Goal: Information Seeking & Learning: Learn about a topic

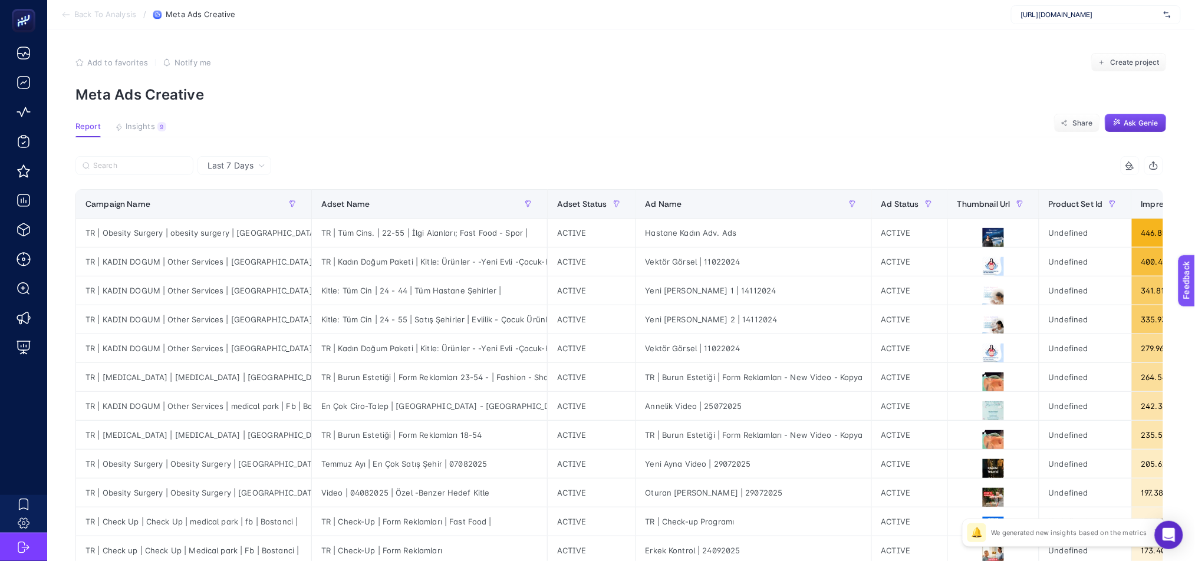
click at [1147, 125] on span "Ask Genie" at bounding box center [1141, 122] width 34 height 9
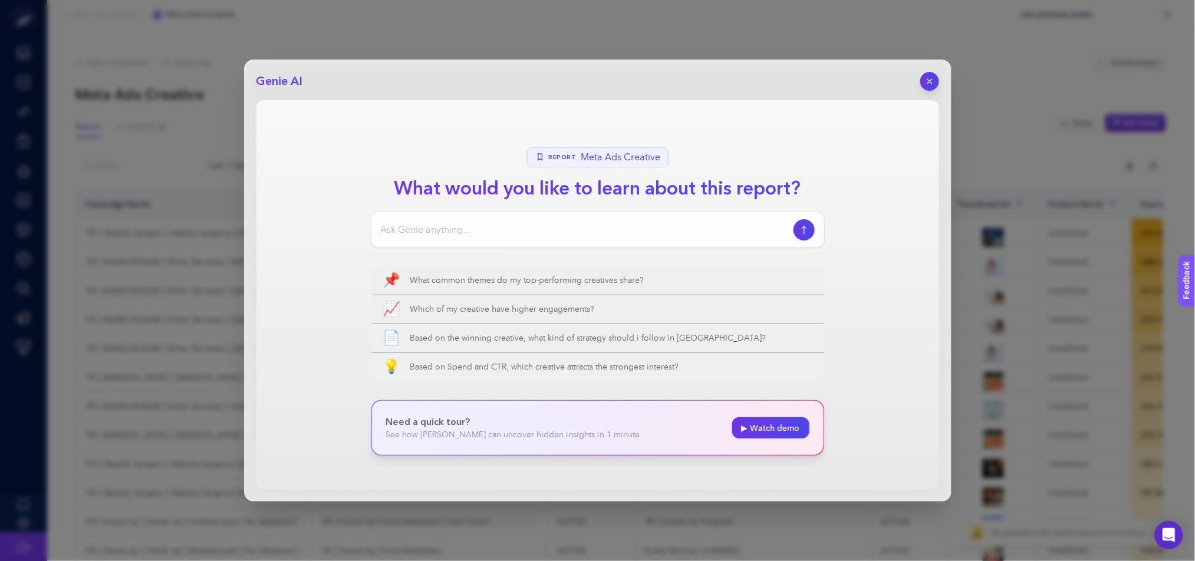
click at [483, 228] on input at bounding box center [585, 230] width 408 height 14
paste input "Harcama, lead ve CTR metriklerini baza alarak hangi kreatiflerim daha kötü perf…"
type input "Harcama, lead ve CTR metriklerini baza alarak hangi kreatiflerim daha kötü perf…"
click at [807, 231] on icon "button" at bounding box center [804, 229] width 12 height 9
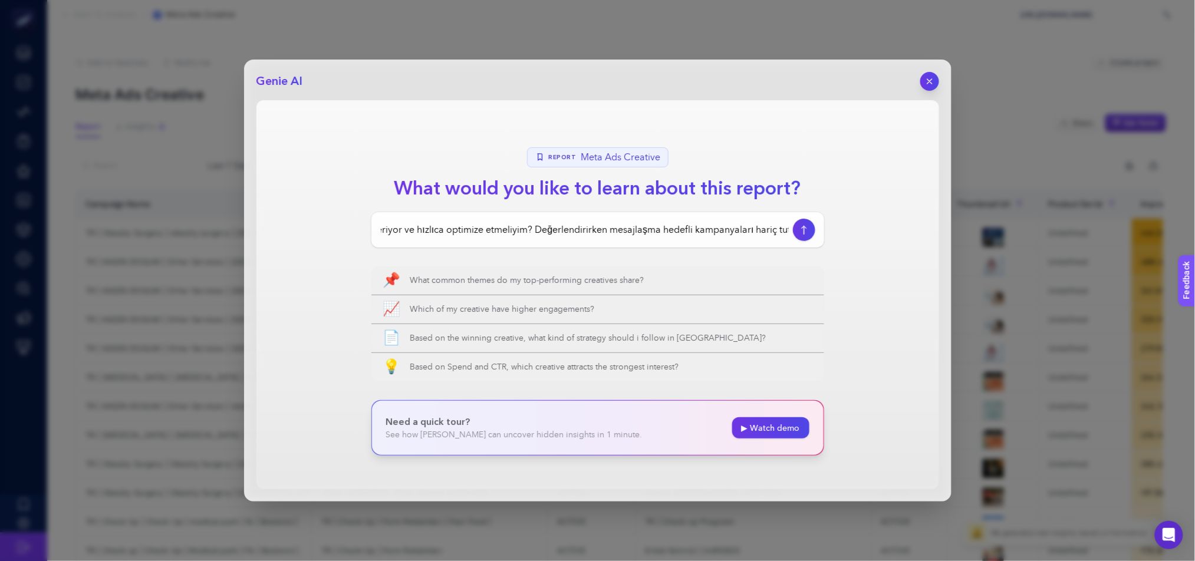
scroll to position [0, 0]
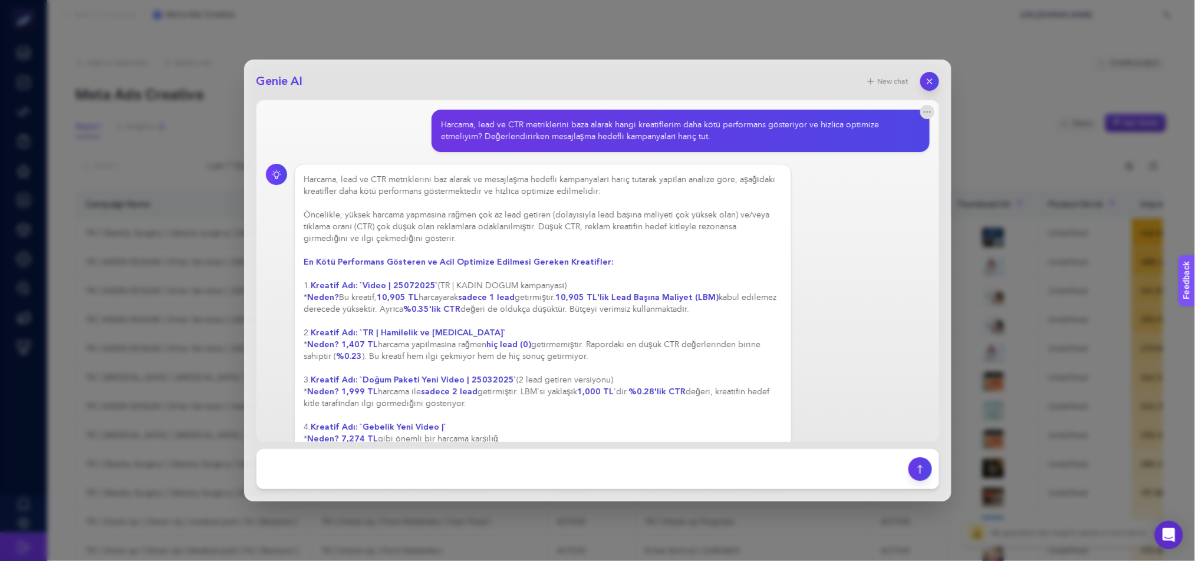
click at [404, 299] on div "Harcama, lead ve CTR metriklerini baz alarak ve mesajlaşma hedefli kampanyaları…" at bounding box center [543, 309] width 478 height 271
click at [687, 252] on div "Harcama, lead ve CTR metriklerini baz alarak ve mesajlaşma hedefli kampanyaları…" at bounding box center [543, 333] width 478 height 318
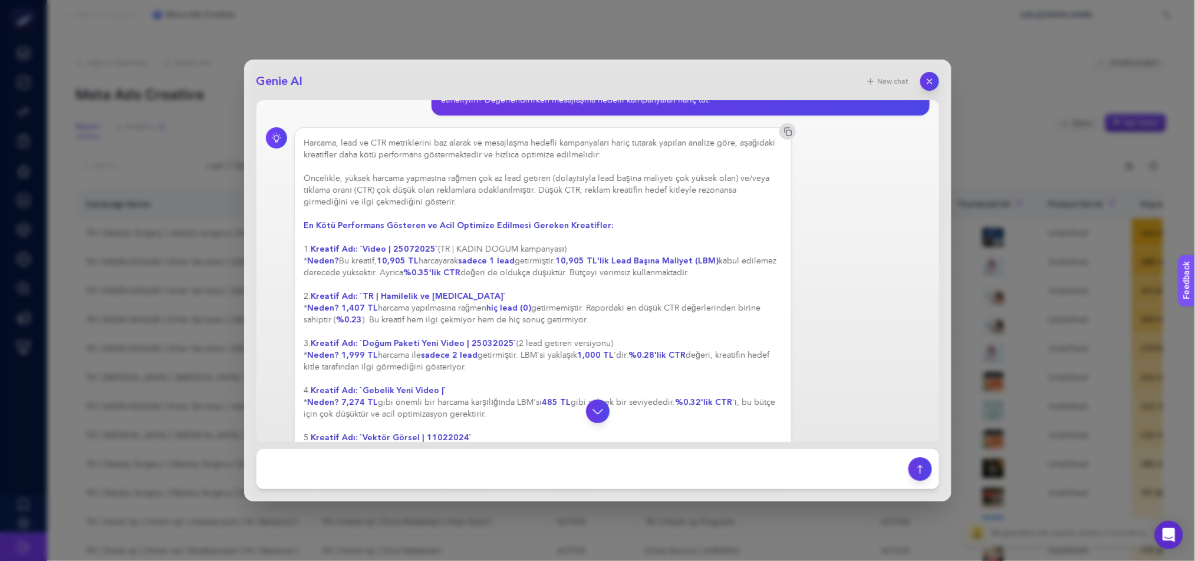
scroll to position [51, 0]
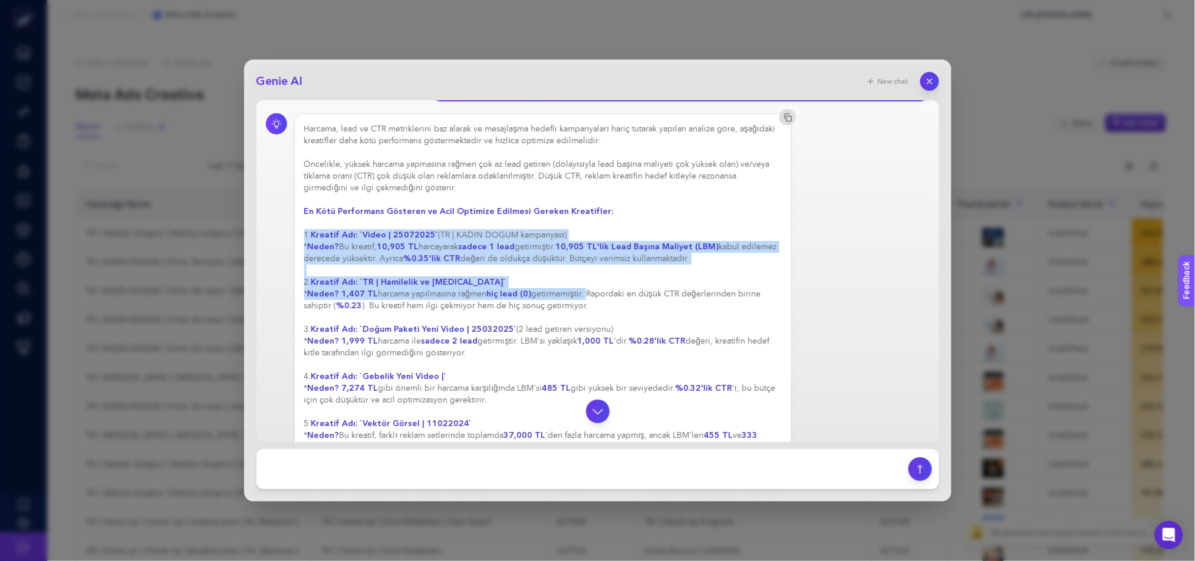
drag, startPoint x: 306, startPoint y: 231, endPoint x: 586, endPoint y: 297, distance: 287.7
click at [586, 297] on div "Harcama, lead ve CTR metriklerini baz alarak ve mesajlaşma hedefli kampanyaları…" at bounding box center [543, 341] width 478 height 436
click at [558, 276] on div "Harcama, lead ve CTR metriklerini baz alarak ve mesajlaşma hedefli kampanyaları…" at bounding box center [543, 341] width 478 height 436
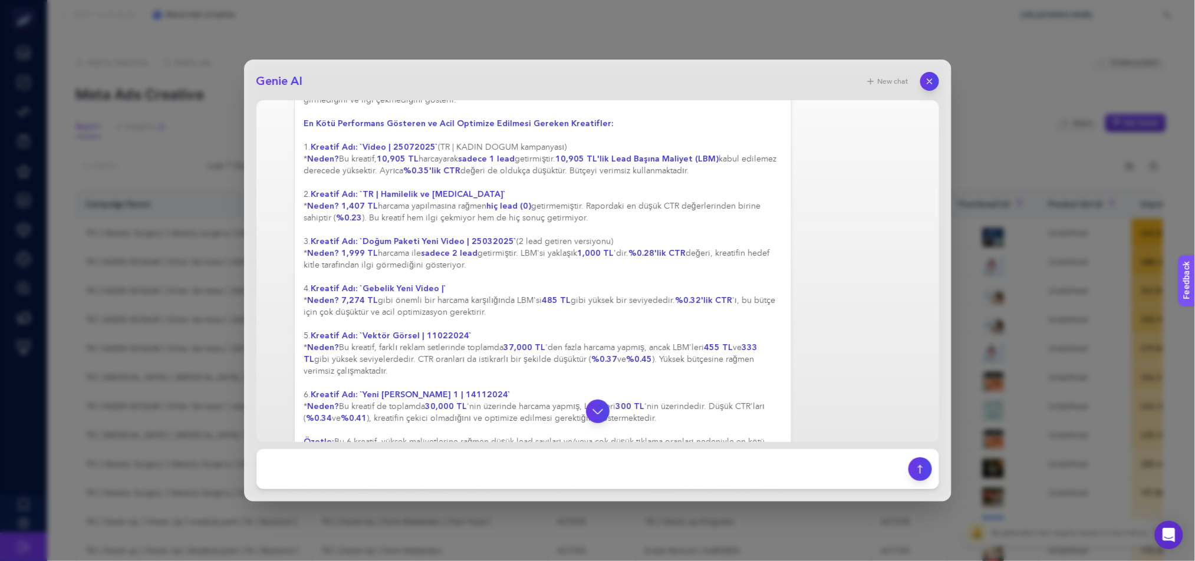
scroll to position [136, 0]
drag, startPoint x: 334, startPoint y: 196, endPoint x: 439, endPoint y: 200, distance: 105.0
click at [439, 200] on strong "Kreatif Adı: `TR | Hamilelik ve [MEDICAL_DATA]`" at bounding box center [408, 196] width 195 height 11
click at [383, 201] on strong "Kreatif Adı: `TR | Hamilelik ve [MEDICAL_DATA]`" at bounding box center [408, 196] width 195 height 11
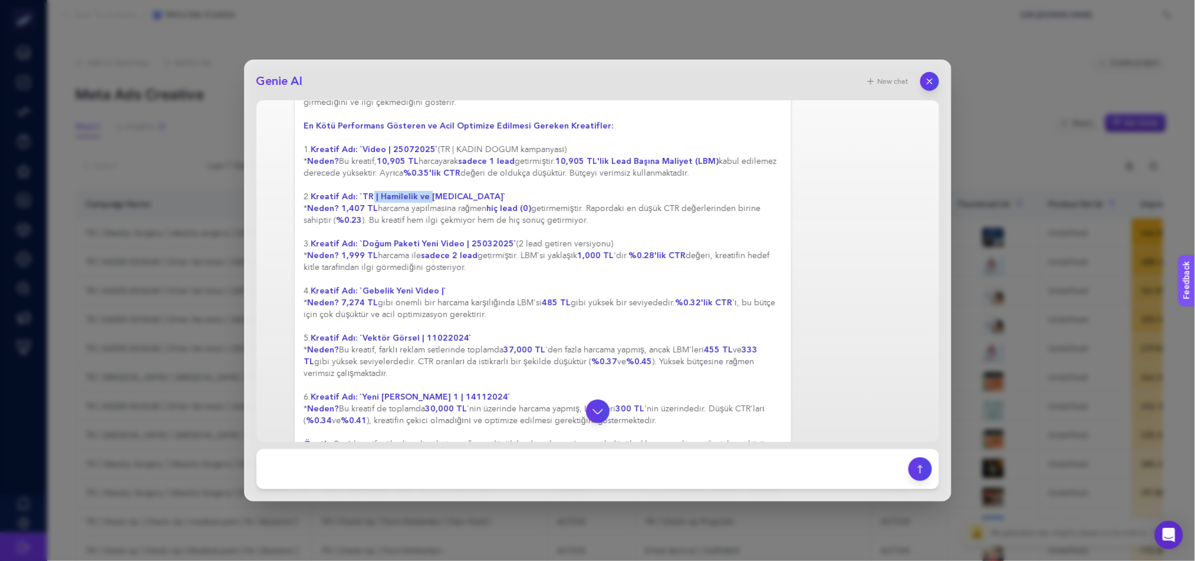
drag, startPoint x: 370, startPoint y: 197, endPoint x: 427, endPoint y: 198, distance: 57.2
click at [427, 198] on strong "Kreatif Adı: `TR | Hamilelik ve [MEDICAL_DATA]`" at bounding box center [408, 196] width 195 height 11
click at [423, 199] on strong "Kreatif Adı: `TR | Hamilelik ve [MEDICAL_DATA]`" at bounding box center [408, 196] width 195 height 11
click at [391, 177] on div "Harcama, lead ve CTR metriklerini baz alarak ve mesajlaşma hedefli kampanyaları…" at bounding box center [543, 256] width 478 height 436
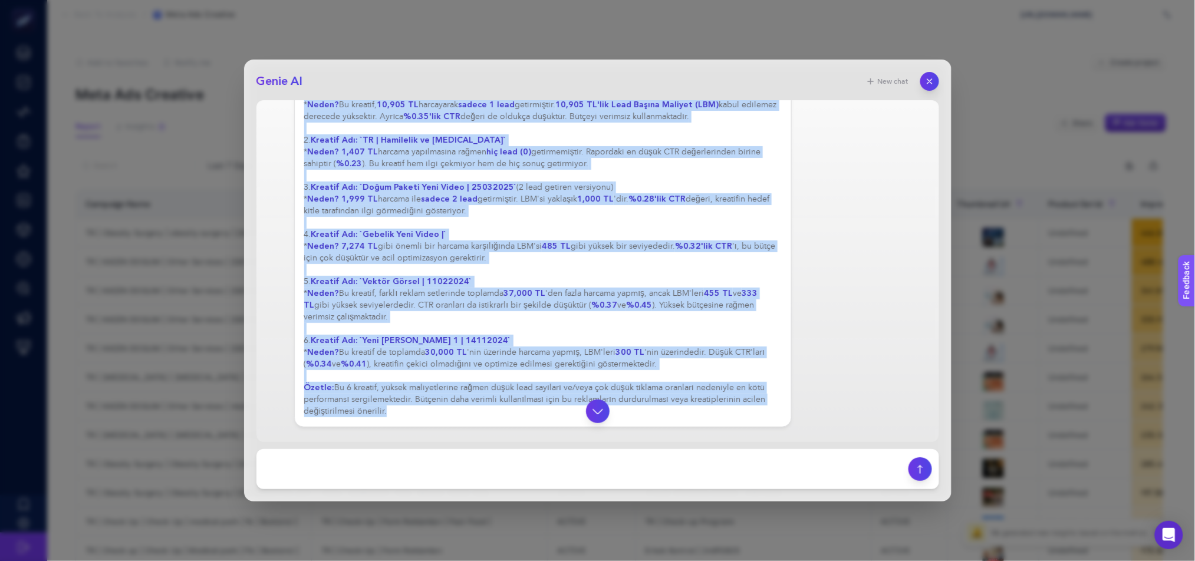
scroll to position [199, 0]
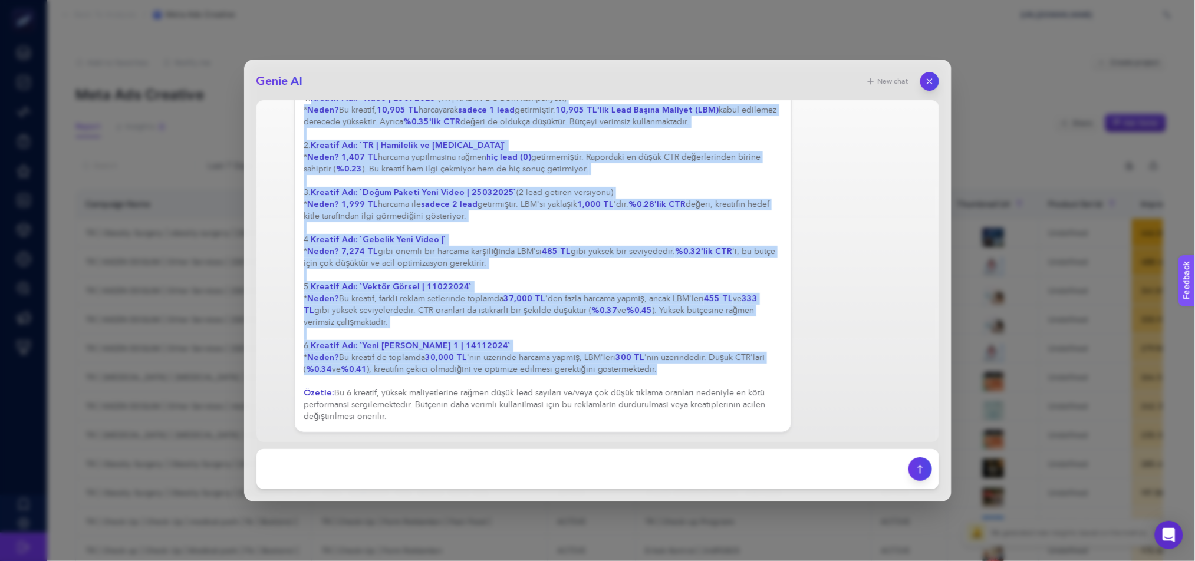
drag, startPoint x: 313, startPoint y: 236, endPoint x: 743, endPoint y: 365, distance: 448.9
click at [743, 365] on div "Harcama, lead ve CTR metriklerini baz alarak ve mesajlaşma hedefli kampanyaları…" at bounding box center [543, 204] width 478 height 436
copy div "Loremip Dol: `Sitam | 75289843` (CO | ADIPI ELITS doeiusmodt) * Incid? Ut labor…"
click at [1046, 156] on div "Genie AI New chat Harcama, lead ve CTR metriklerini baza alarak hangi kreatifle…" at bounding box center [597, 280] width 1195 height 561
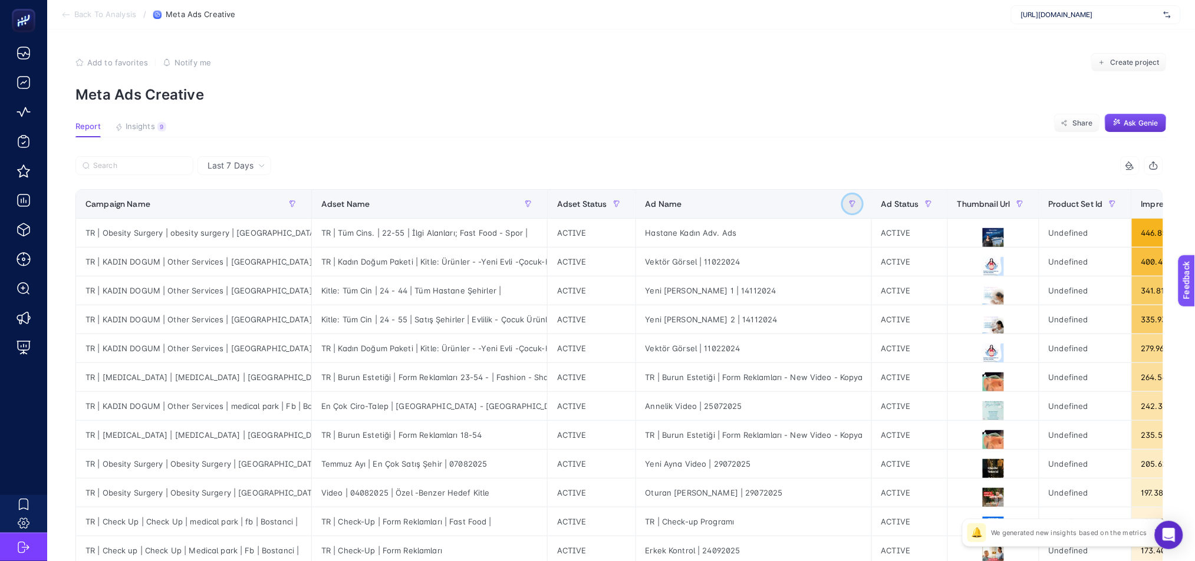
click at [851, 206] on icon "button" at bounding box center [851, 204] width 5 height 6
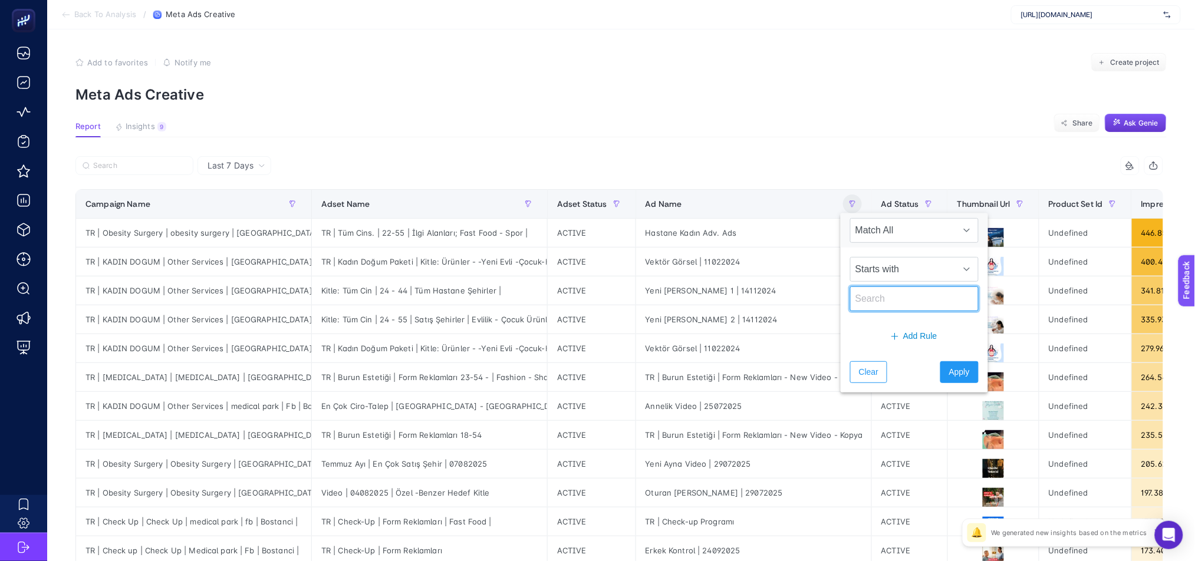
click at [892, 305] on input "text" at bounding box center [914, 298] width 129 height 25
click at [890, 259] on span "Starts with" at bounding box center [903, 270] width 105 height 24
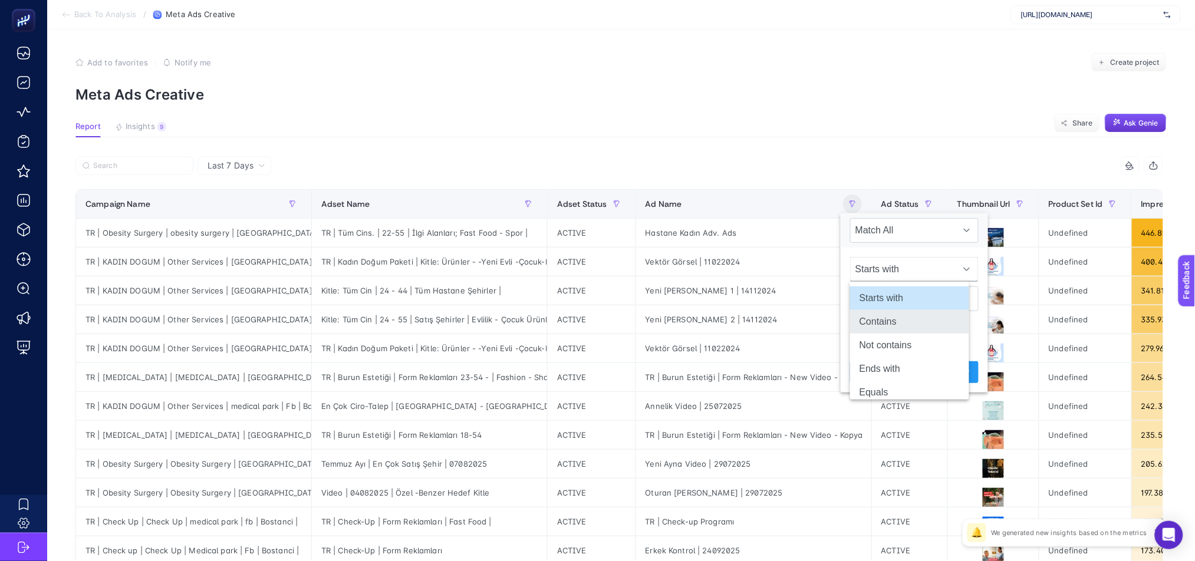
click at [897, 317] on li "Contains" at bounding box center [909, 322] width 119 height 24
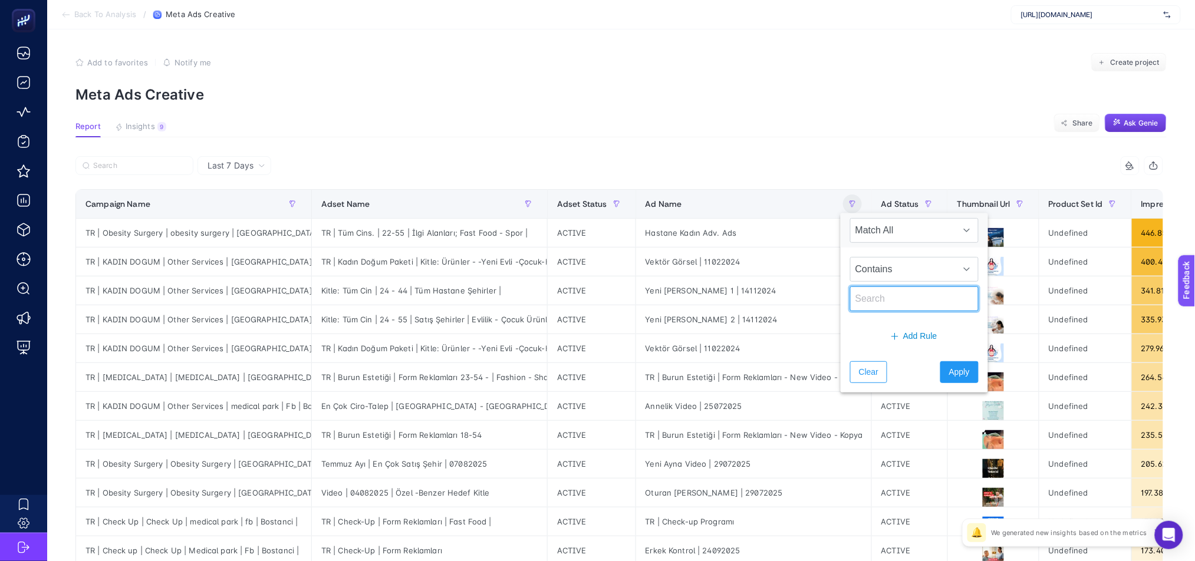
click at [871, 295] on input "text" at bounding box center [914, 298] width 129 height 25
paste input "Hamilelik ve [MEDICAL_DATA]"
type input "Hamilelik ve [MEDICAL_DATA]"
click at [949, 373] on span "Apply" at bounding box center [959, 372] width 21 height 12
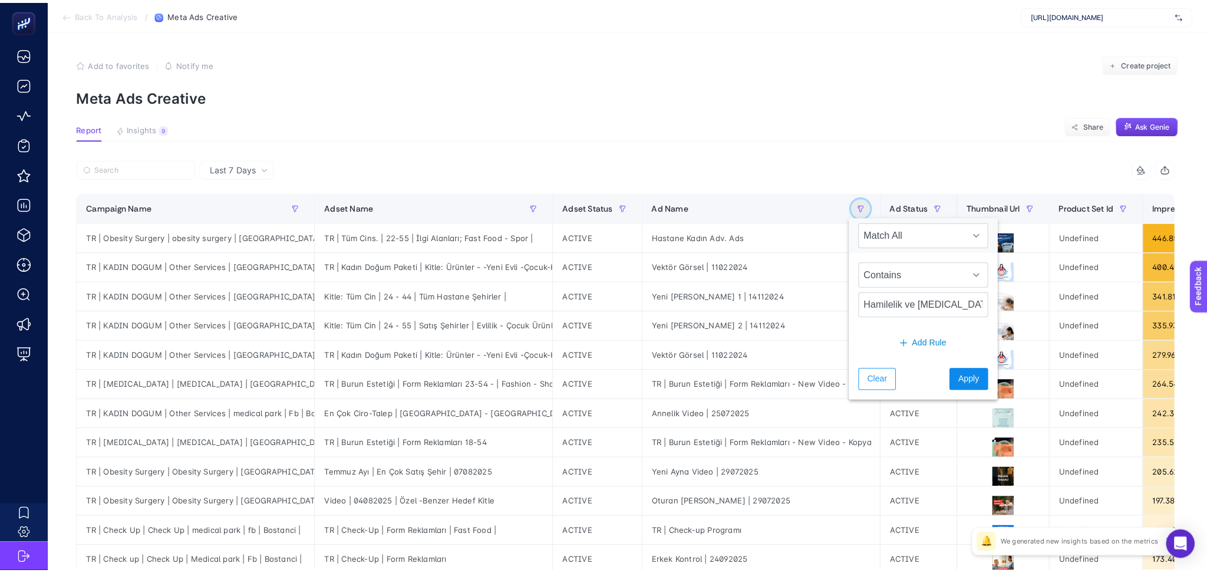
scroll to position [0, 0]
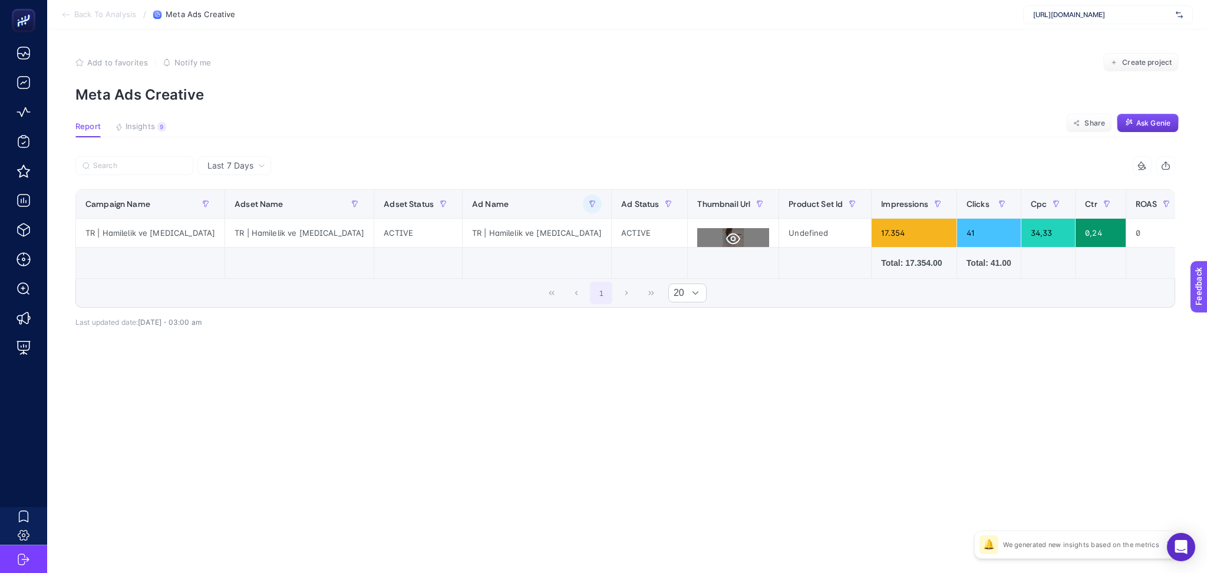
click at [726, 238] on icon at bounding box center [733, 239] width 14 height 14
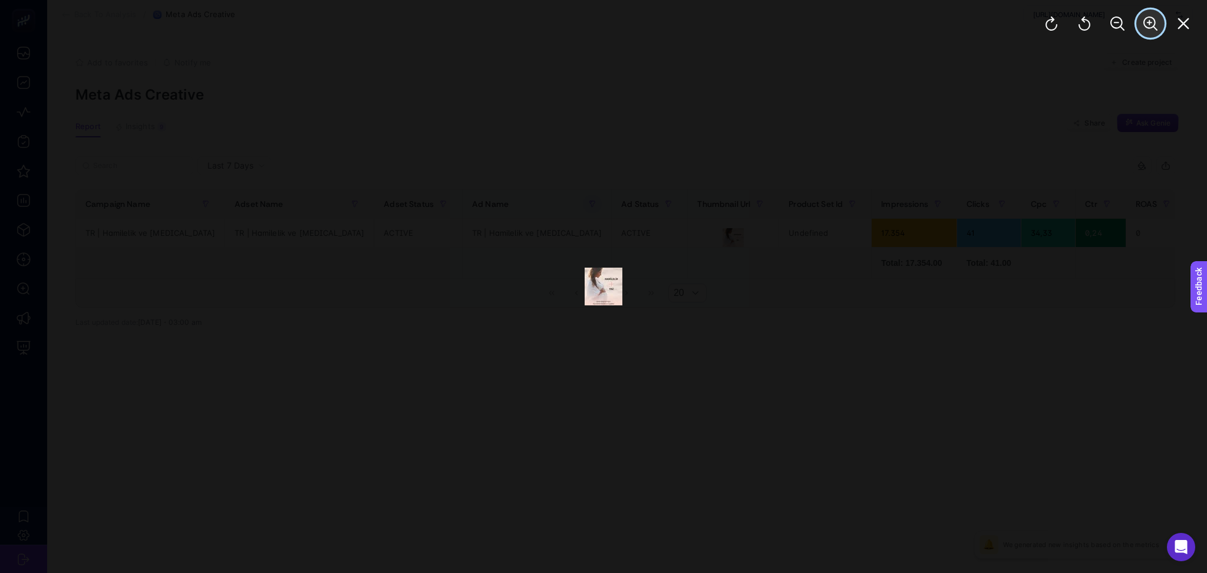
click at [1148, 30] on icon "Zoom In" at bounding box center [1151, 24] width 14 height 14
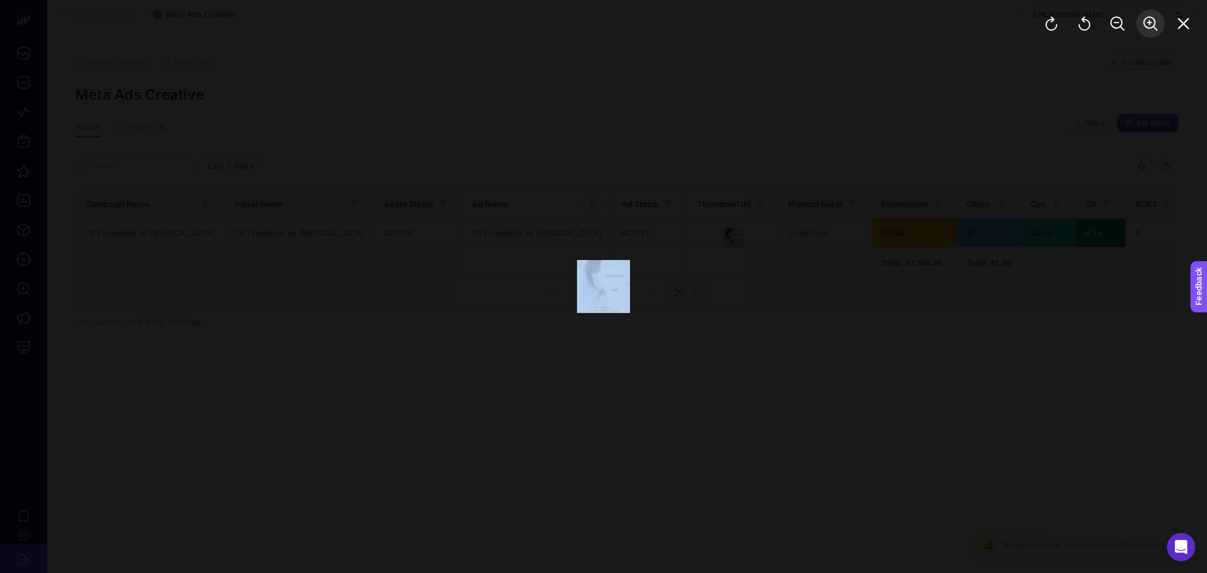
click at [1148, 30] on div at bounding box center [1117, 23] width 179 height 47
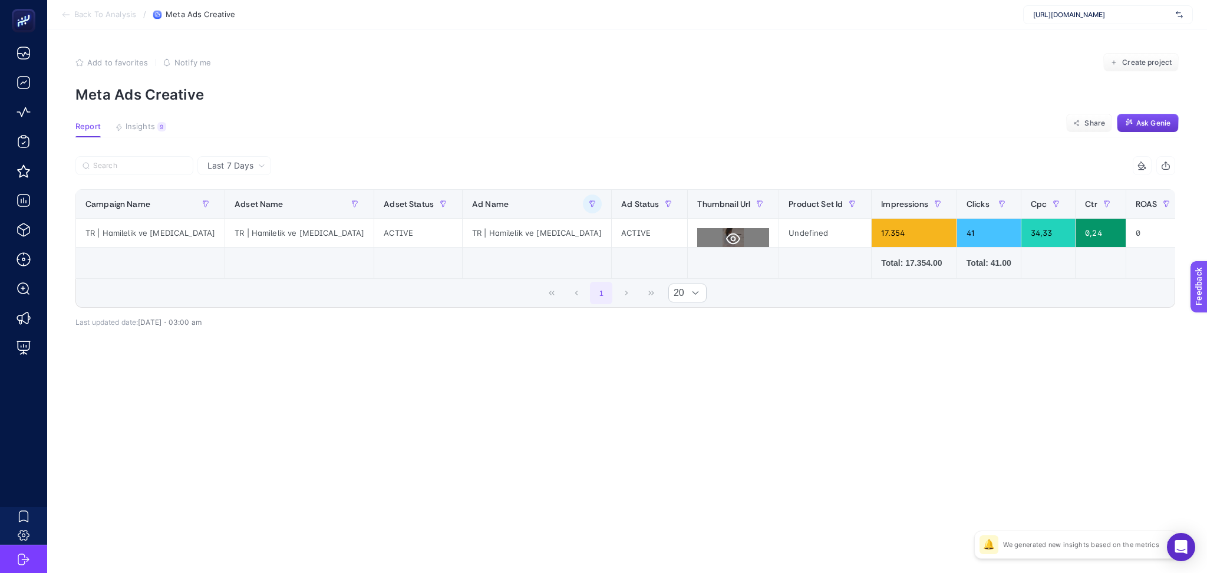
click at [726, 240] on icon at bounding box center [733, 239] width 14 height 14
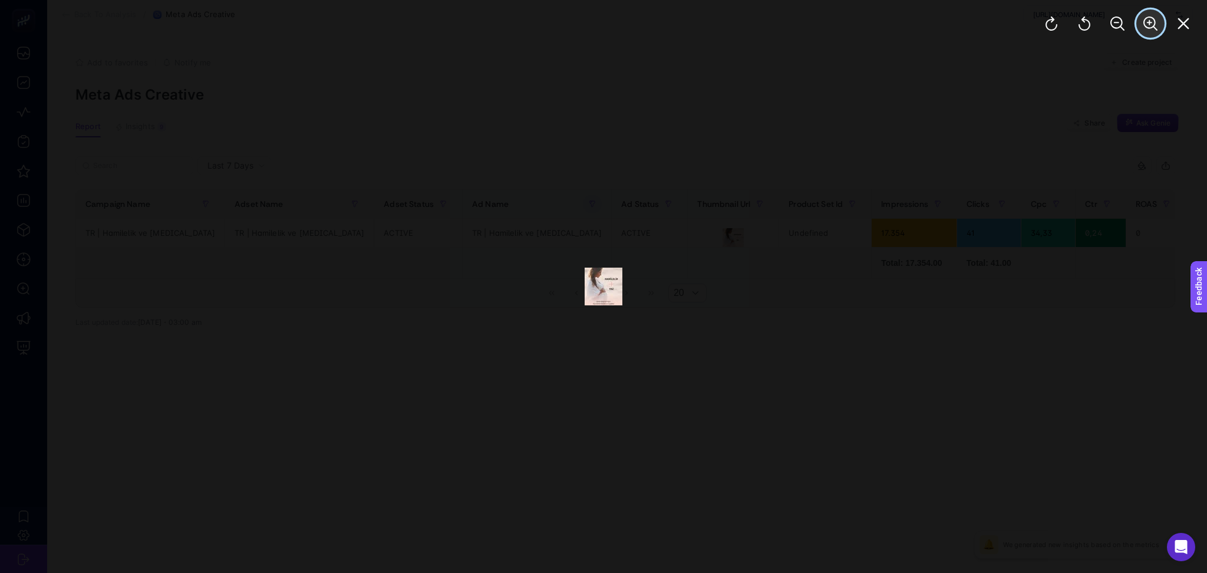
click at [1147, 24] on icon "Zoom In" at bounding box center [1151, 24] width 14 height 14
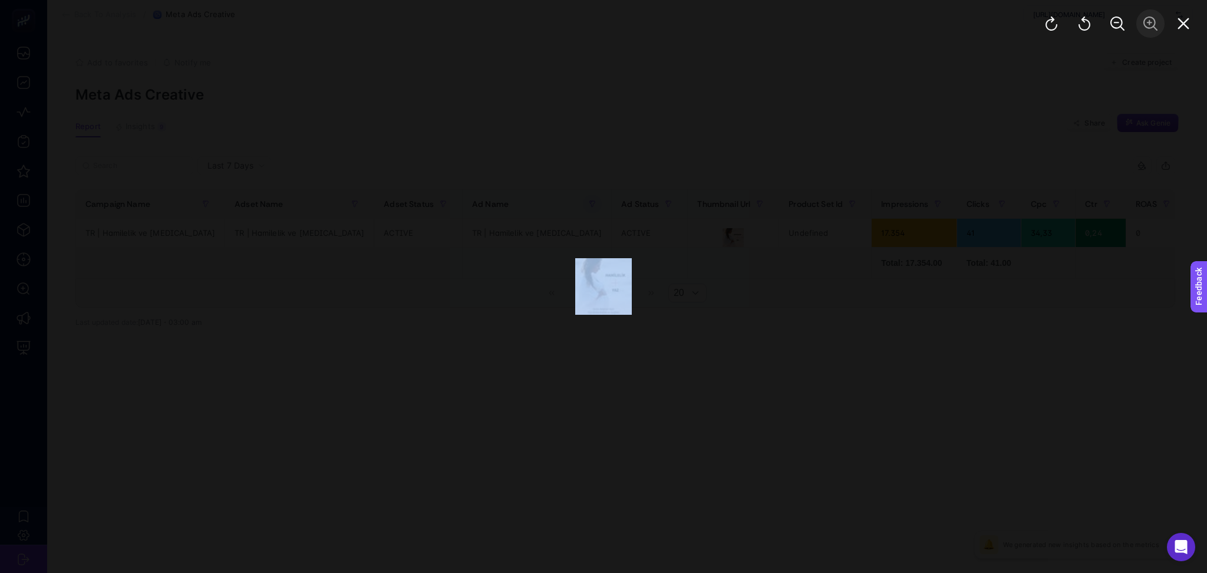
click at [1147, 24] on div at bounding box center [1117, 23] width 179 height 47
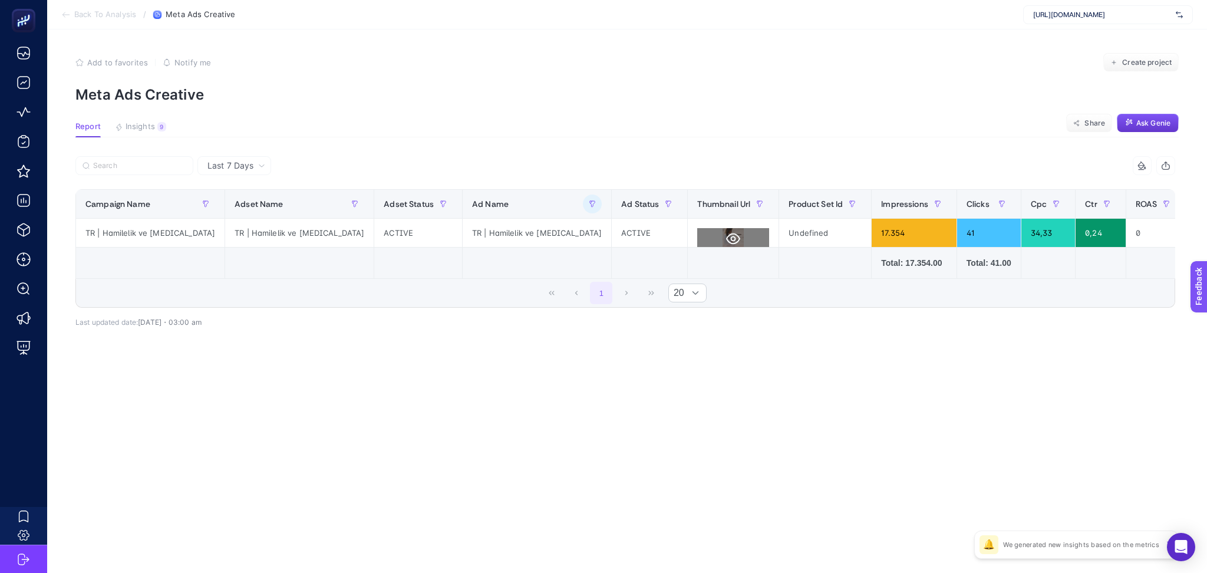
click at [726, 237] on icon at bounding box center [733, 238] width 14 height 11
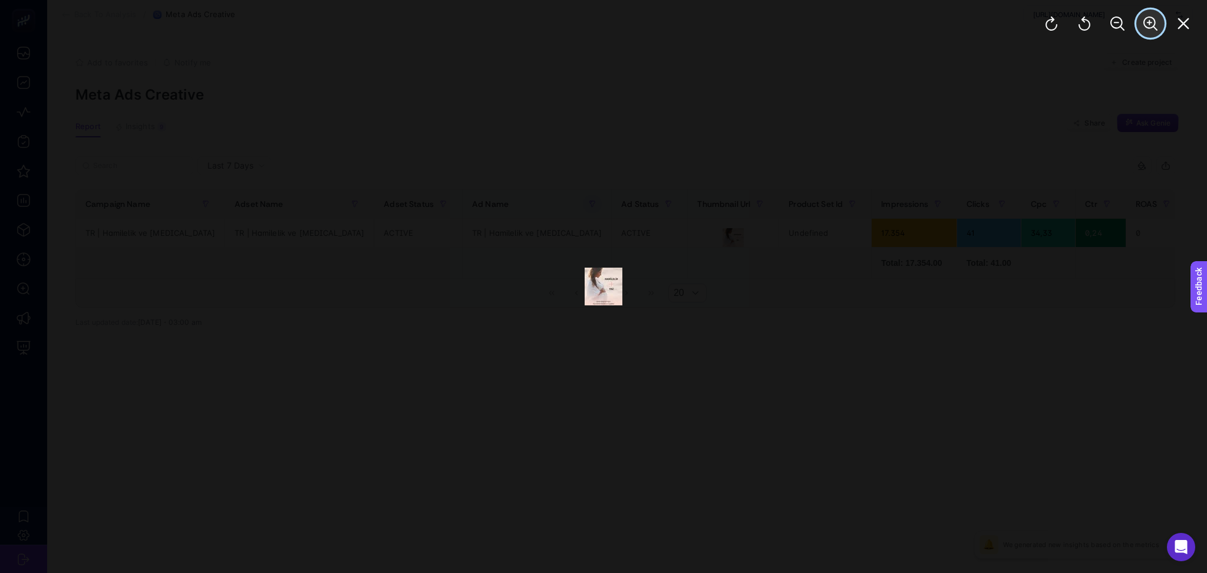
click at [1148, 23] on icon "Zoom In" at bounding box center [1151, 24] width 14 height 14
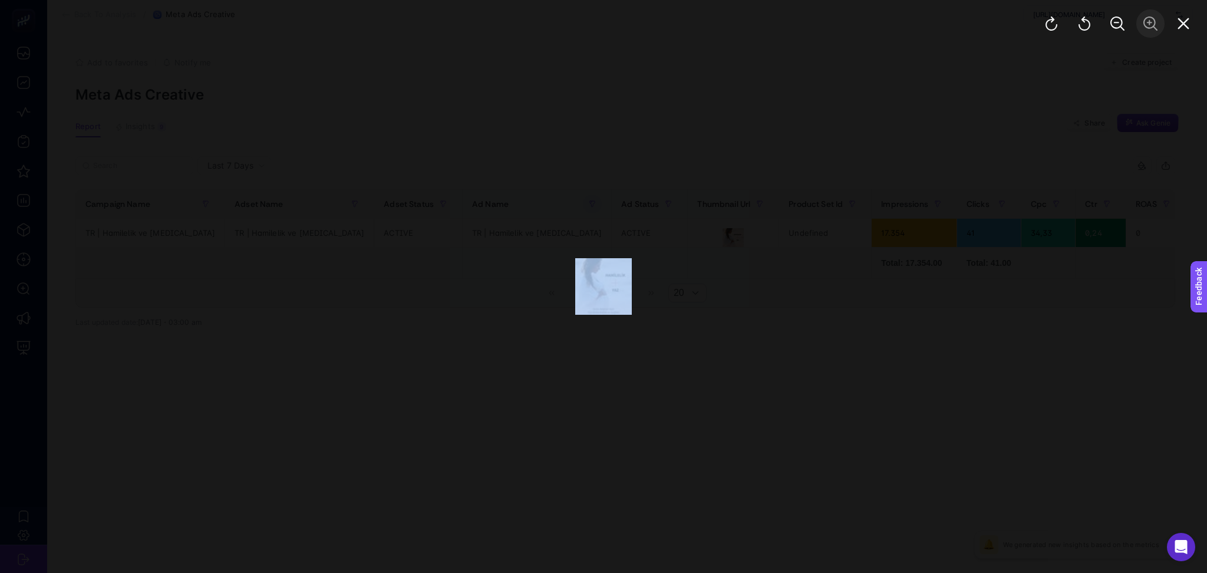
click at [1148, 23] on div at bounding box center [1117, 23] width 179 height 47
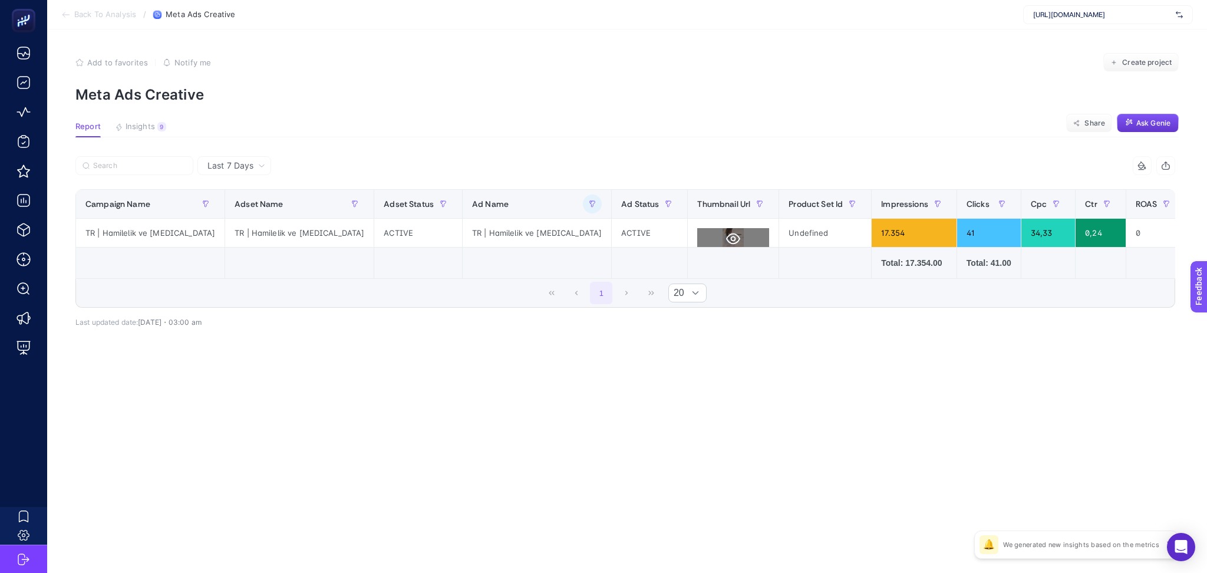
click at [697, 236] on button at bounding box center [733, 238] width 72 height 21
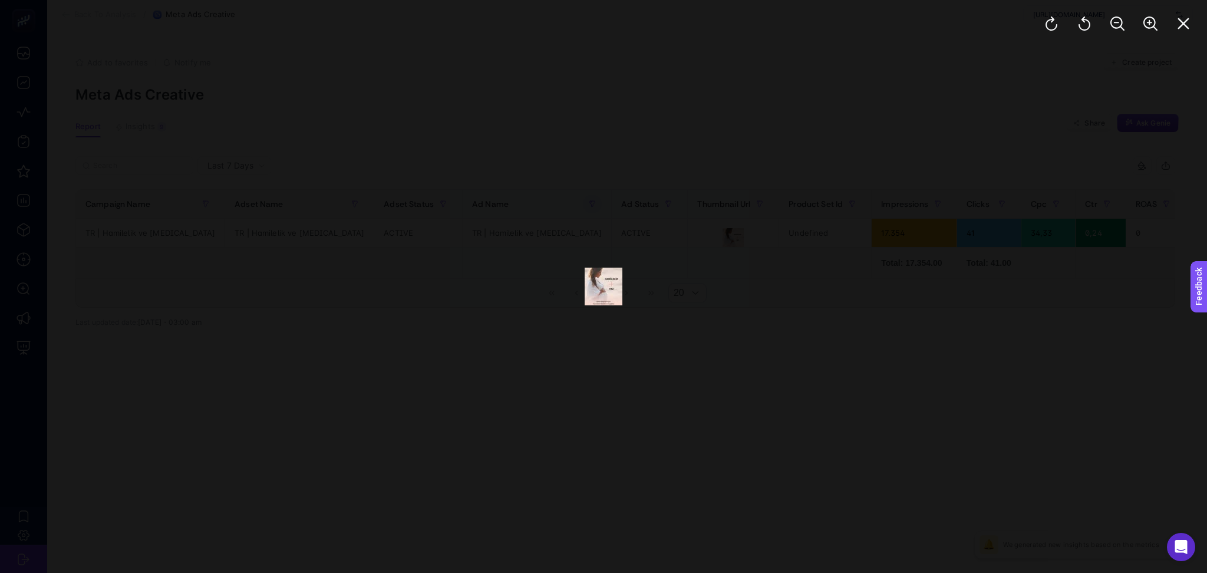
click at [607, 286] on img at bounding box center [604, 287] width 38 height 38
click at [1143, 27] on button "Zoom In" at bounding box center [1151, 23] width 28 height 28
click at [1144, 27] on icon "Zoom In" at bounding box center [1151, 24] width 14 height 14
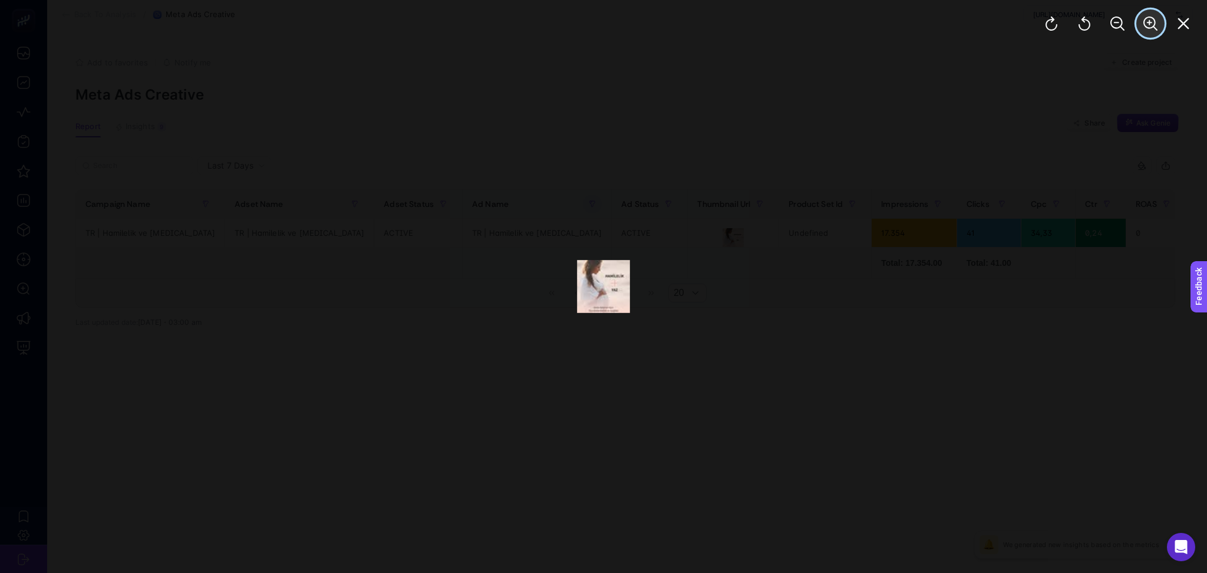
click at [1144, 27] on icon "Zoom In" at bounding box center [1151, 24] width 14 height 14
click at [1143, 27] on div at bounding box center [1117, 23] width 179 height 47
click at [611, 338] on div at bounding box center [603, 286] width 1207 height 573
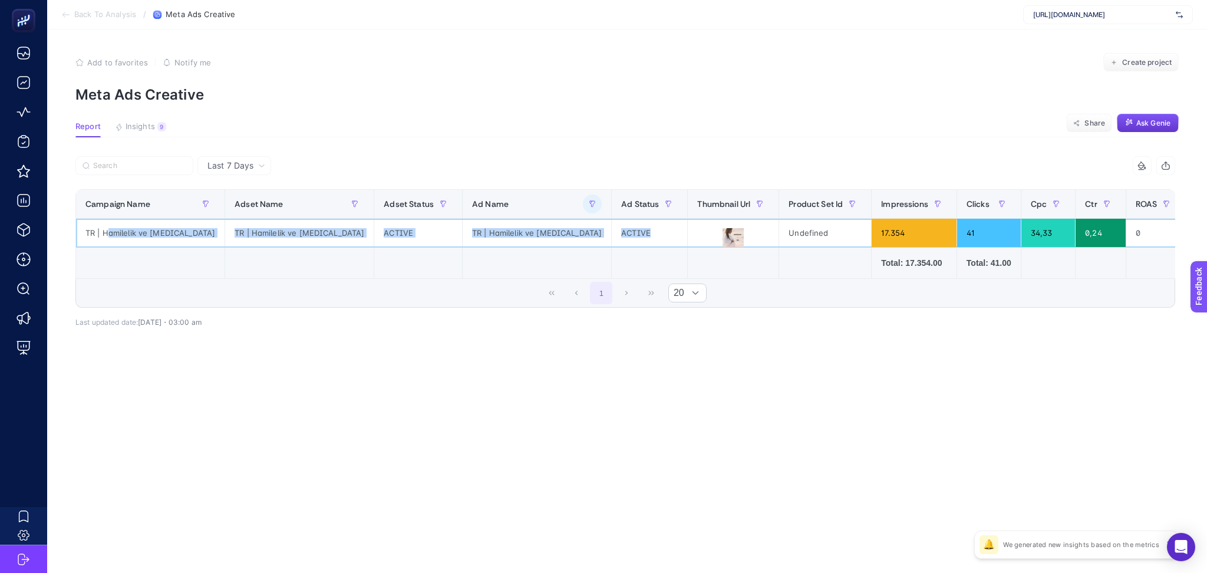
drag, startPoint x: 106, startPoint y: 231, endPoint x: 521, endPoint y: 232, distance: 415.0
click at [521, 232] on tr "TR | Hamilelik ve [MEDICAL_DATA] TR | Hamilelik ve [MEDICAL_DATA] ACTIVE TR | H…" at bounding box center [943, 233] width 1735 height 29
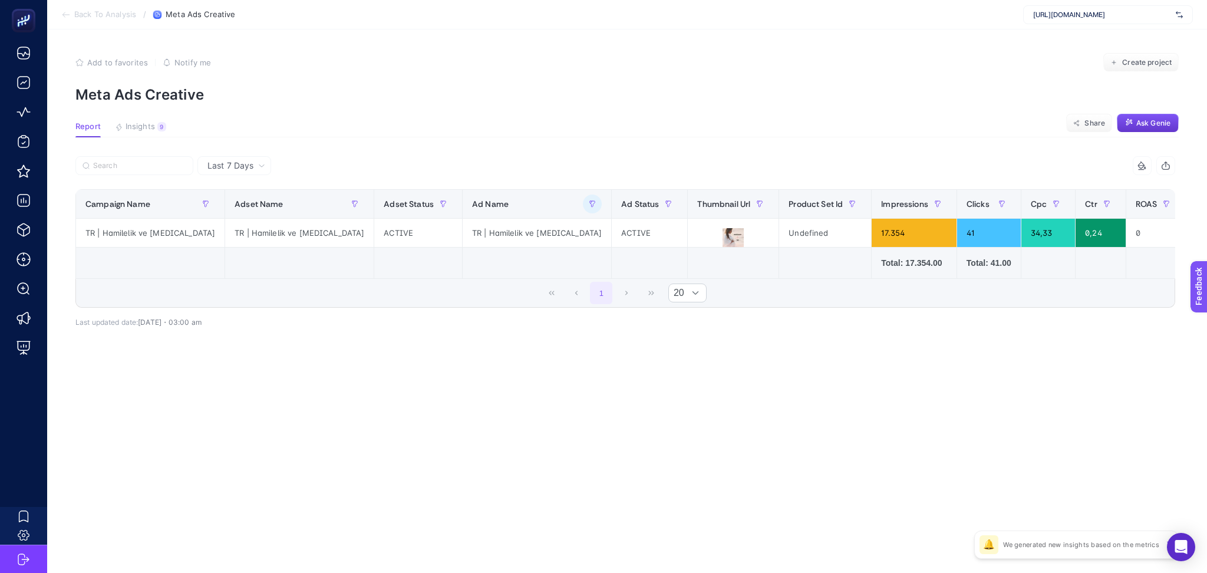
click at [680, 428] on article "Add to favorites false Notify me Create project Meta Ads Creative Report Insigh…" at bounding box center [627, 301] width 1160 height 544
click at [244, 166] on span "Last 7 Days" at bounding box center [231, 166] width 46 height 12
click at [246, 208] on li "Last 30 Days" at bounding box center [234, 211] width 67 height 21
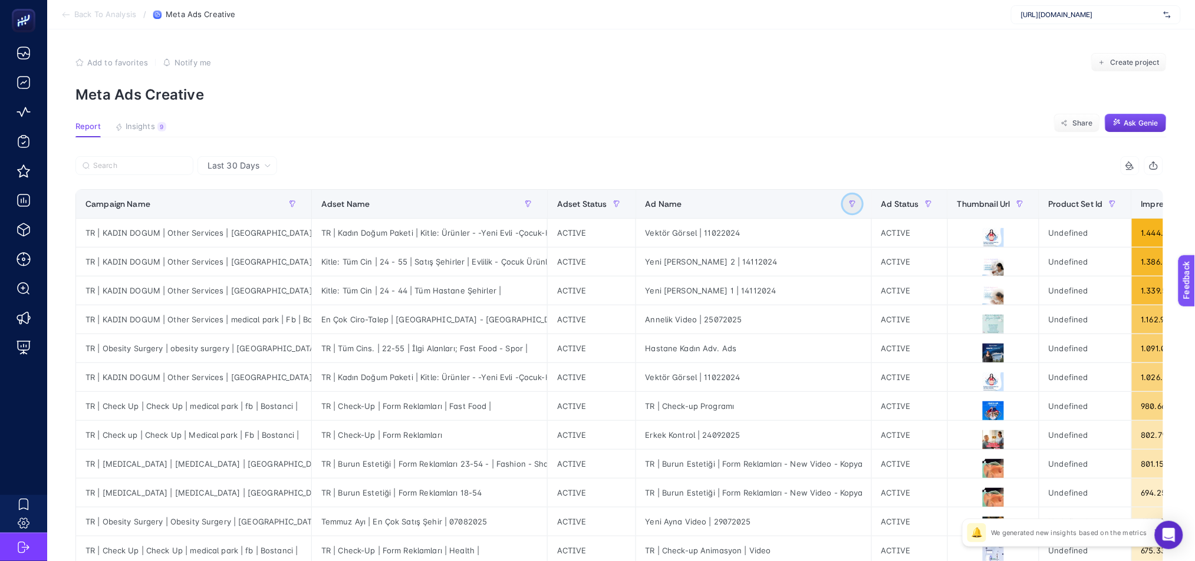
click at [853, 204] on icon "button" at bounding box center [852, 203] width 7 height 7
click at [880, 272] on span "Starts with" at bounding box center [903, 270] width 105 height 24
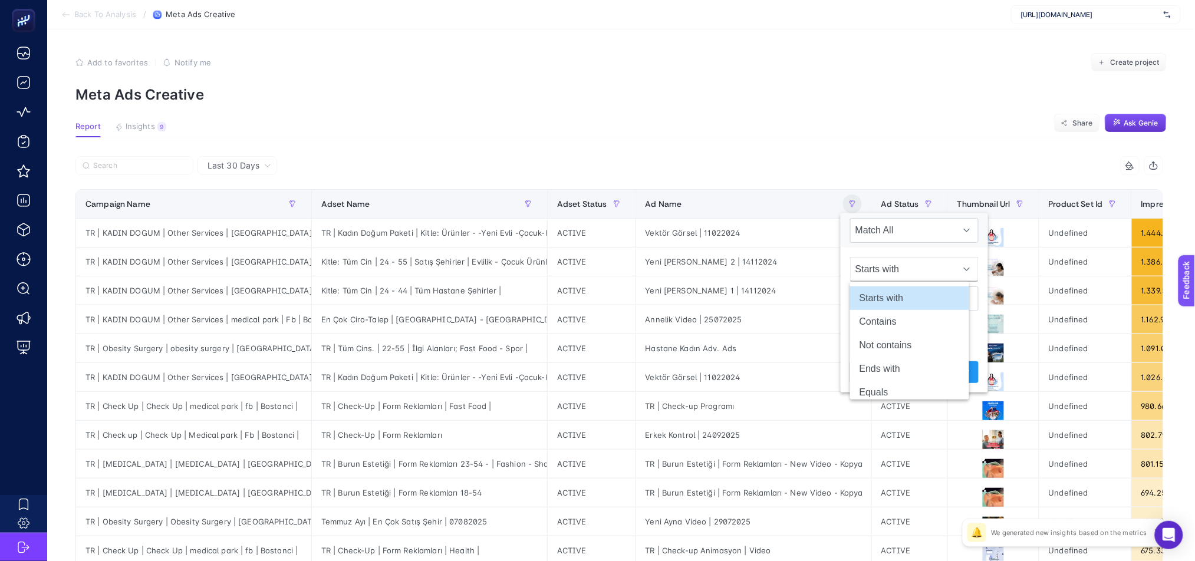
scroll to position [0, 8]
click at [888, 318] on li "Contains" at bounding box center [909, 322] width 119 height 24
click at [878, 297] on input "text" at bounding box center [914, 298] width 129 height 25
paste input "Hamilelik ve [MEDICAL_DATA]"
type input "Hamilelik ve [MEDICAL_DATA]"
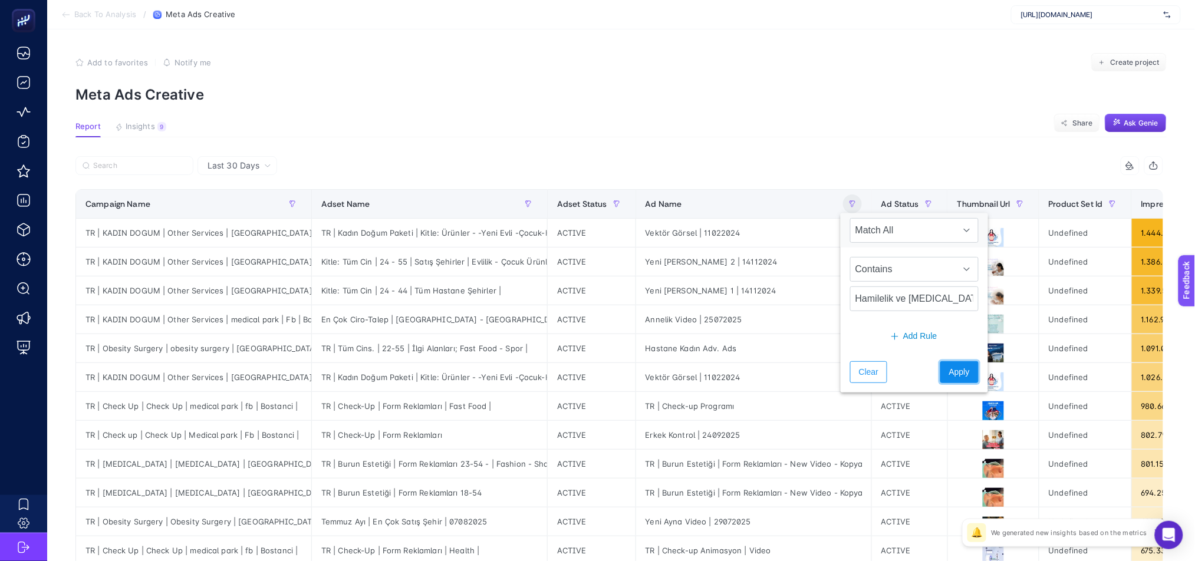
click at [949, 376] on span "Apply" at bounding box center [959, 372] width 21 height 12
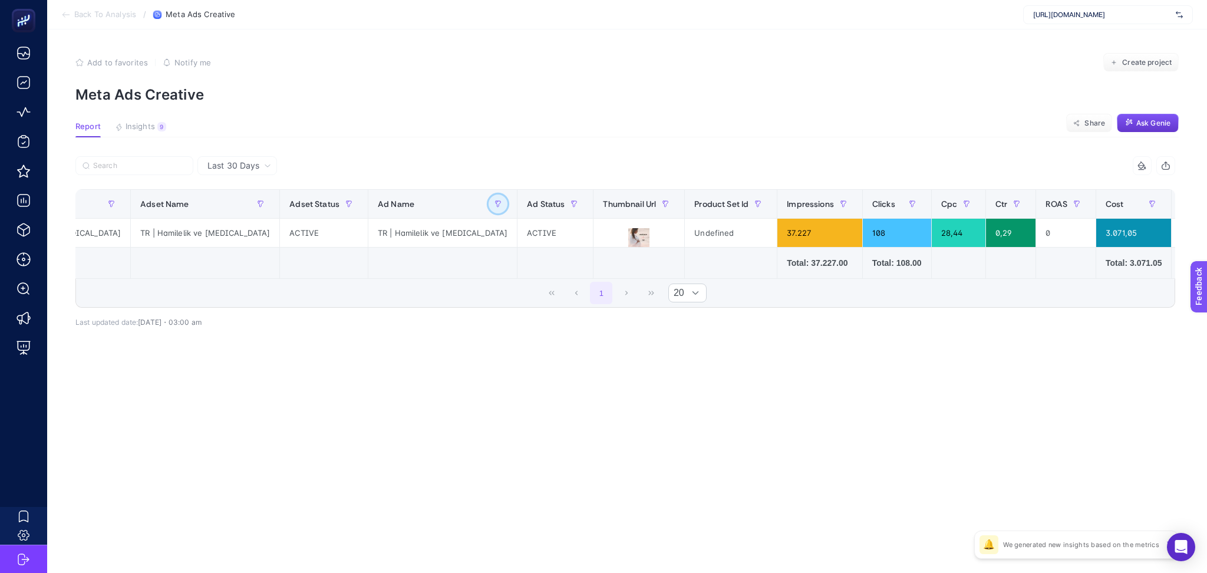
scroll to position [0, 89]
click at [155, 235] on div "TR | Hamilelik ve [MEDICAL_DATA]" at bounding box center [210, 233] width 149 height 28
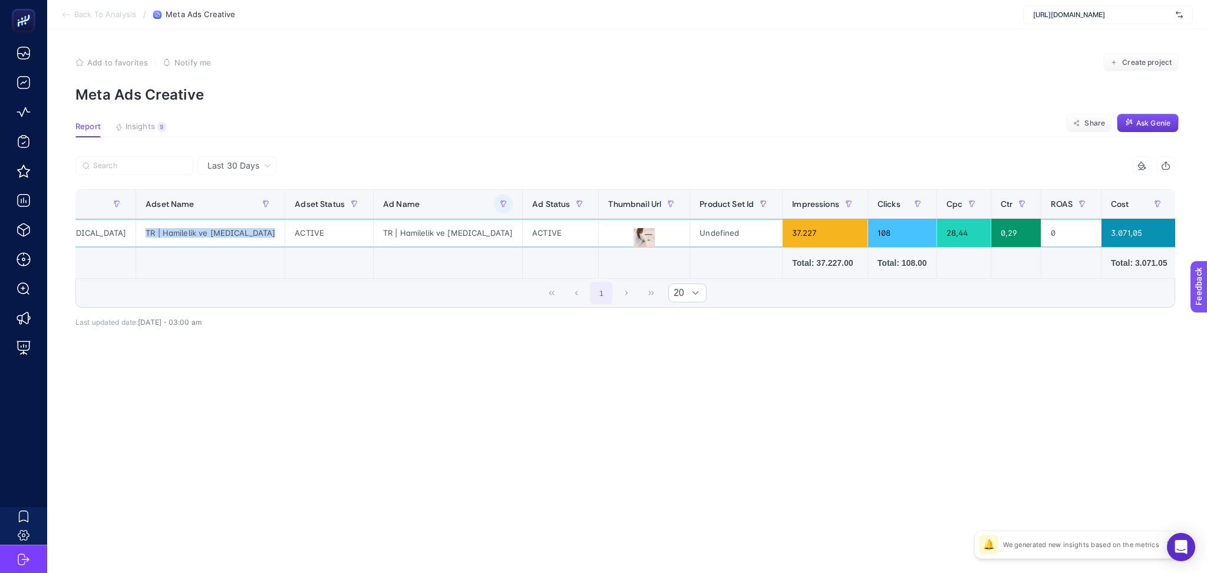
click at [155, 235] on div "TR | Hamilelik ve [MEDICAL_DATA]" at bounding box center [210, 233] width 149 height 28
copy tr "TR | Hamilelik ve [MEDICAL_DATA]"
click at [500, 202] on icon "button" at bounding box center [503, 203] width 7 height 7
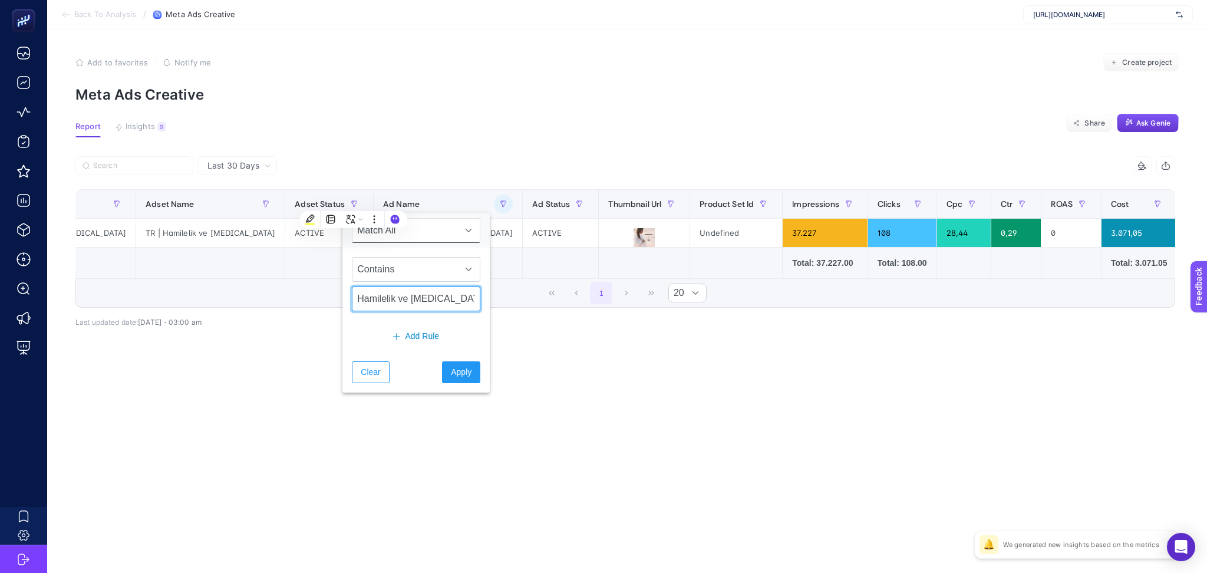
click at [403, 306] on input "Hamilelik ve [MEDICAL_DATA]" at bounding box center [416, 298] width 129 height 25
click at [403, 305] on input "Hamilelik ve [MEDICAL_DATA]" at bounding box center [416, 298] width 129 height 25
paste input "Video | 25072025"
type input "Video | 25072025"
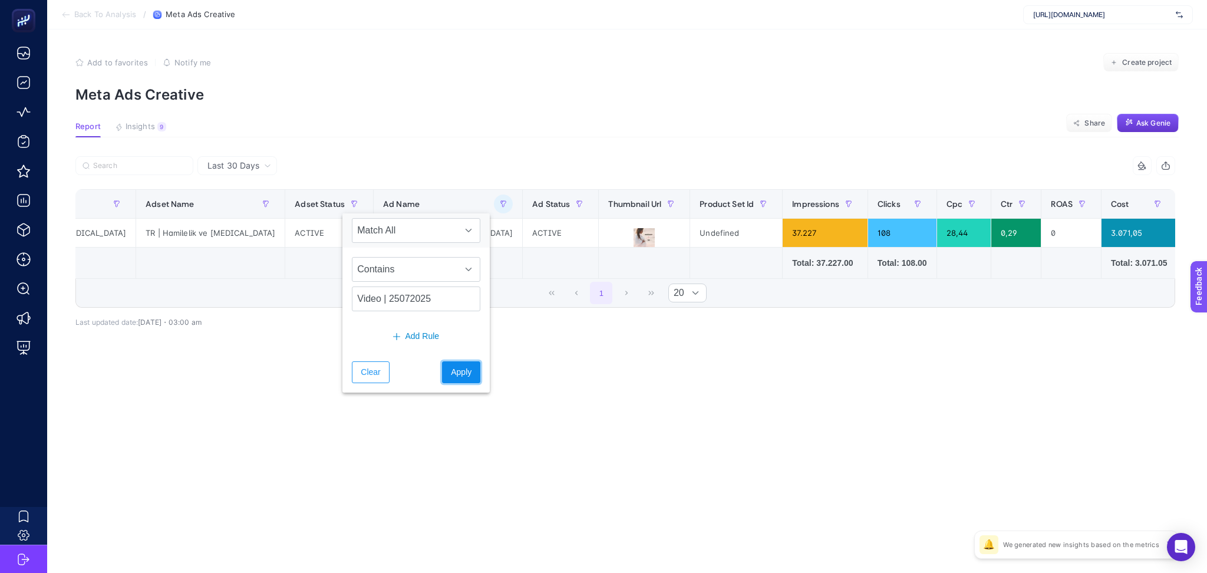
click at [455, 373] on span "Apply" at bounding box center [461, 372] width 21 height 12
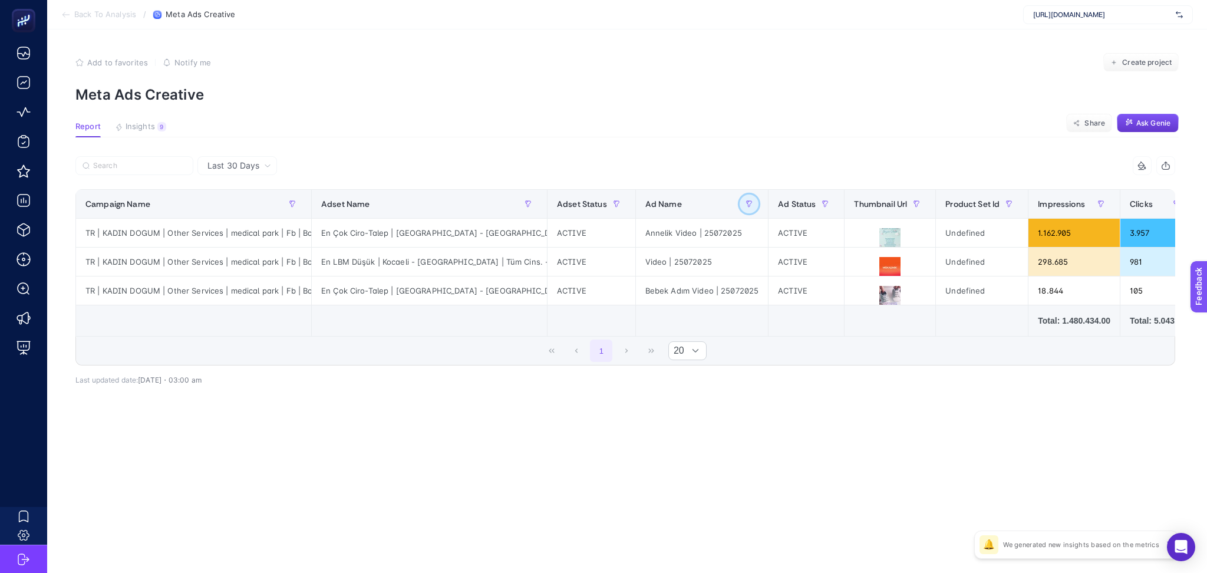
scroll to position [0, 115]
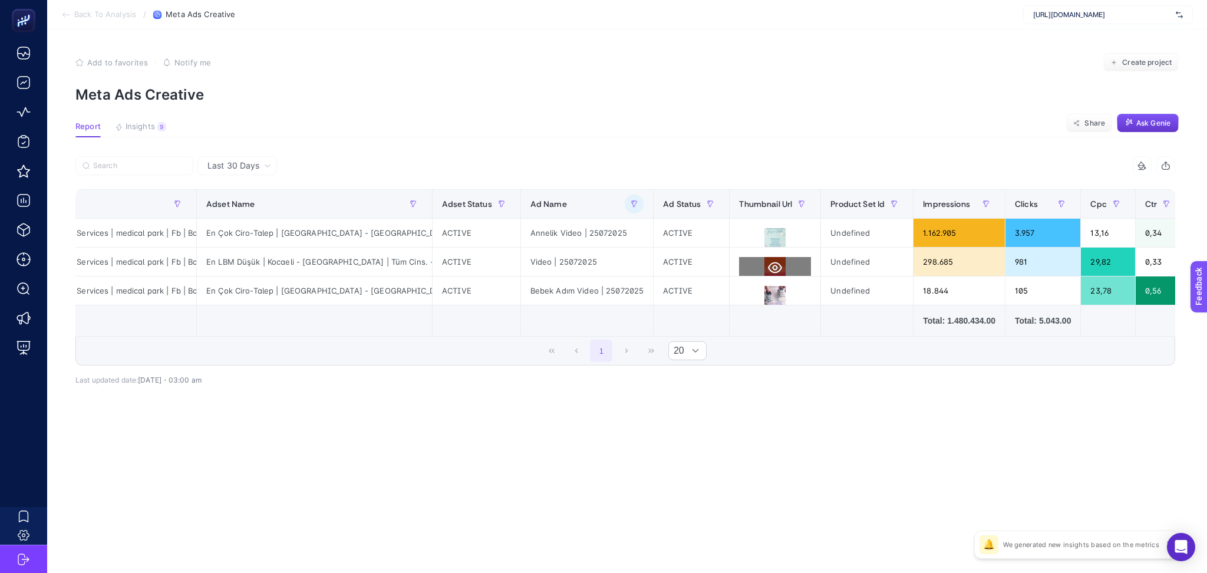
click at [773, 269] on icon at bounding box center [775, 267] width 14 height 11
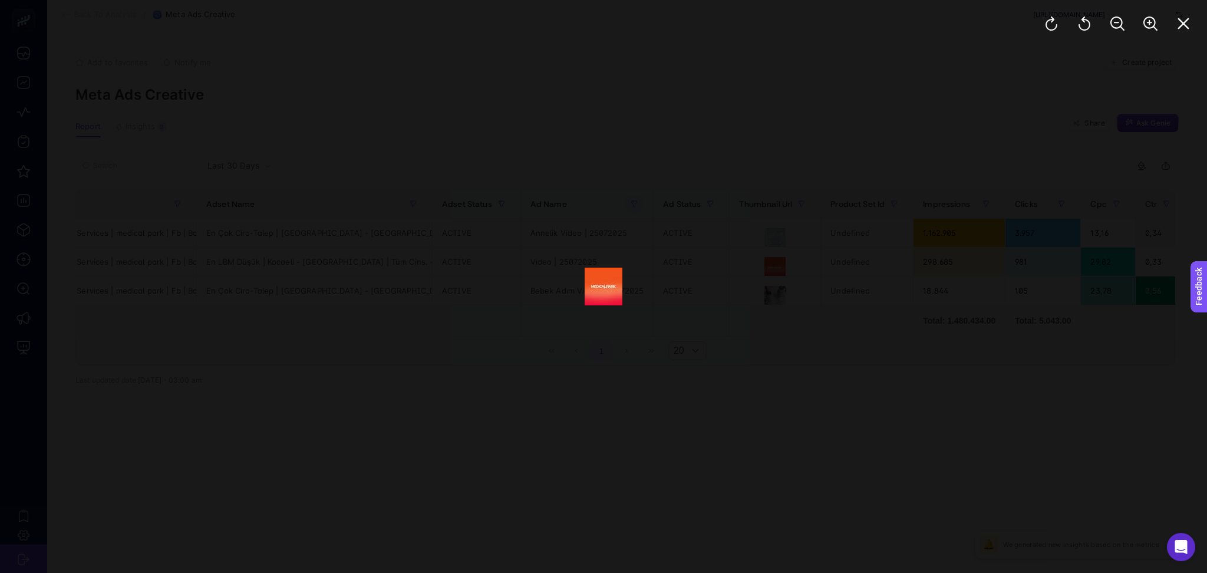
click at [819, 432] on div at bounding box center [603, 286] width 1207 height 573
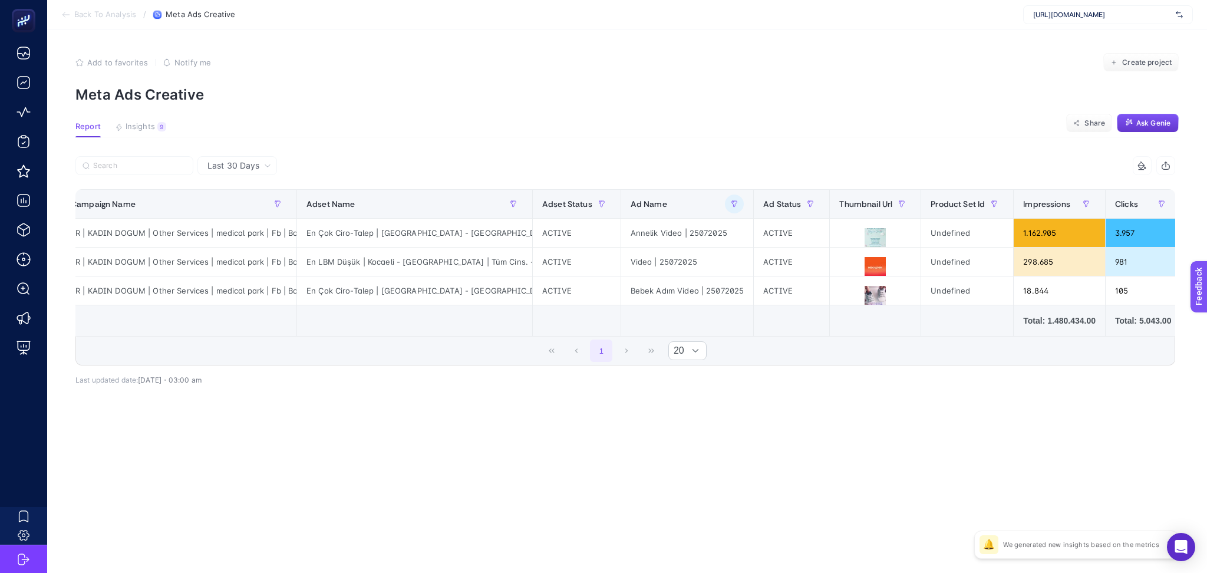
scroll to position [0, 4]
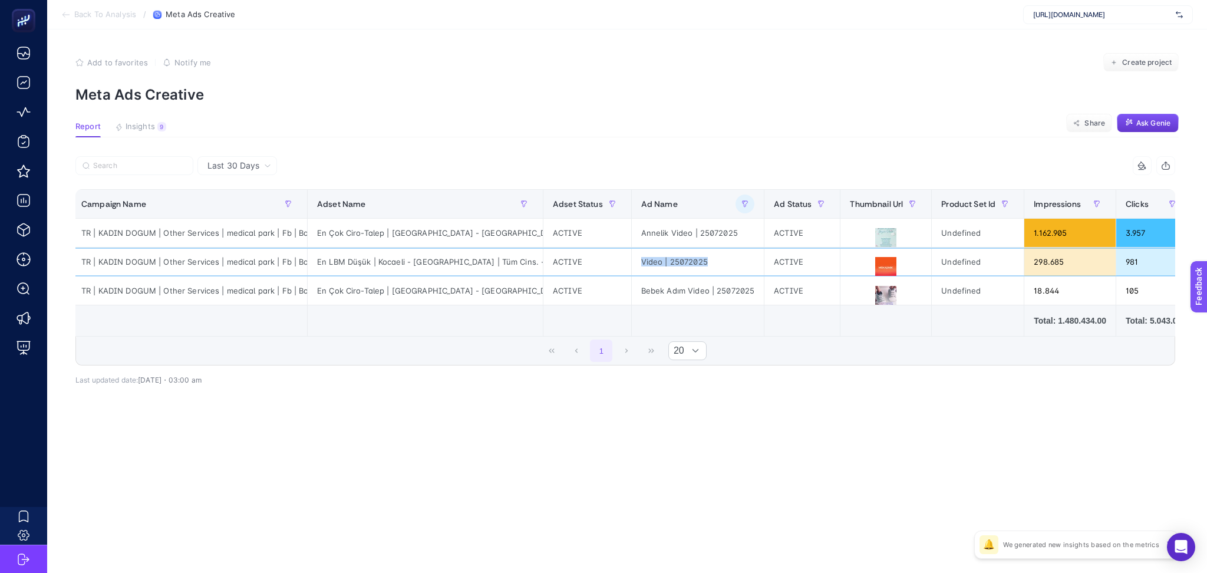
drag, startPoint x: 643, startPoint y: 261, endPoint x: 712, endPoint y: 262, distance: 69.6
click at [712, 262] on div "Video | 25072025" at bounding box center [698, 262] width 133 height 28
click at [848, 513] on article "Add to favorites false Notify me Create project Meta Ads Creative Report Insigh…" at bounding box center [627, 301] width 1160 height 544
drag, startPoint x: 646, startPoint y: 336, endPoint x: 1139, endPoint y: 329, distance: 492.9
click at [1139, 329] on table "Campaign Name Adset Name Adset Status Ad Name Ad Status Thumbnail Url Product S…" at bounding box center [1034, 262] width 1926 height 147
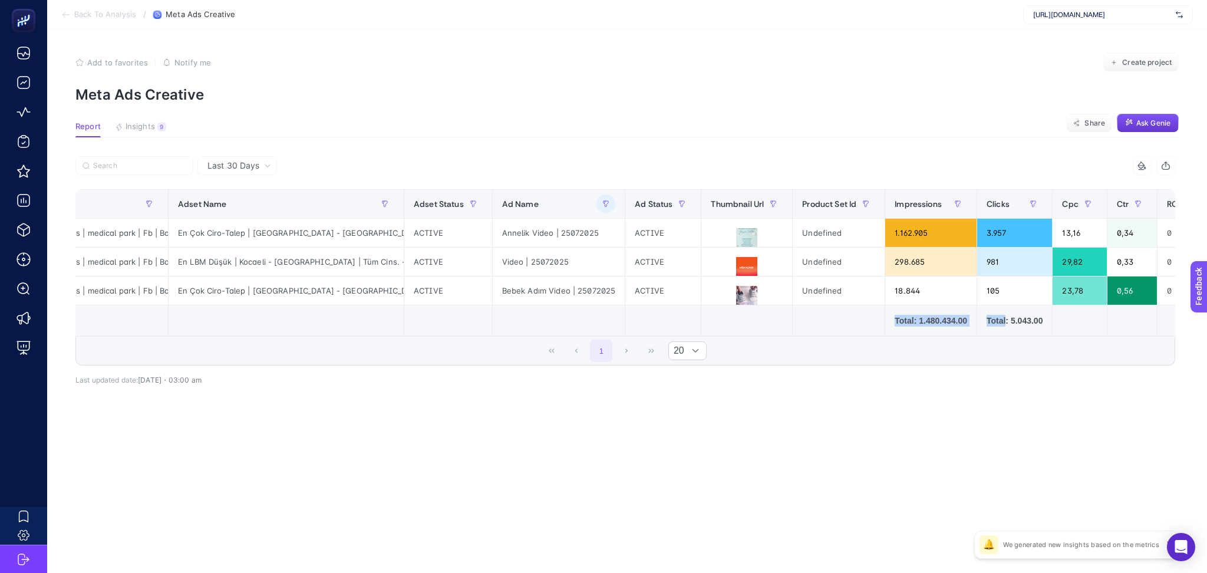
scroll to position [0, 812]
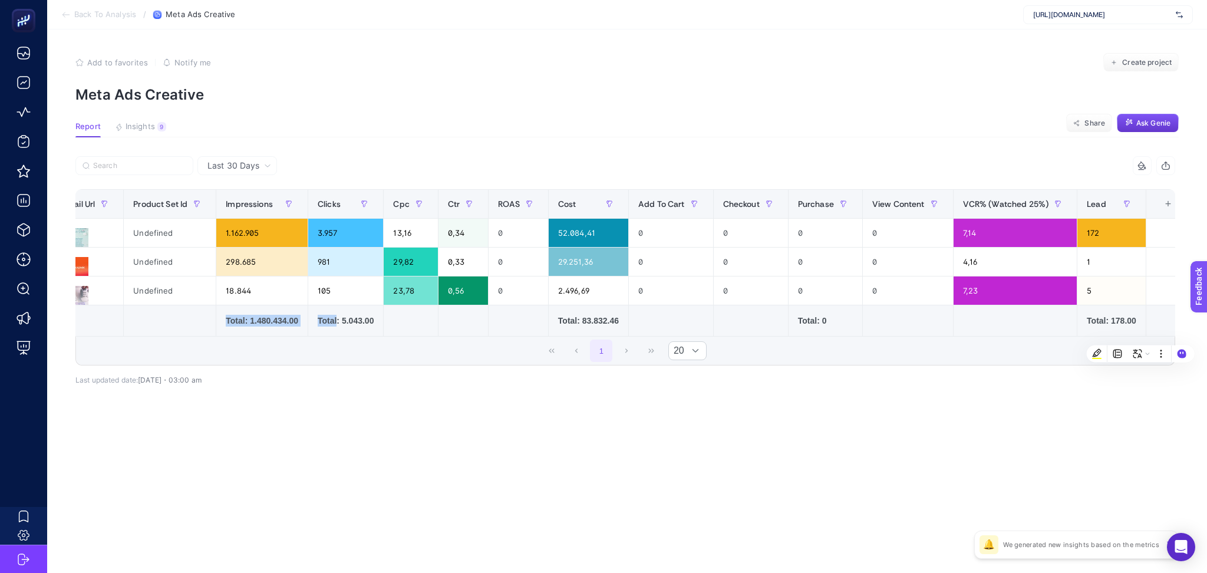
click at [1158, 206] on div "+" at bounding box center [1168, 203] width 22 height 9
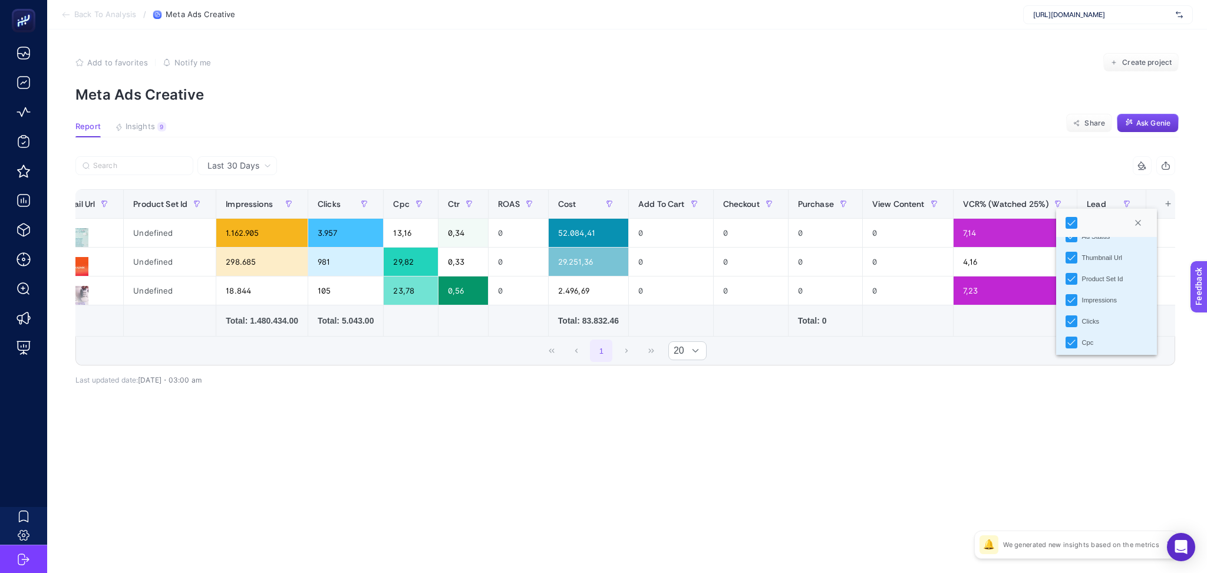
scroll to position [294, 0]
click at [1101, 445] on article "Add to favorites false Notify me Create project Meta Ads Creative Report Insigh…" at bounding box center [627, 301] width 1160 height 544
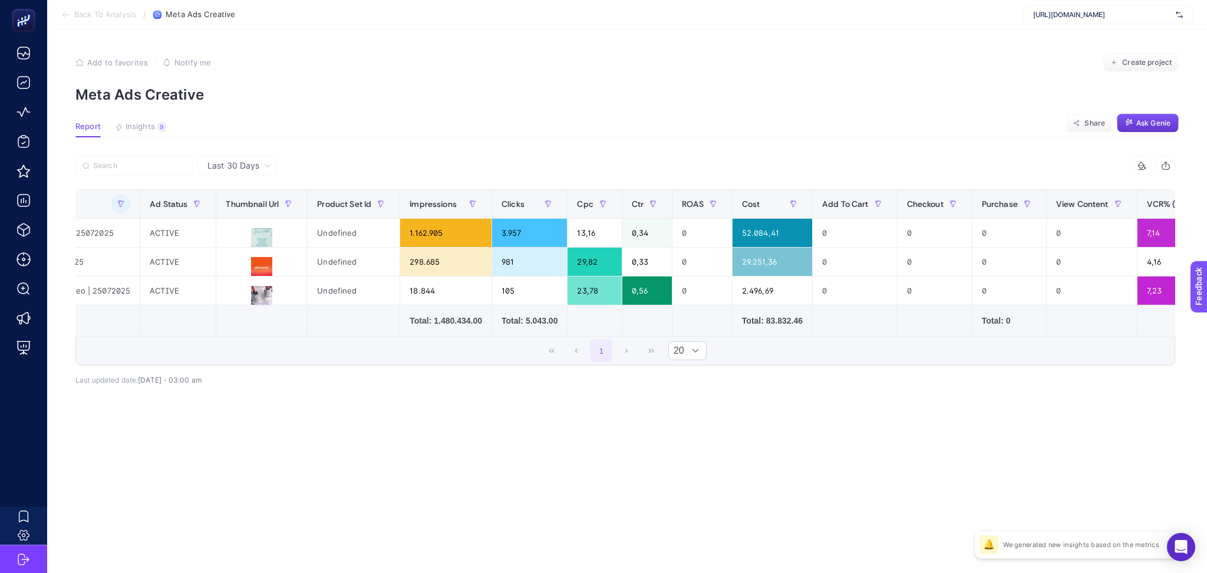
scroll to position [0, 452]
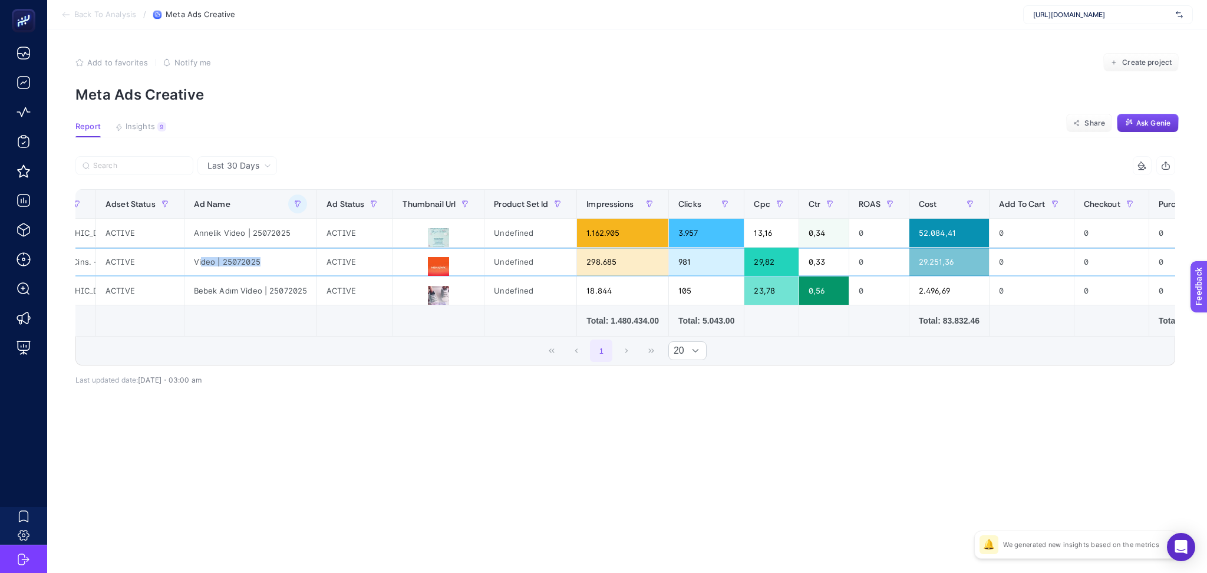
drag, startPoint x: 199, startPoint y: 265, endPoint x: 265, endPoint y: 263, distance: 66.0
click at [265, 263] on div "Video | 25072025" at bounding box center [251, 262] width 133 height 28
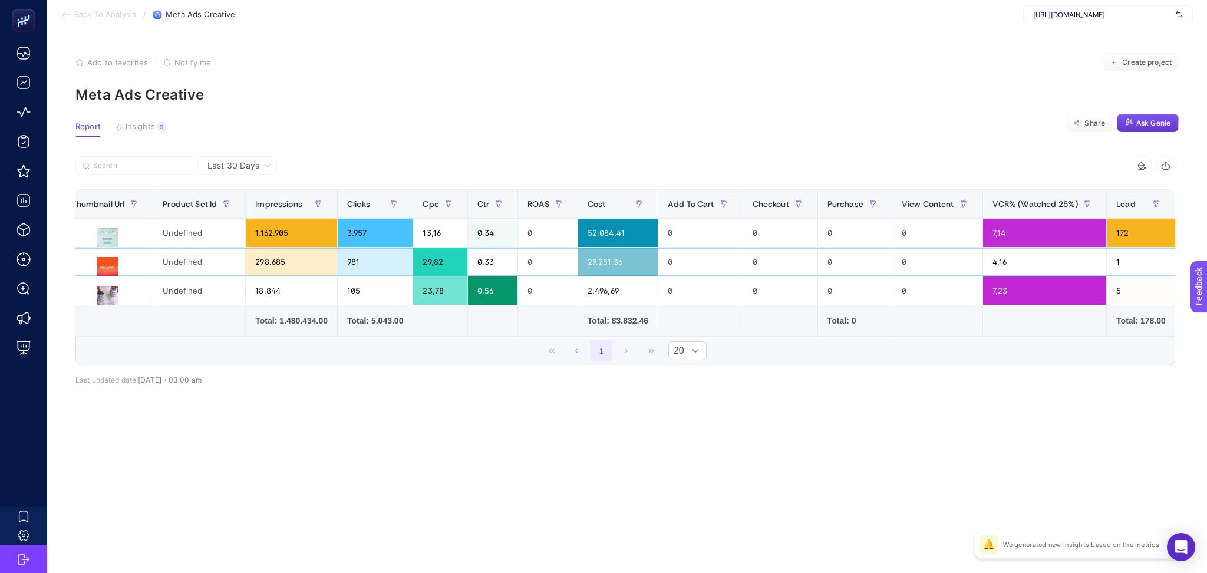
scroll to position [0, 812]
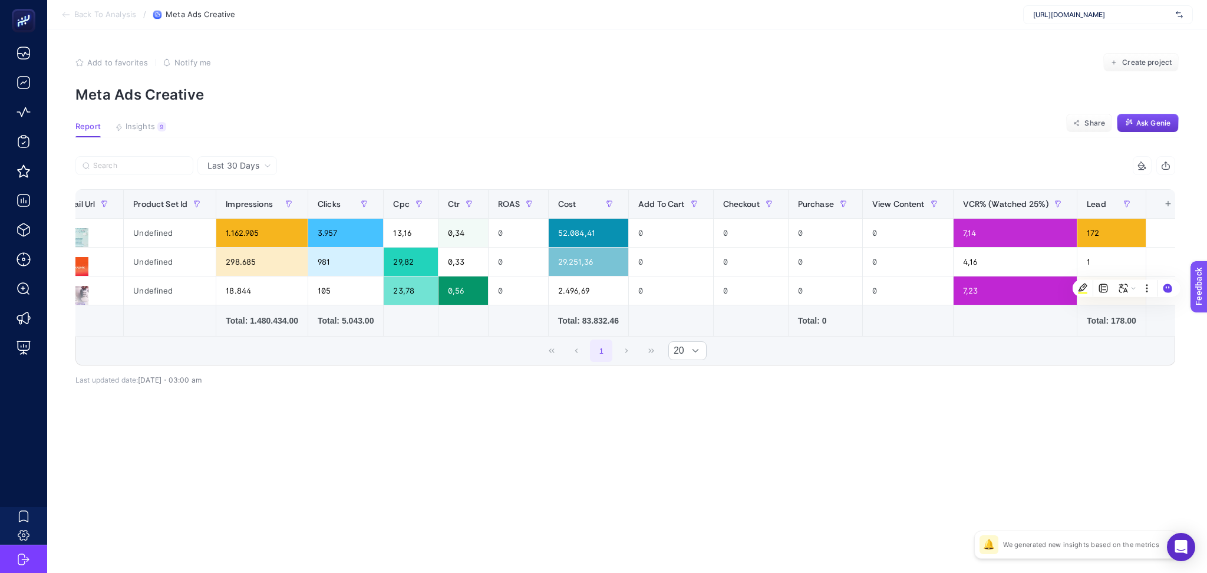
click at [1166, 162] on icon "button" at bounding box center [1165, 165] width 9 height 9
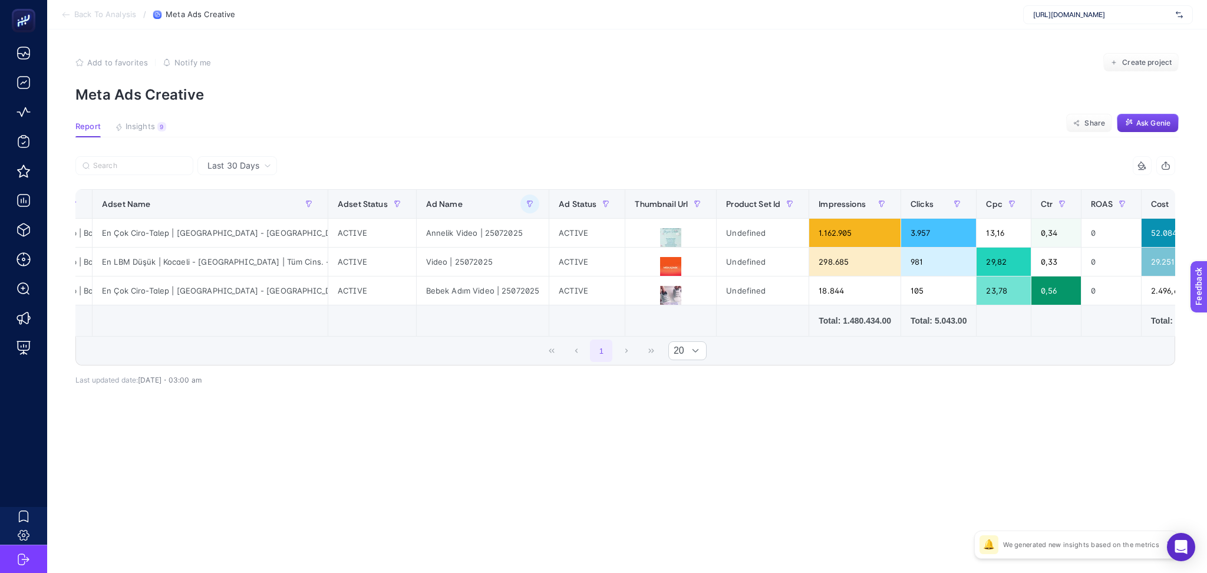
scroll to position [0, 0]
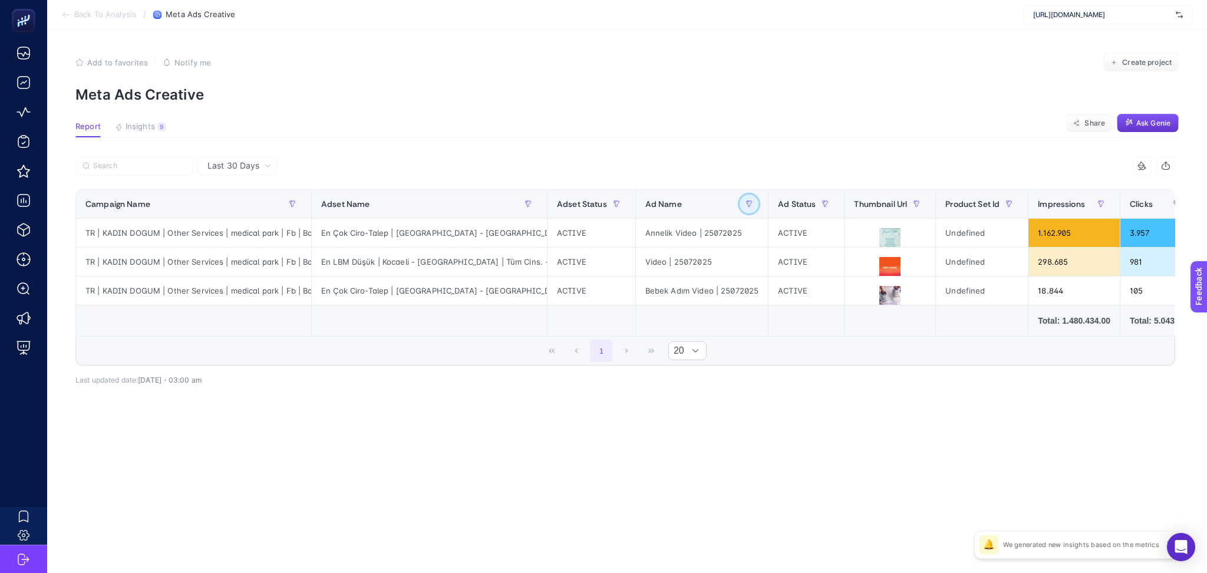
click at [752, 204] on button "button" at bounding box center [749, 204] width 19 height 19
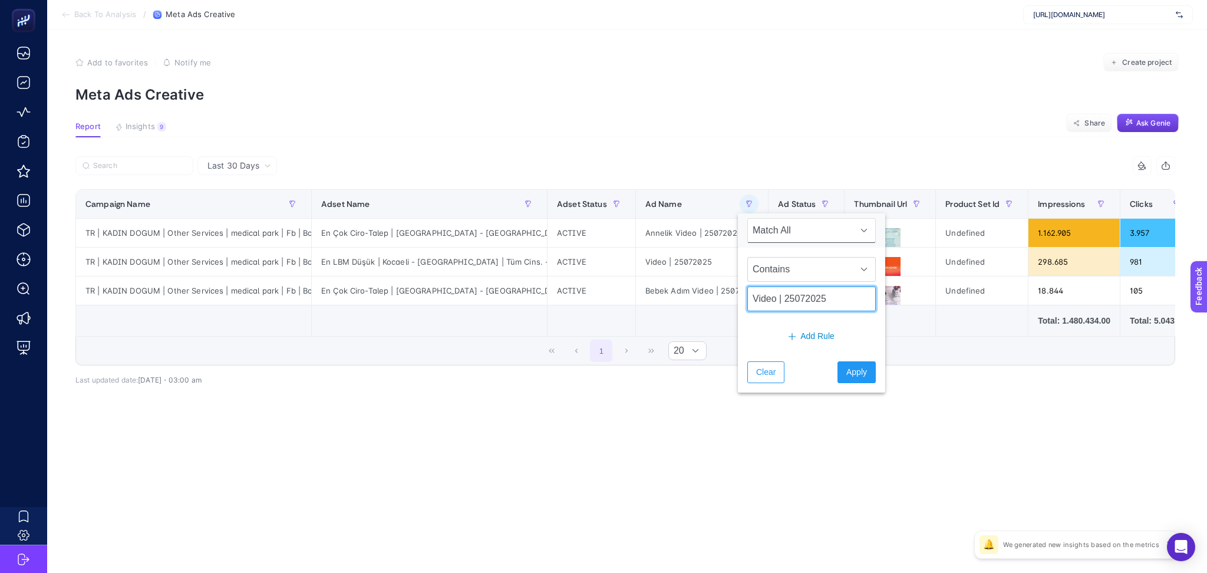
click at [779, 306] on input "Video | 25072025" at bounding box center [811, 298] width 129 height 25
paste input "Doğum Paketi Yeni Video | 2503"
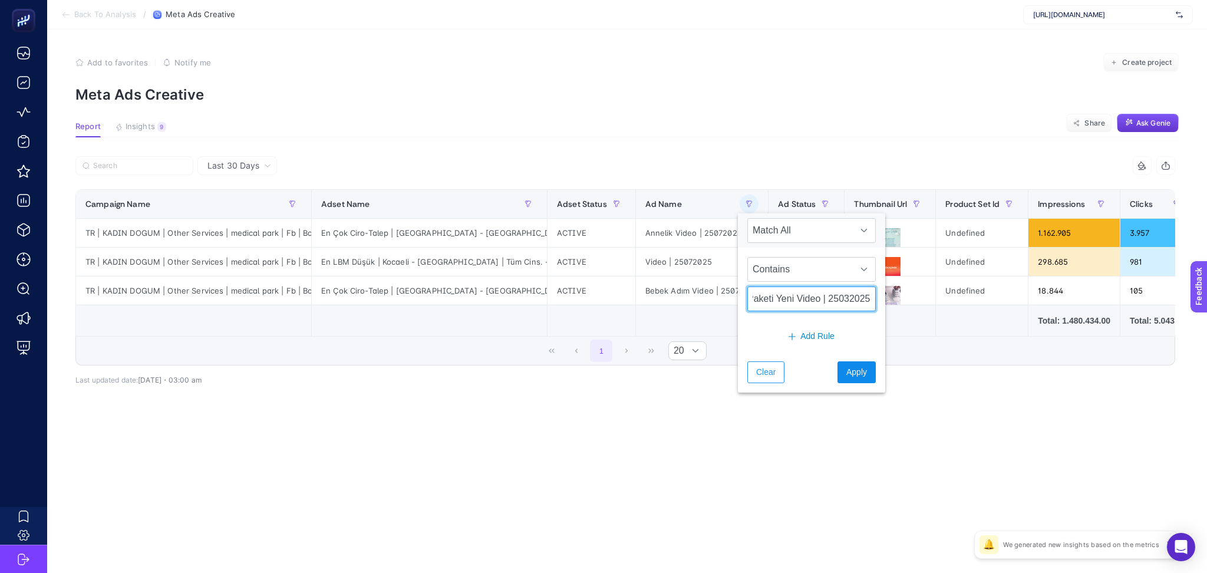
type input "Doğum Paketi Yeni Video | 25032025"
click at [847, 376] on span "Apply" at bounding box center [857, 372] width 21 height 12
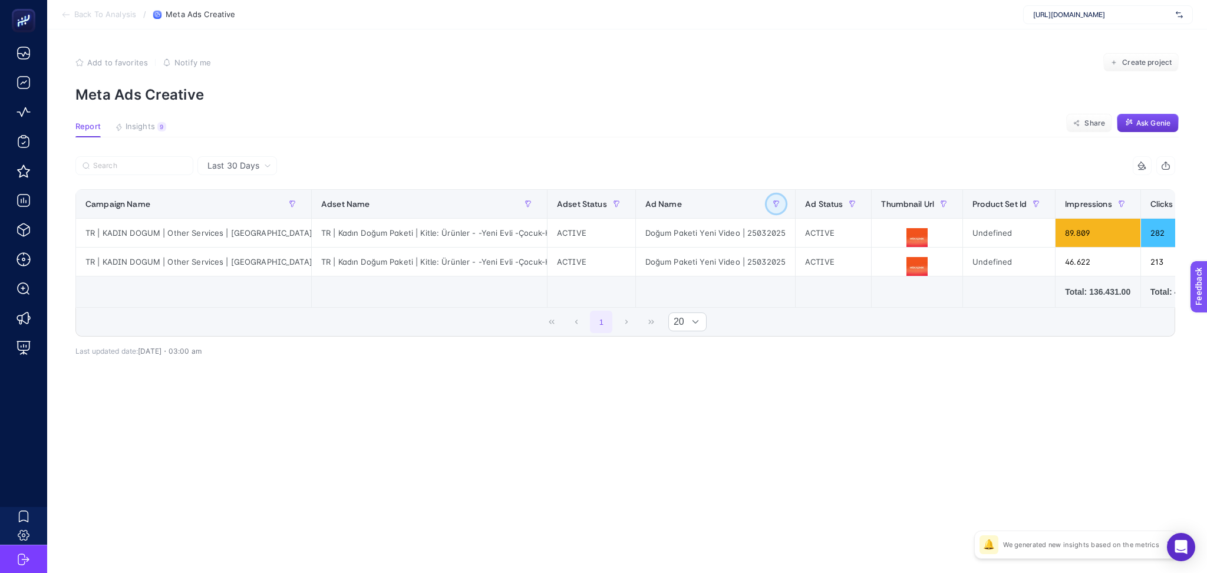
scroll to position [0, 0]
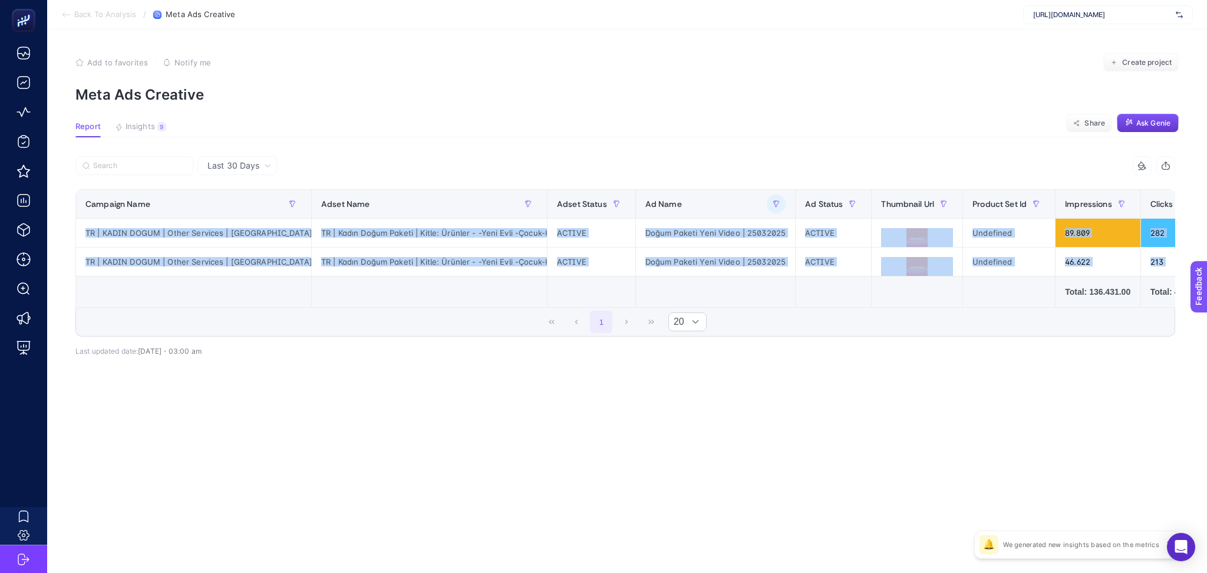
drag, startPoint x: 693, startPoint y: 305, endPoint x: 701, endPoint y: 309, distance: 9.2
click at [701, 308] on div "Campaign Name Adset Name Adset Status Ad Name Ad Status Thumbnail Url Product S…" at bounding box center [625, 248] width 1100 height 118
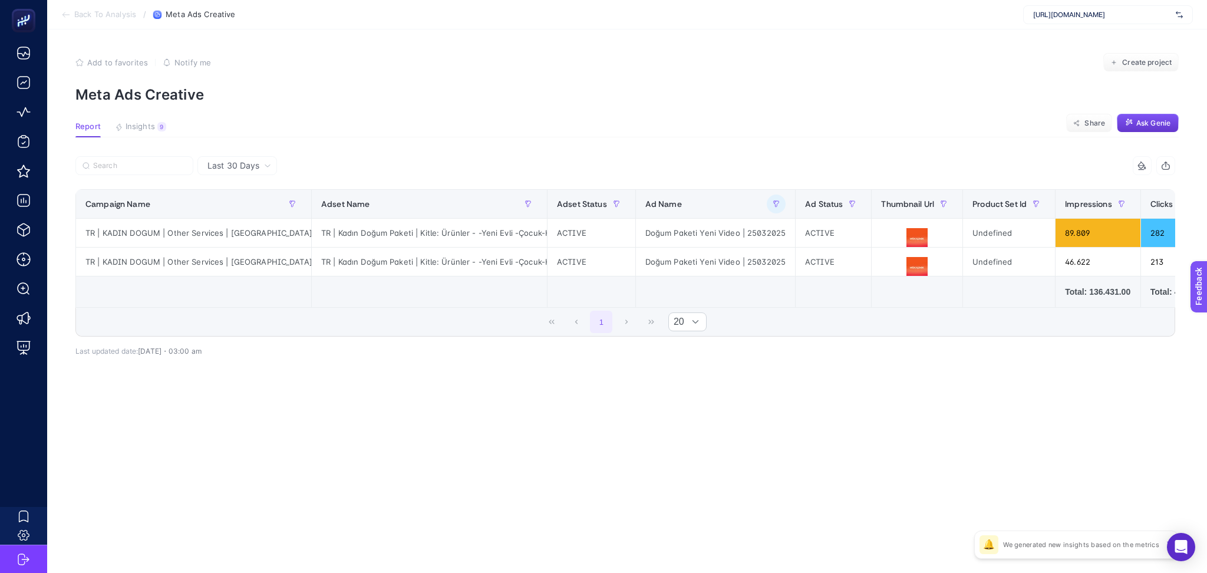
click at [585, 489] on article "Add to favorites false Notify me Create project Meta Ads Creative Report Insigh…" at bounding box center [627, 301] width 1160 height 544
click at [64, 17] on icon at bounding box center [65, 14] width 9 height 9
click at [63, 15] on icon at bounding box center [63, 14] width 2 height 5
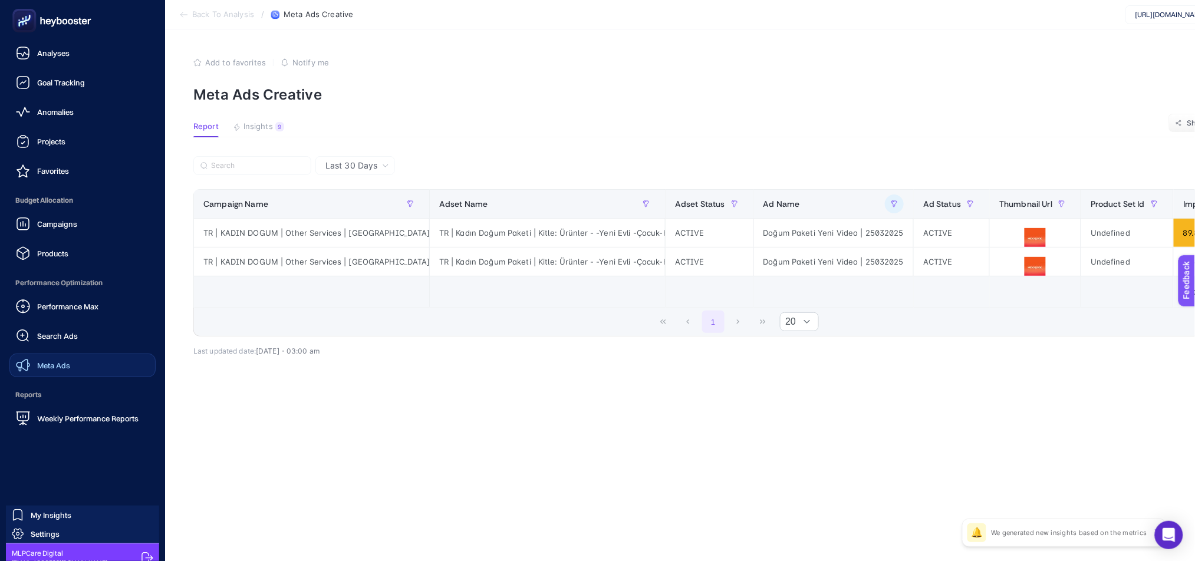
click at [70, 372] on div "Meta Ads" at bounding box center [43, 365] width 54 height 14
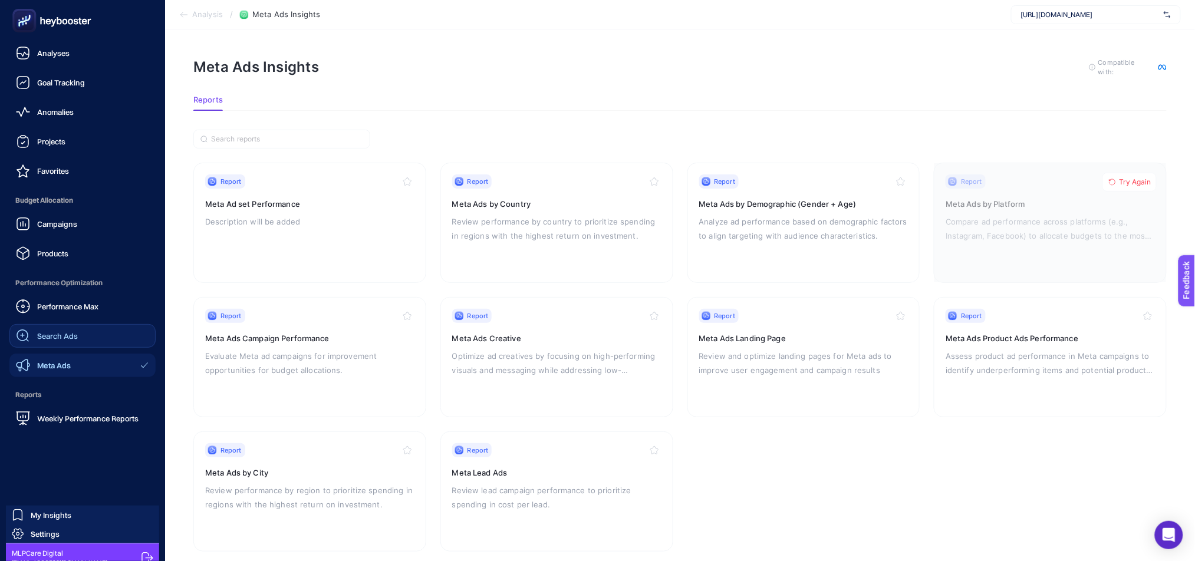
click at [108, 329] on link "Search Ads" at bounding box center [82, 336] width 146 height 24
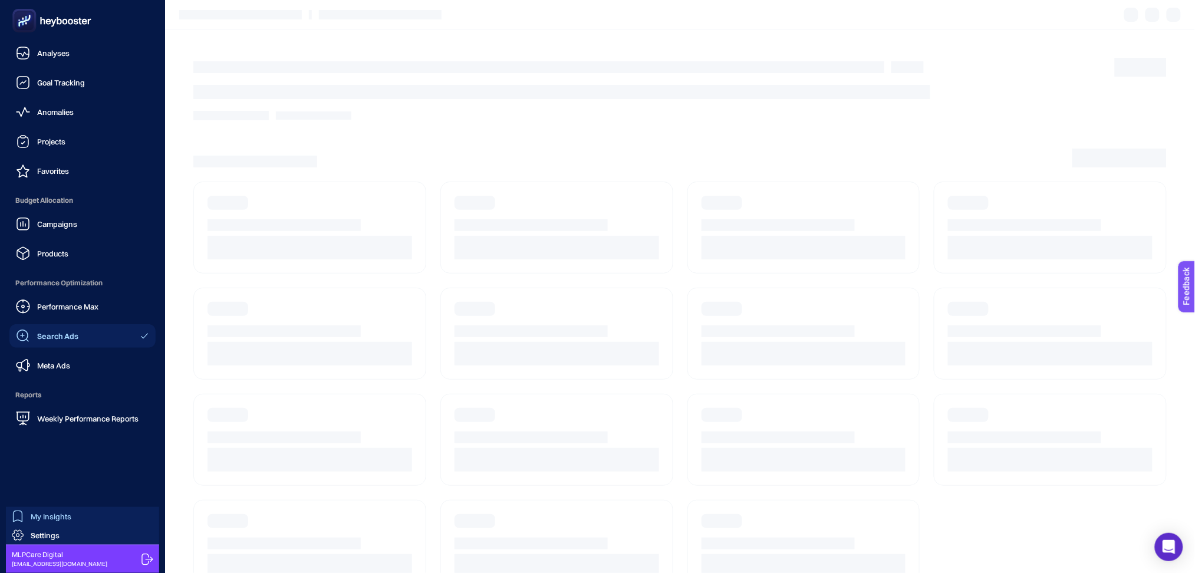
click at [84, 519] on link "My Insights" at bounding box center [82, 516] width 153 height 19
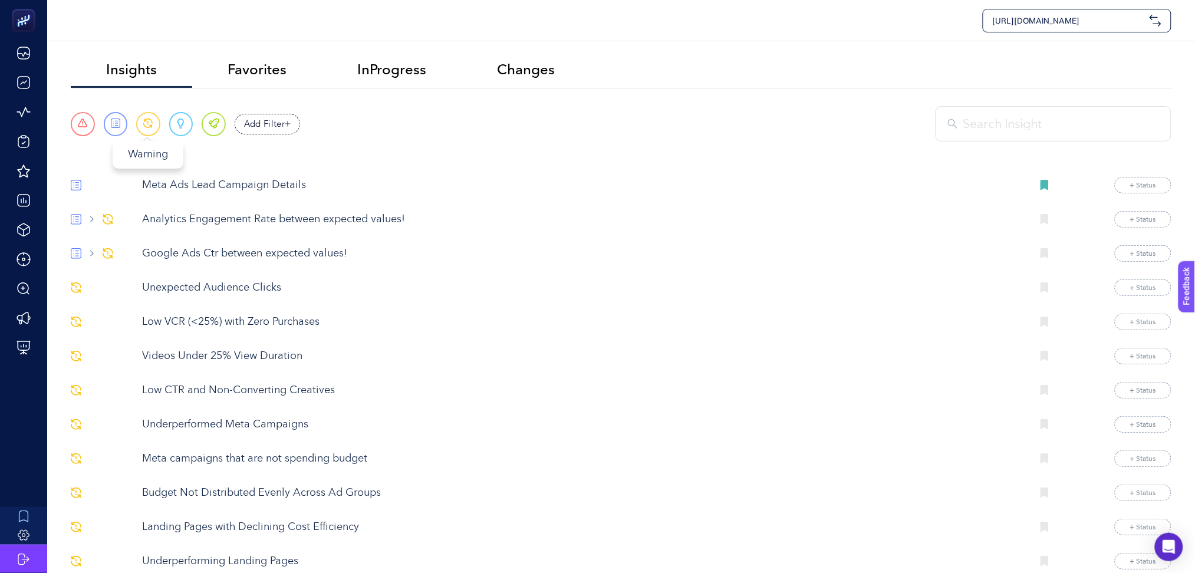
click at [151, 127] on span at bounding box center [147, 123] width 9 height 11
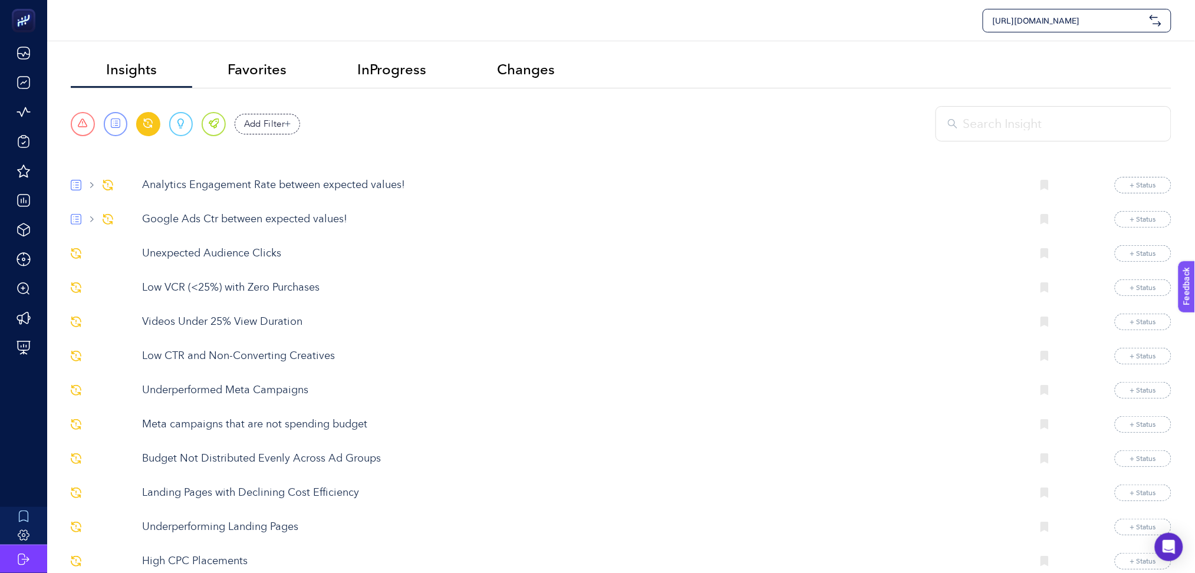
click at [259, 358] on p "Low CTR and Non-Converting Creatives" at bounding box center [582, 356] width 881 height 16
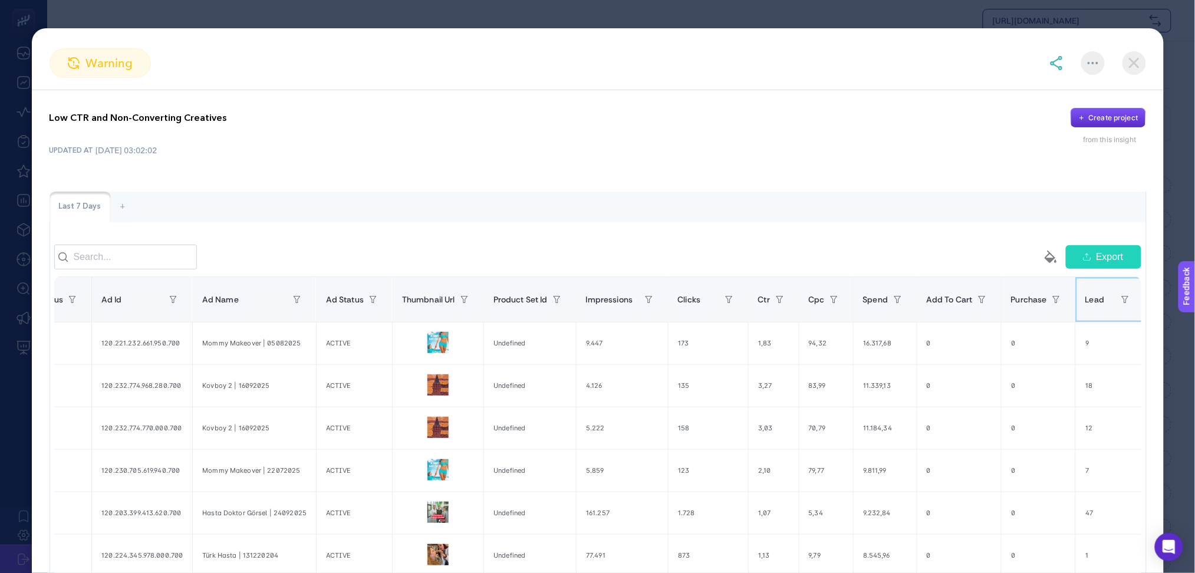
click at [1085, 304] on span "Lead" at bounding box center [1094, 299] width 19 height 9
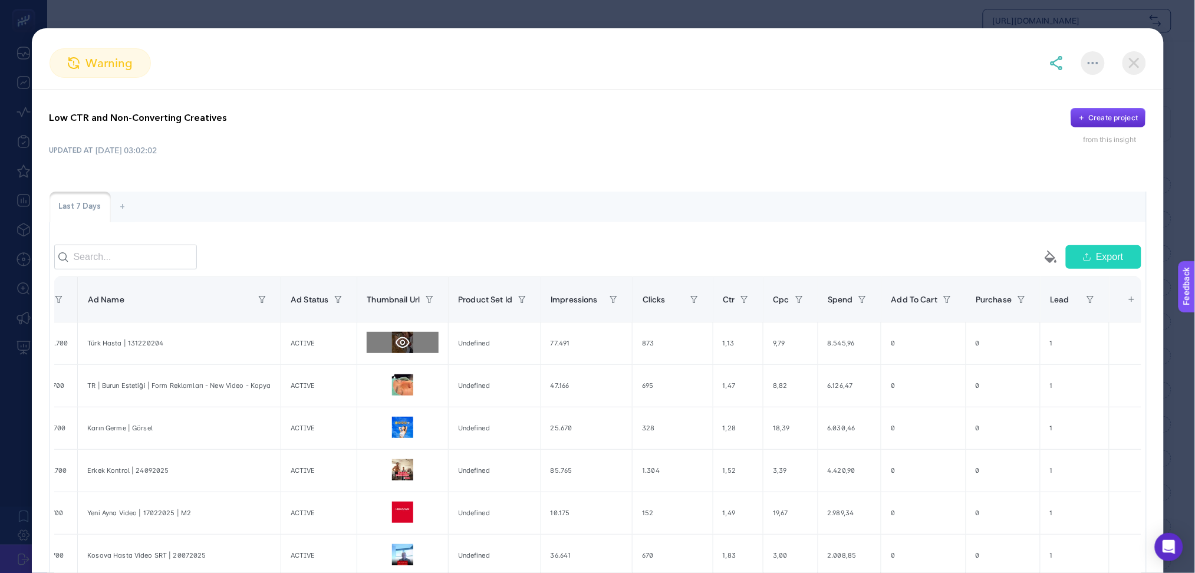
click at [396, 350] on icon at bounding box center [403, 342] width 14 height 14
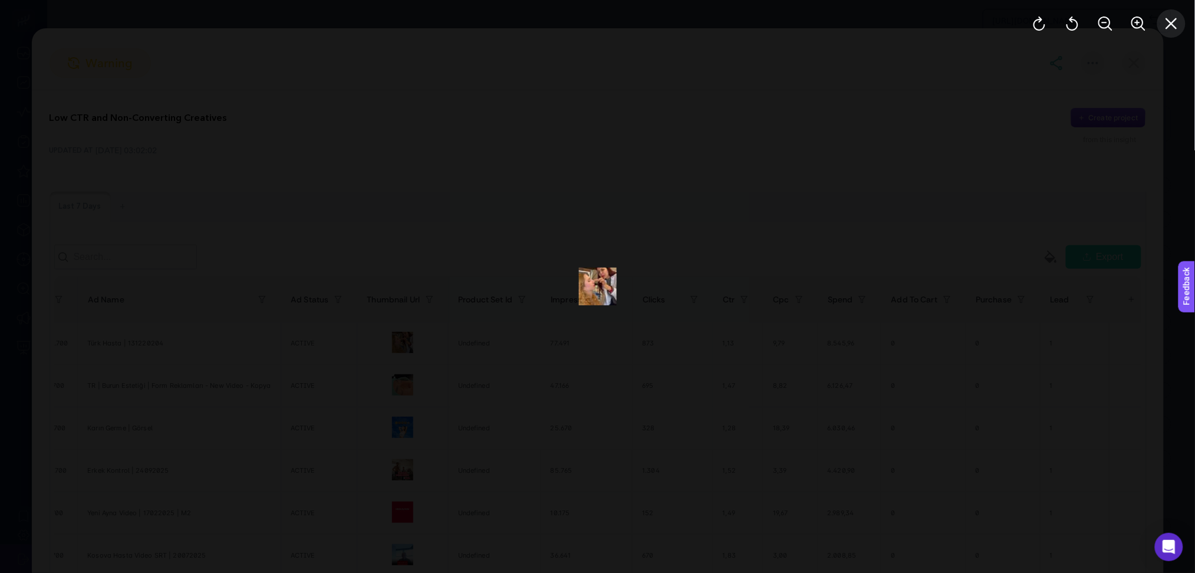
click at [1176, 29] on icon "Close" at bounding box center [1171, 24] width 14 height 14
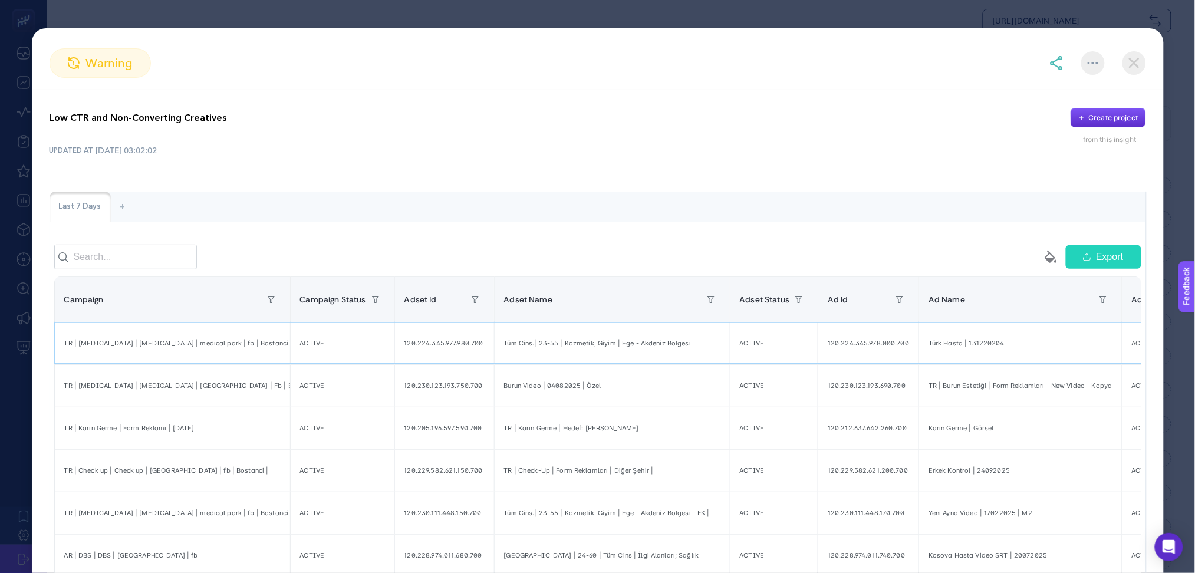
click at [921, 354] on div "Türk Hasta | 131220204" at bounding box center [1020, 343] width 202 height 27
copy tr "Türk Hasta | 131220204"
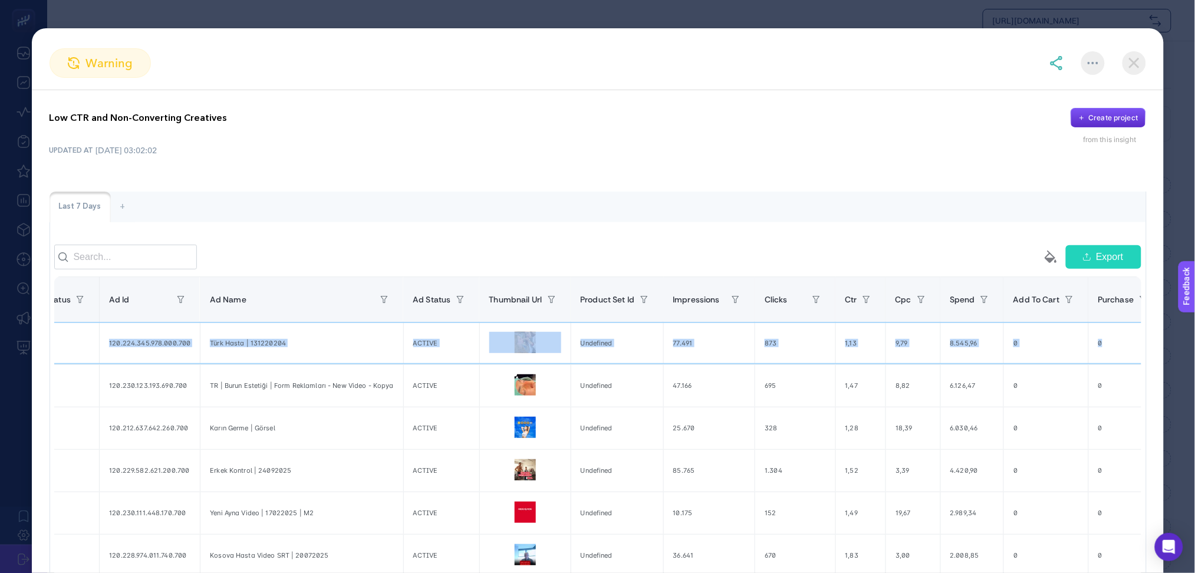
scroll to position [0, 841]
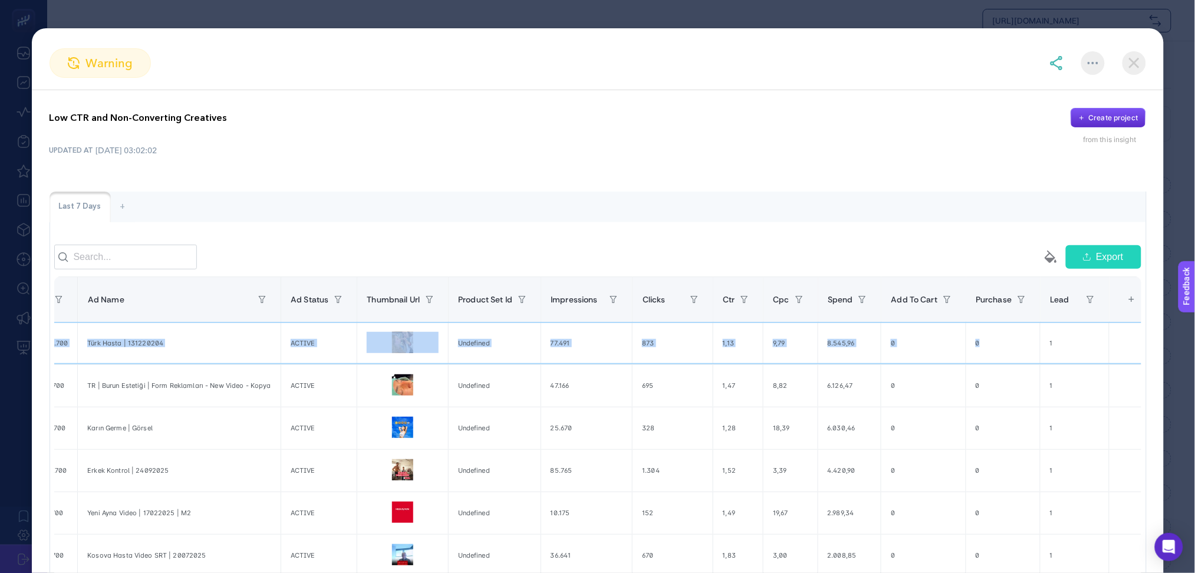
drag, startPoint x: 597, startPoint y: 359, endPoint x: 1036, endPoint y: 355, distance: 439.8
click at [1036, 355] on tr "TR | [MEDICAL_DATA] | [MEDICAL_DATA] | medical park | fb | Bostanci ACTIVE 120.…" at bounding box center [182, 343] width 1939 height 42
click at [818, 357] on div "8.545,96" at bounding box center [849, 343] width 63 height 27
click at [492, 354] on div "Undefined" at bounding box center [495, 343] width 92 height 27
click at [1116, 269] on button "Export" at bounding box center [1103, 257] width 75 height 24
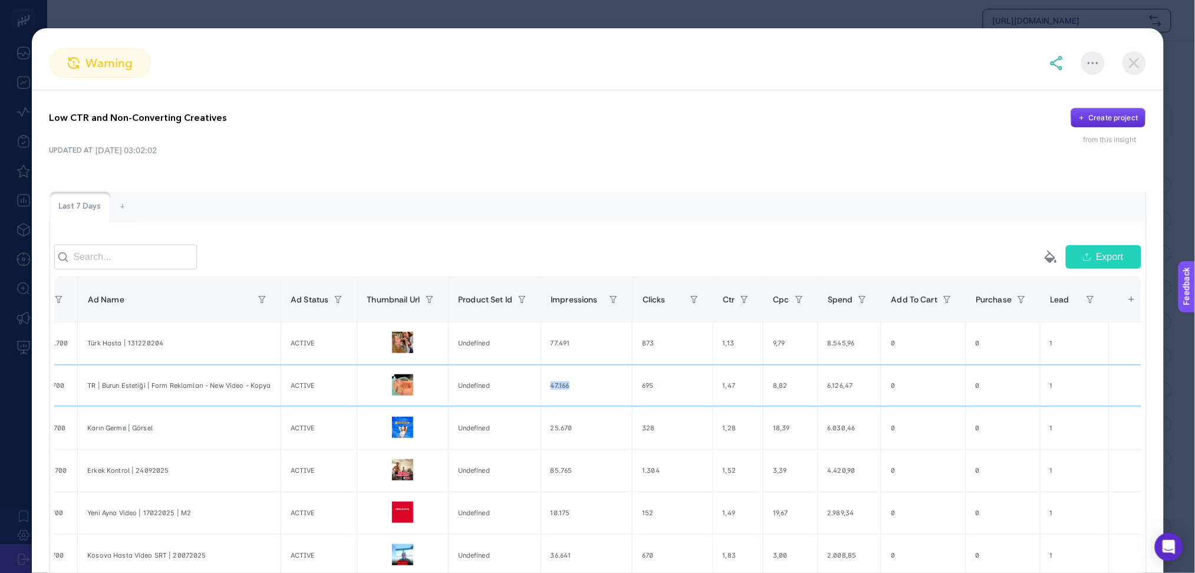
drag, startPoint x: 605, startPoint y: 404, endPoint x: 488, endPoint y: 407, distance: 117.3
click at [488, 407] on tr "TR | [MEDICAL_DATA] | [MEDICAL_DATA] | medical Park | Fb | Bostanci ACTIVE 120.…" at bounding box center [182, 385] width 1939 height 42
click at [181, 396] on div "TR | Burun Estetiği | Form Reklamları - New Video - Kopya" at bounding box center [179, 385] width 202 height 27
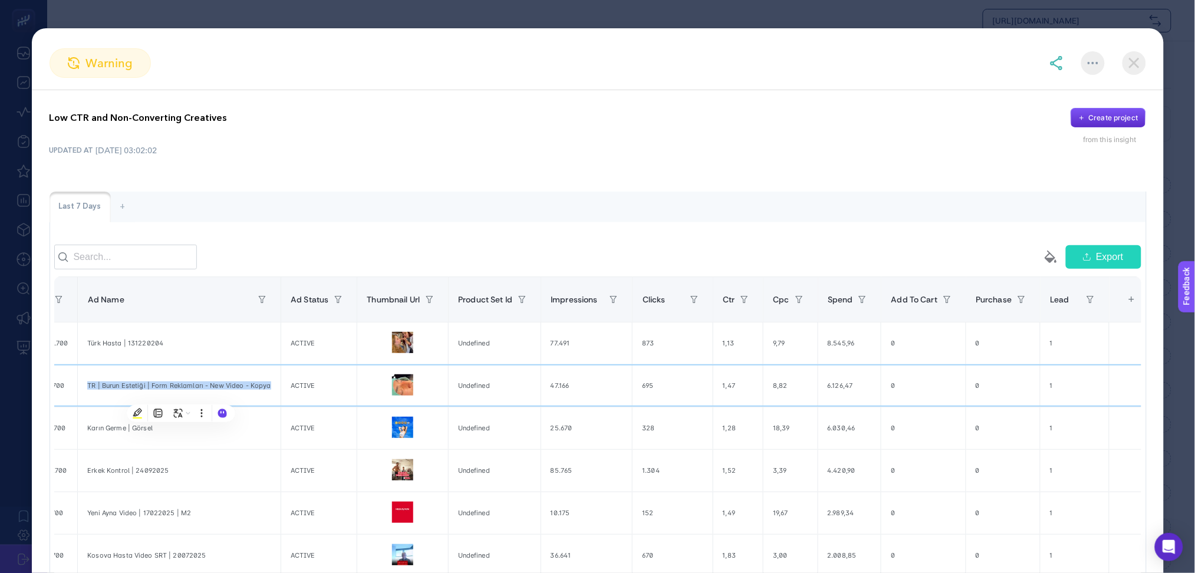
copy tr "TR | Burun Estetiği | Form Reklamları - New Video - Kopya"
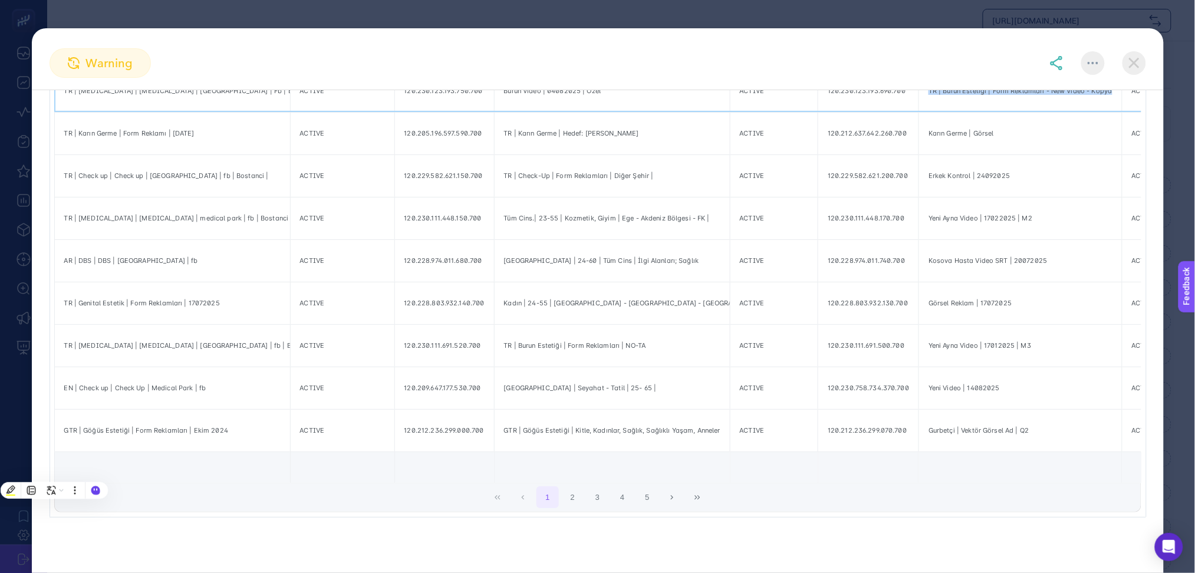
scroll to position [0, 0]
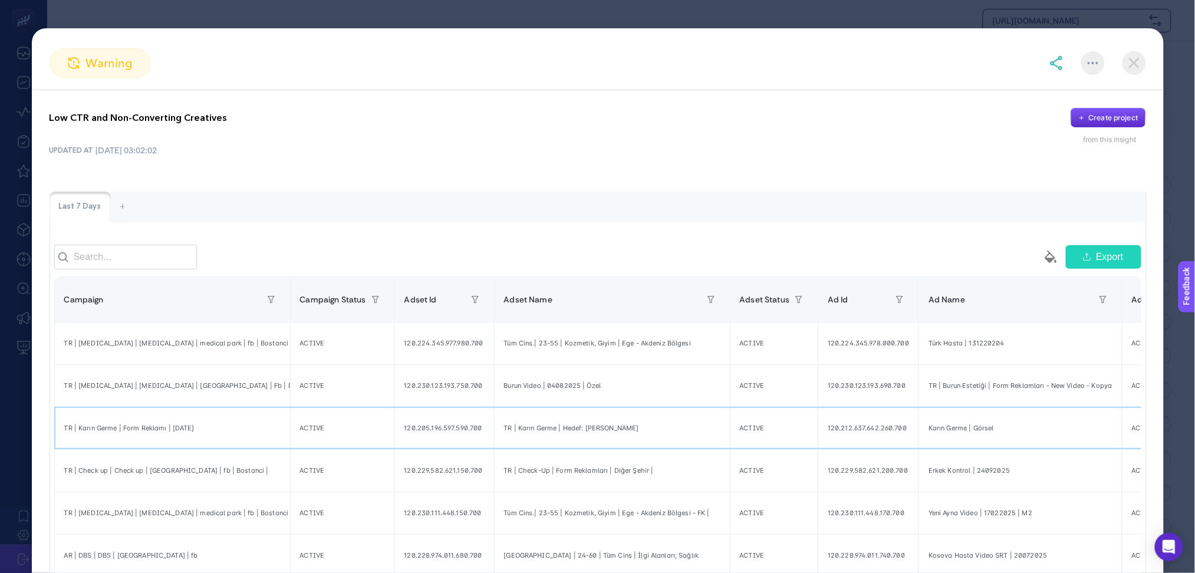
click at [423, 440] on div "120.205.196.597.590.700" at bounding box center [444, 427] width 99 height 27
click at [1135, 61] on img at bounding box center [1134, 63] width 24 height 24
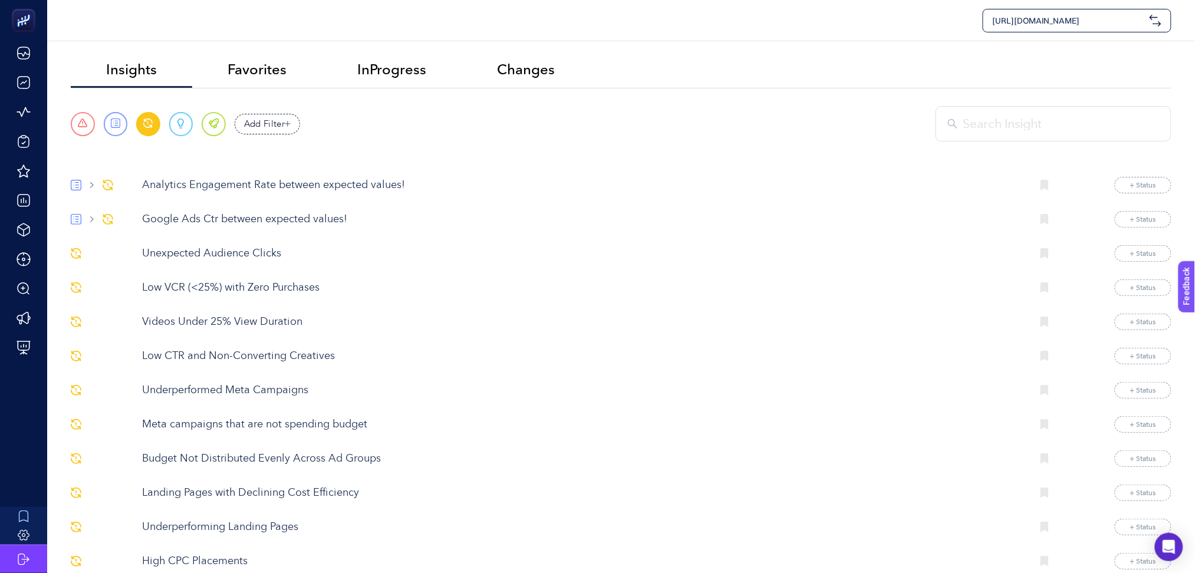
click at [235, 391] on p "Underperformed Meta Campaigns" at bounding box center [582, 391] width 881 height 16
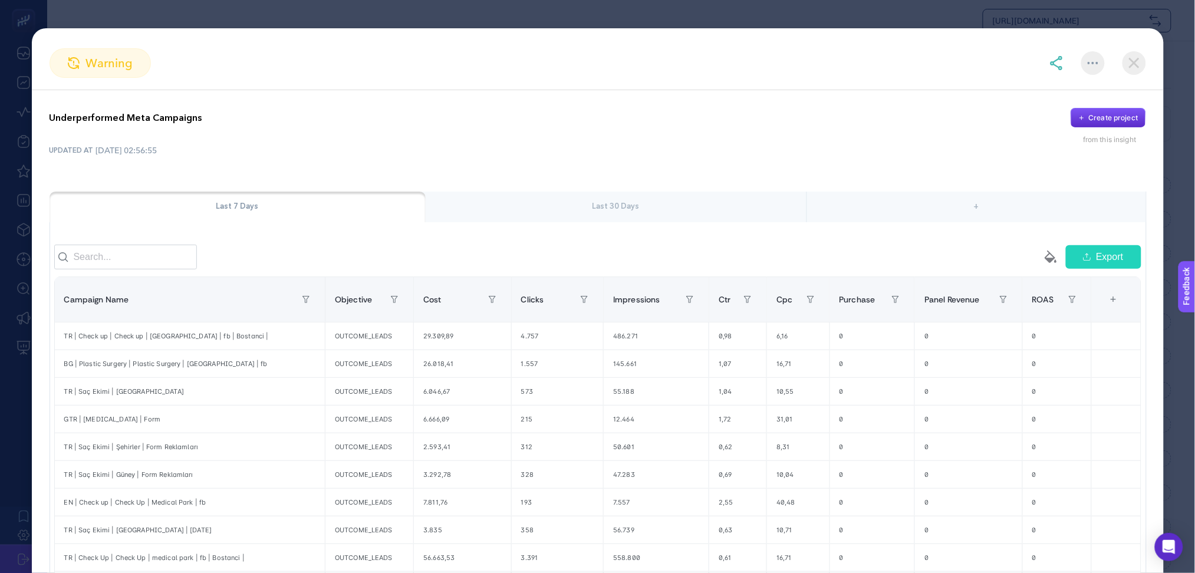
click at [1102, 312] on div "+" at bounding box center [1113, 299] width 22 height 26
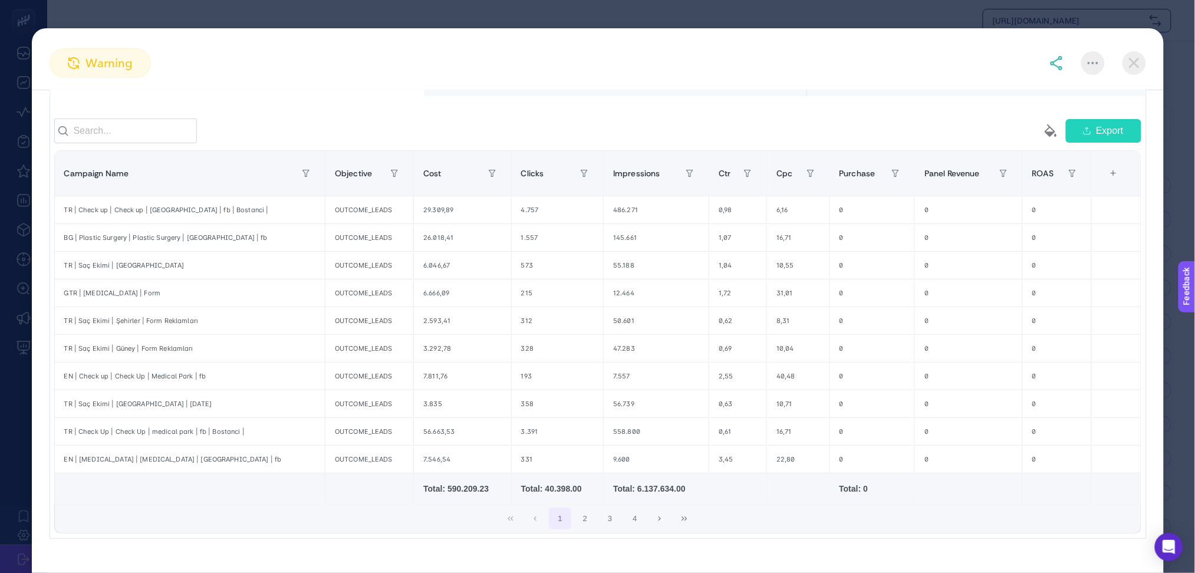
scroll to position [152, 0]
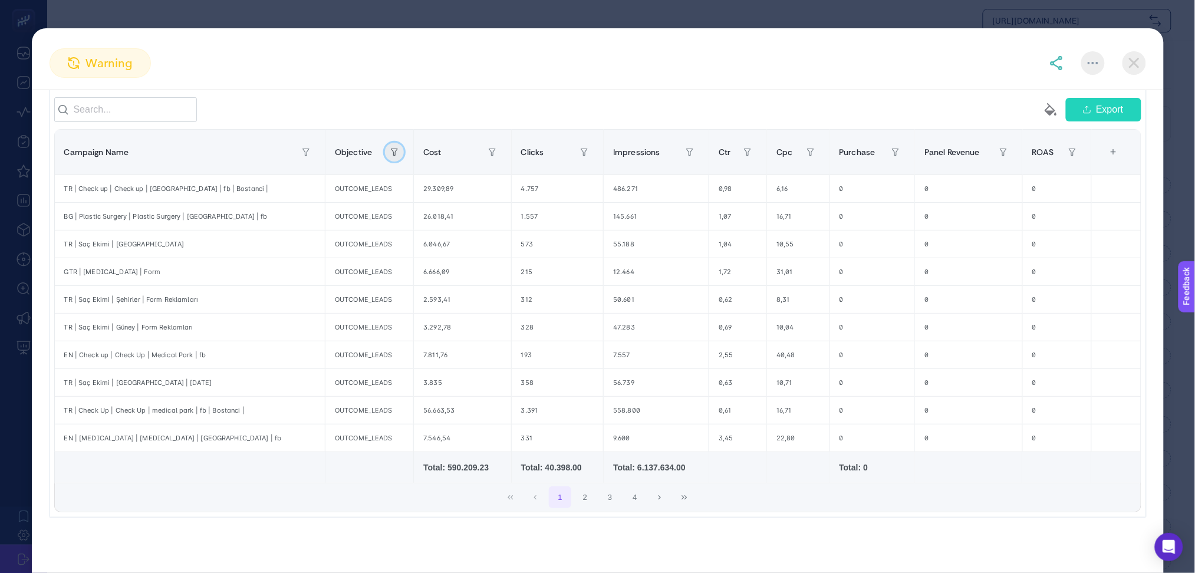
click at [391, 156] on icon "button" at bounding box center [394, 152] width 7 height 7
click at [577, 80] on div "warning" at bounding box center [598, 69] width 1132 height 42
drag, startPoint x: 1152, startPoint y: 304, endPoint x: 1148, endPoint y: 297, distance: 7.4
click at [1152, 304] on div "Underperformed Meta Campaigns Create project from this insight UPDATED AT [DATE…" at bounding box center [598, 239] width 1132 height 592
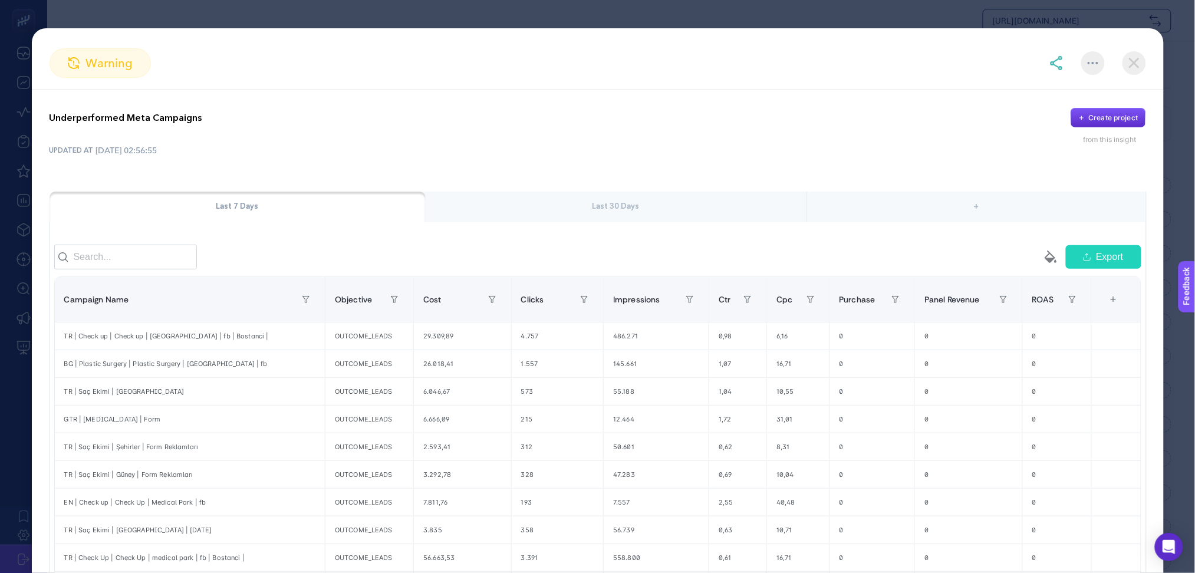
click at [1130, 65] on img at bounding box center [1134, 63] width 24 height 24
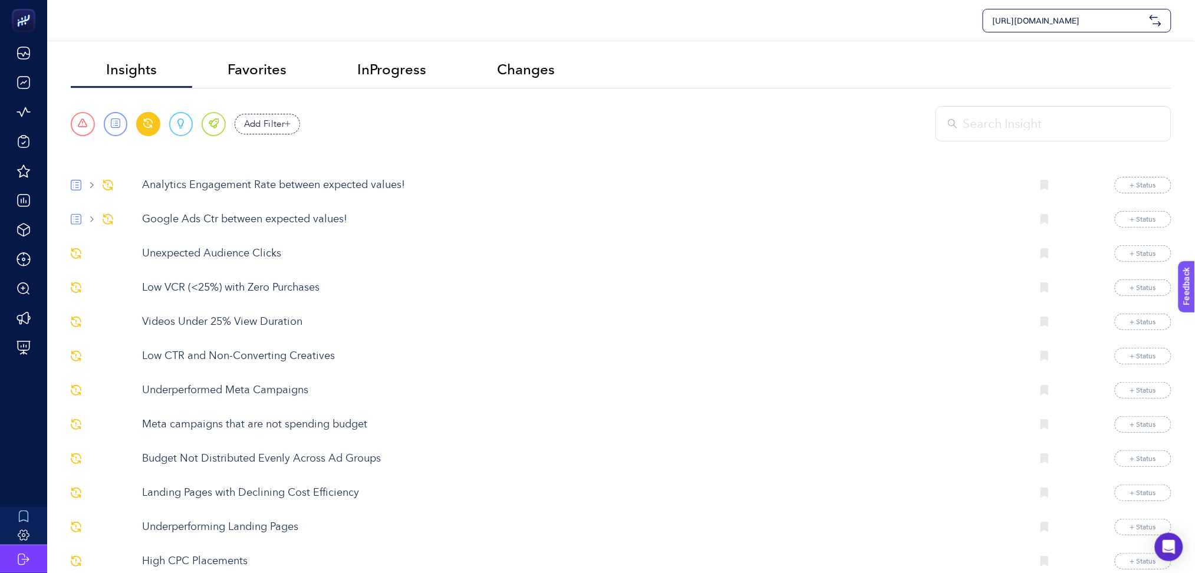
click at [284, 426] on p "Meta campaigns that are not spending budget" at bounding box center [582, 425] width 881 height 16
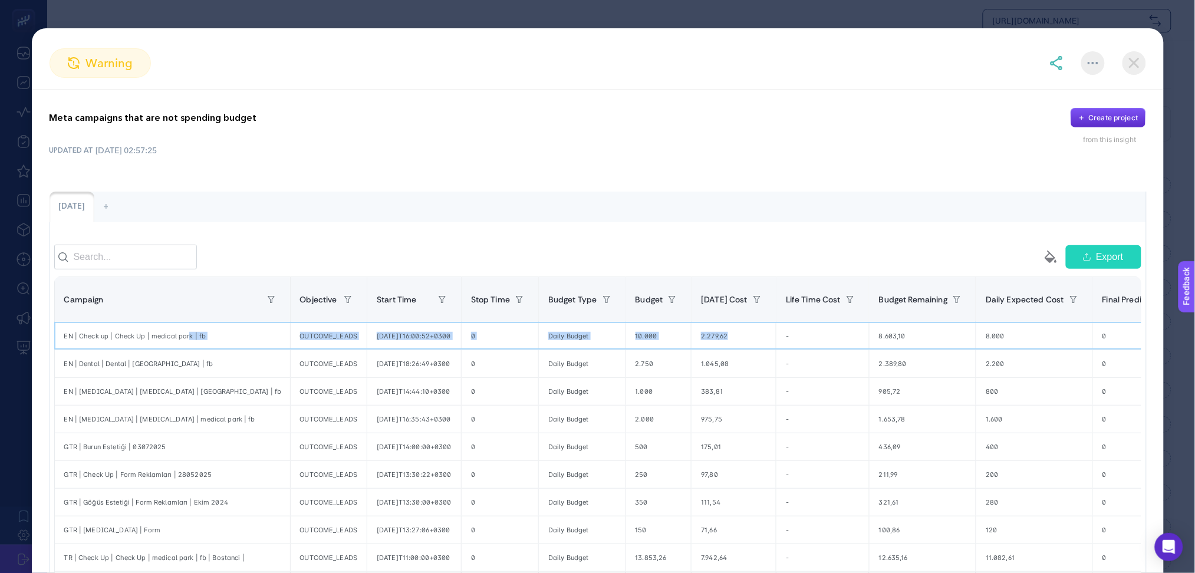
drag, startPoint x: 760, startPoint y: 348, endPoint x: 187, endPoint y: 354, distance: 573.0
click at [187, 350] on tr "EN | Check up | Check Up | medical park | fb OUTCOME_LEADS [DATE]T16:00:52+0300…" at bounding box center [840, 336] width 1572 height 28
click at [691, 375] on div "1.045,08" at bounding box center [733, 363] width 84 height 27
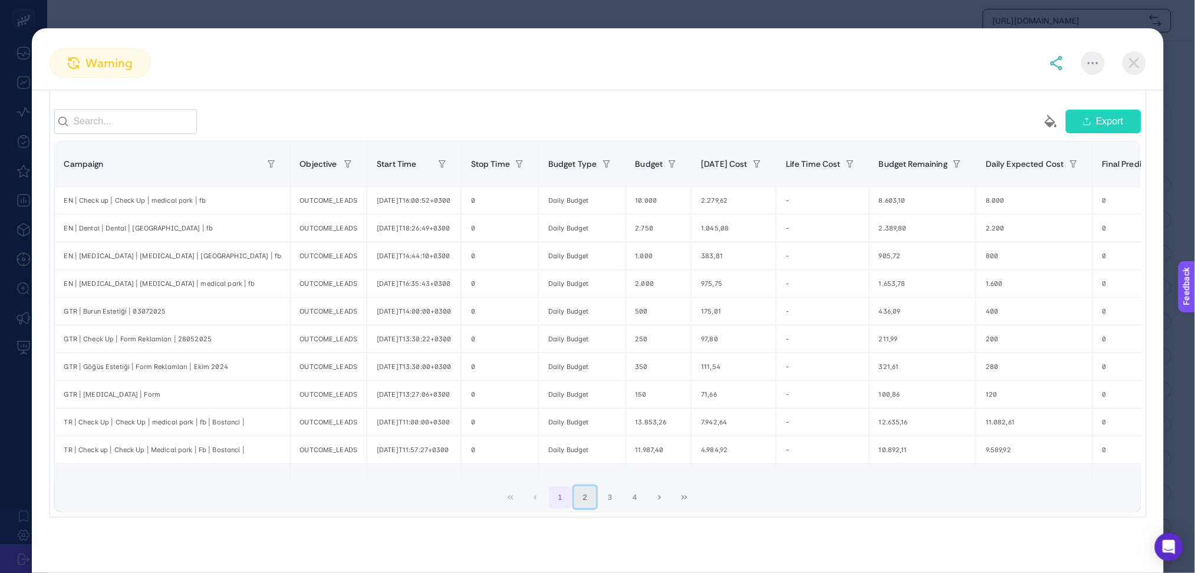
click at [580, 502] on button "2" at bounding box center [585, 497] width 22 height 22
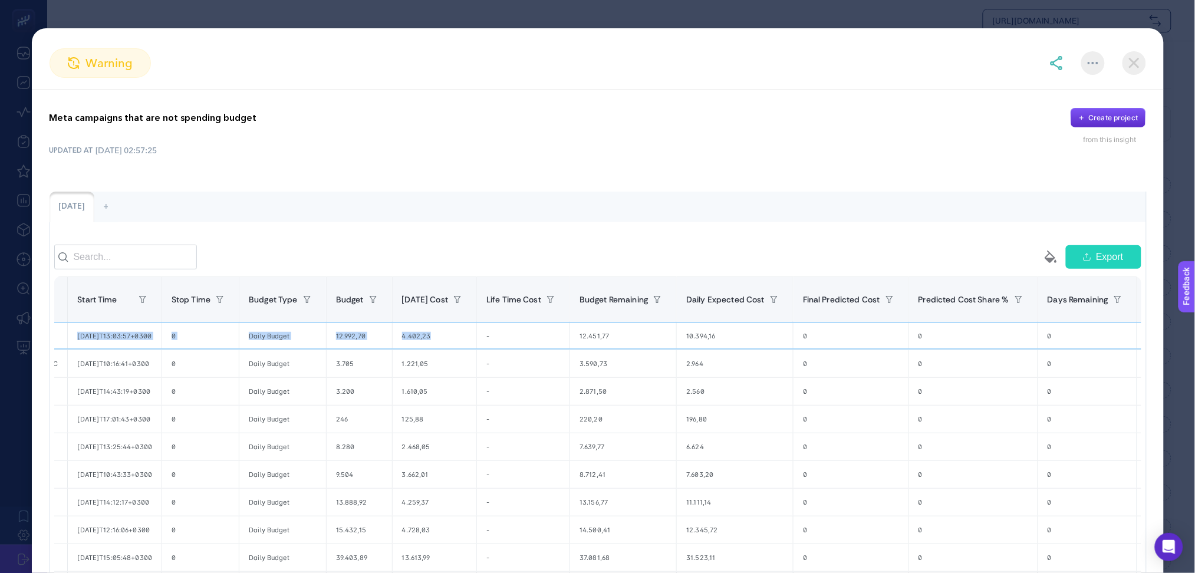
scroll to position [0, 0]
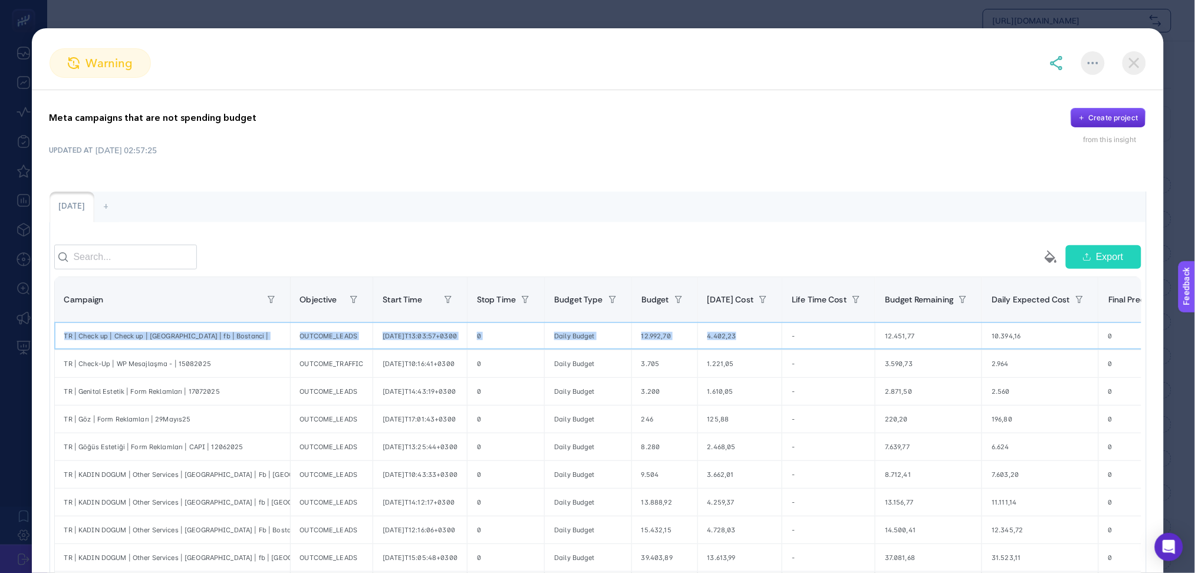
drag, startPoint x: 747, startPoint y: 347, endPoint x: 48, endPoint y: 353, distance: 699.2
click at [48, 353] on div "Meta campaigns that are not spending budget Create project from this insight UP…" at bounding box center [598, 380] width 1132 height 581
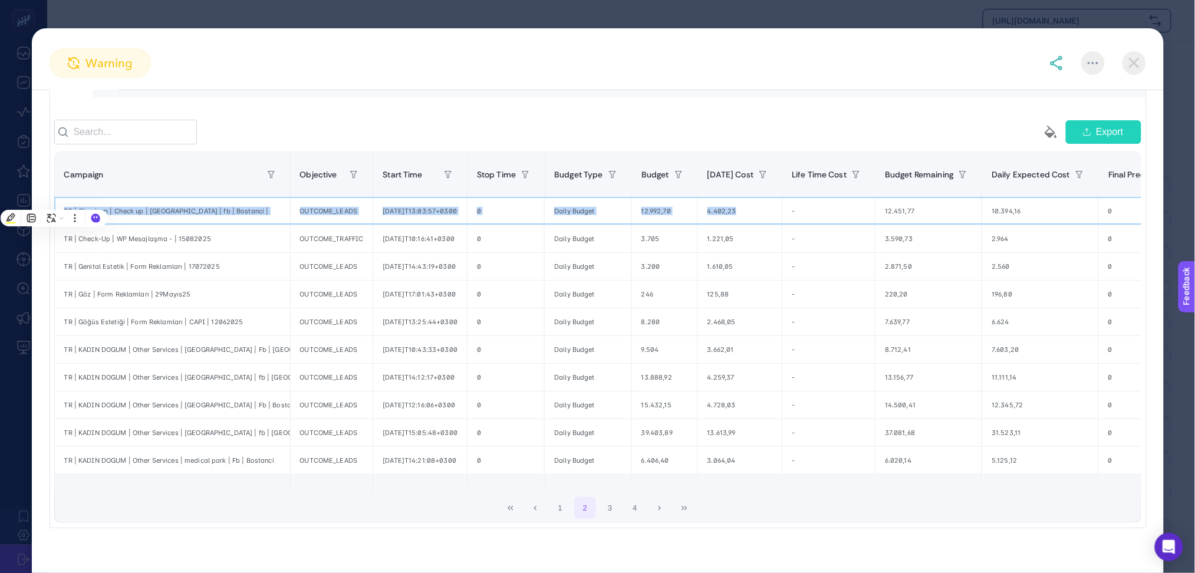
scroll to position [152, 0]
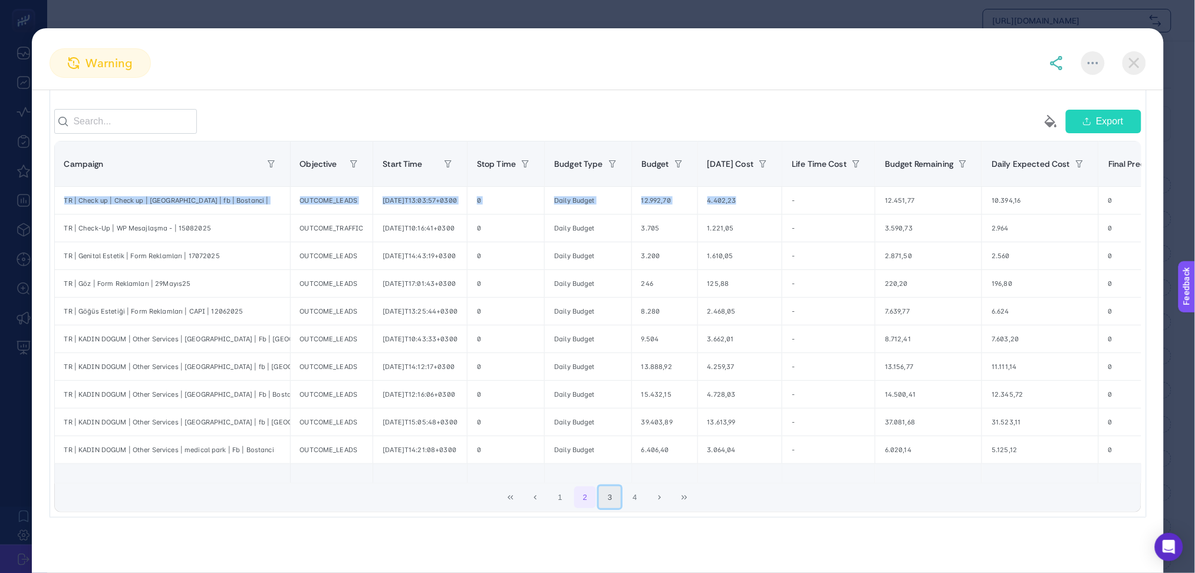
click at [607, 498] on button "3" at bounding box center [610, 497] width 22 height 22
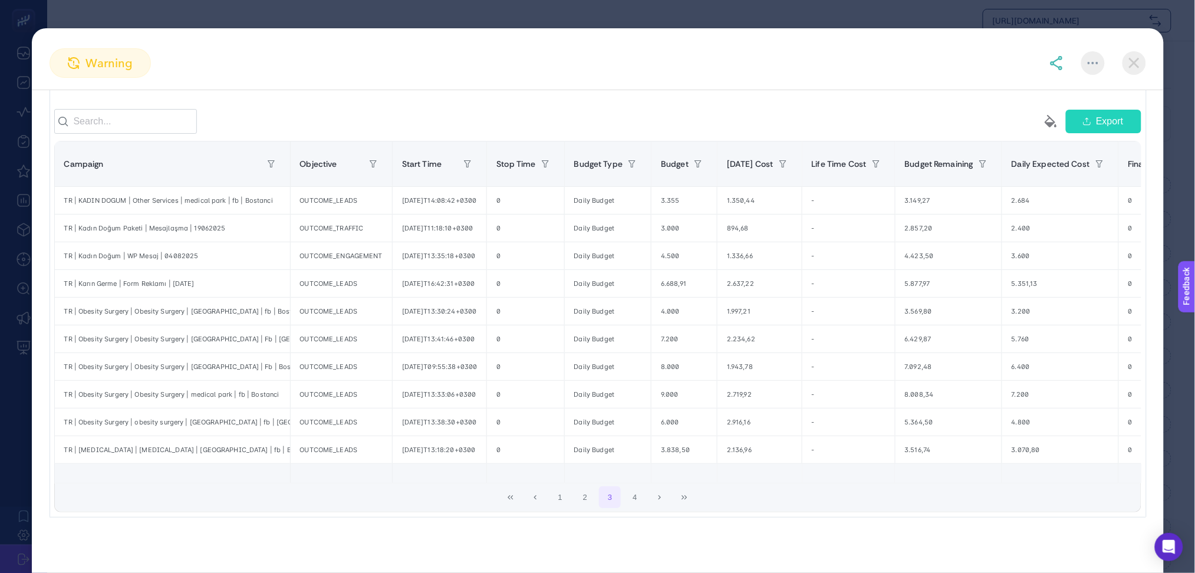
click at [1135, 64] on img at bounding box center [1134, 63] width 24 height 24
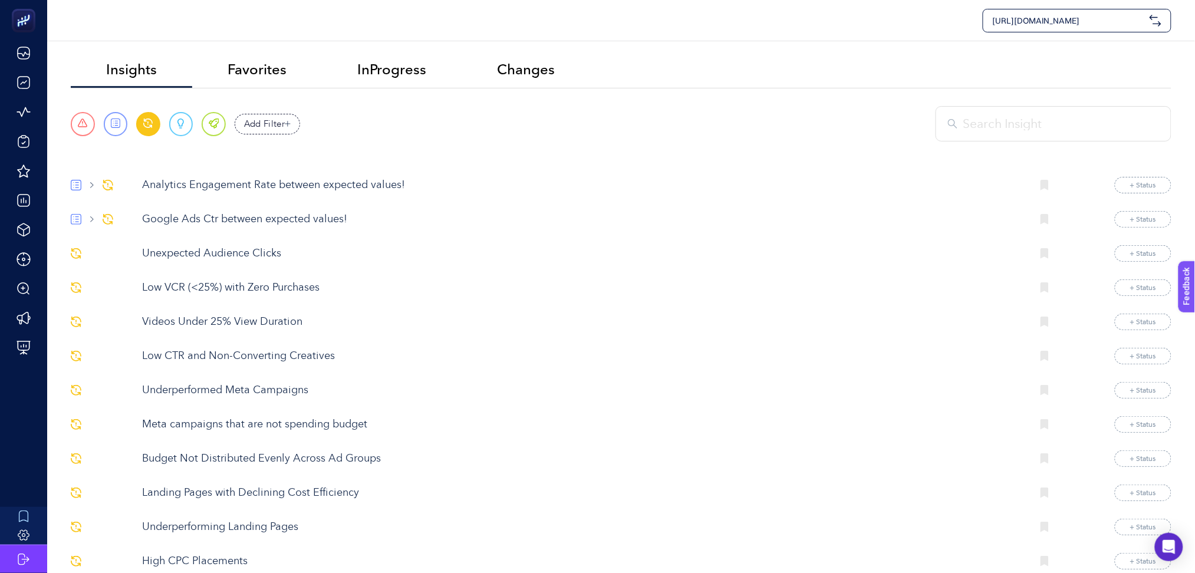
scroll to position [472, 0]
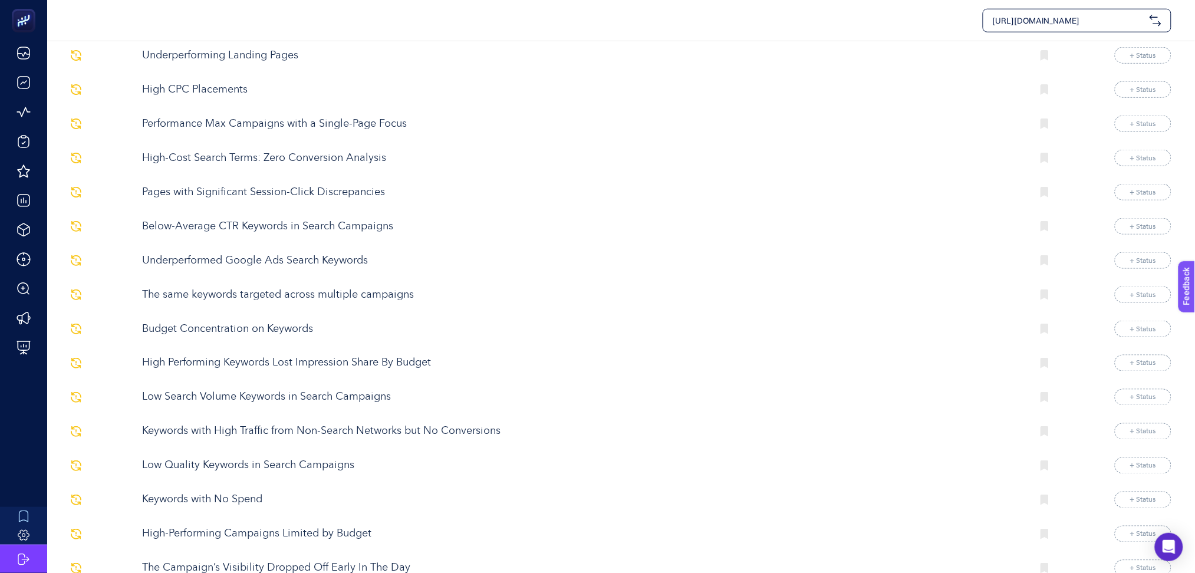
click at [310, 294] on p "The same keywords targeted across multiple campaigns" at bounding box center [582, 295] width 881 height 16
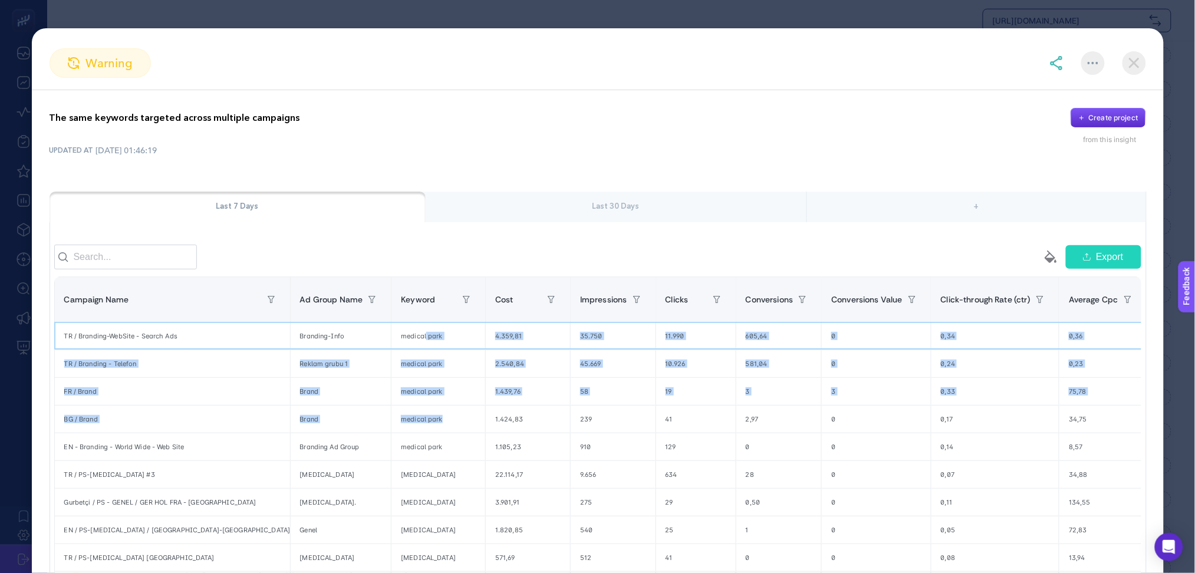
drag, startPoint x: 344, startPoint y: 347, endPoint x: 363, endPoint y: 424, distance: 79.5
click at [363, 424] on tbody "TR / Branding-WebSite - Search Ads Branding-Info medical park 4.359,81 35.750 1…" at bounding box center [679, 460] width 1251 height 277
click at [391, 424] on div "medical park" at bounding box center [438, 419] width 94 height 27
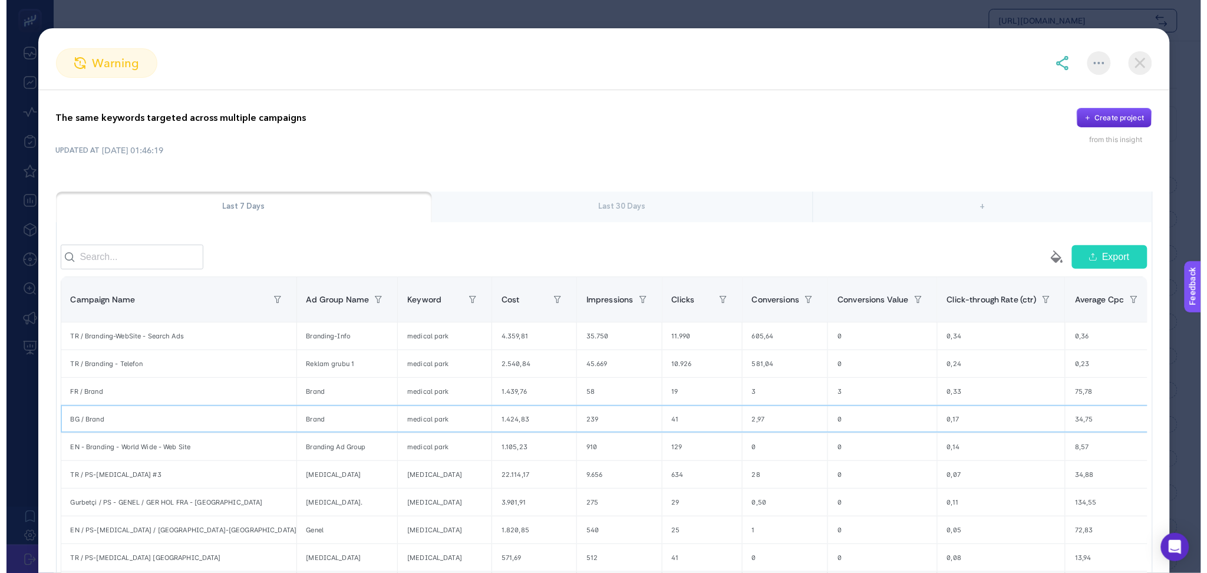
scroll to position [164, 0]
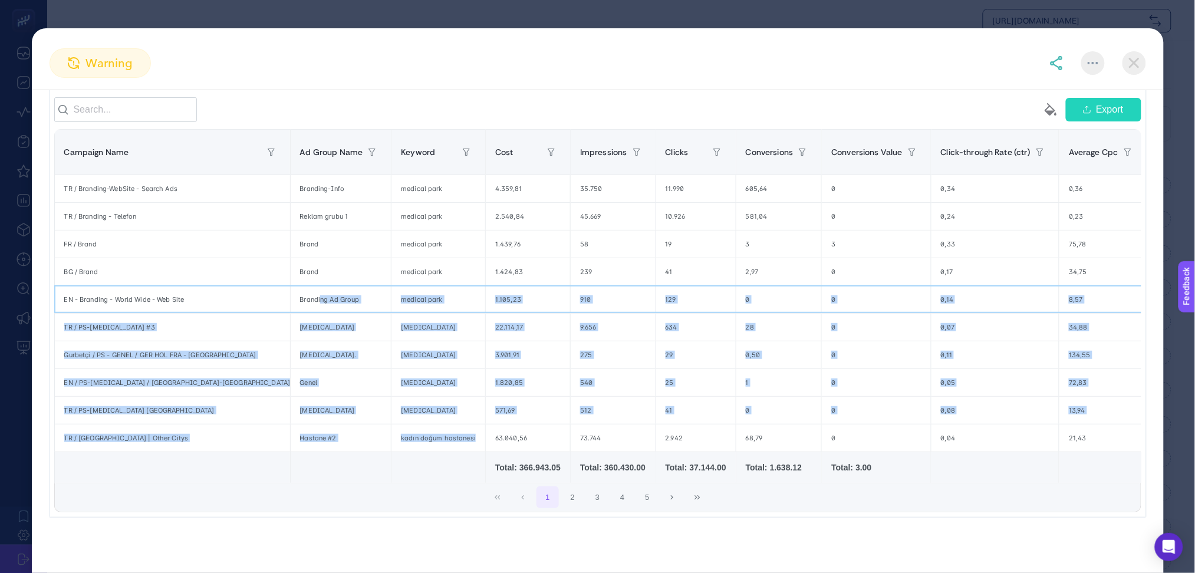
drag, startPoint x: 241, startPoint y: 293, endPoint x: 398, endPoint y: 416, distance: 199.9
click at [398, 416] on tbody "TR / Branding-WebSite - Search Ads Branding-Info medical park 4.359,81 35.750 1…" at bounding box center [679, 312] width 1251 height 277
click at [1138, 60] on img at bounding box center [1134, 63] width 24 height 24
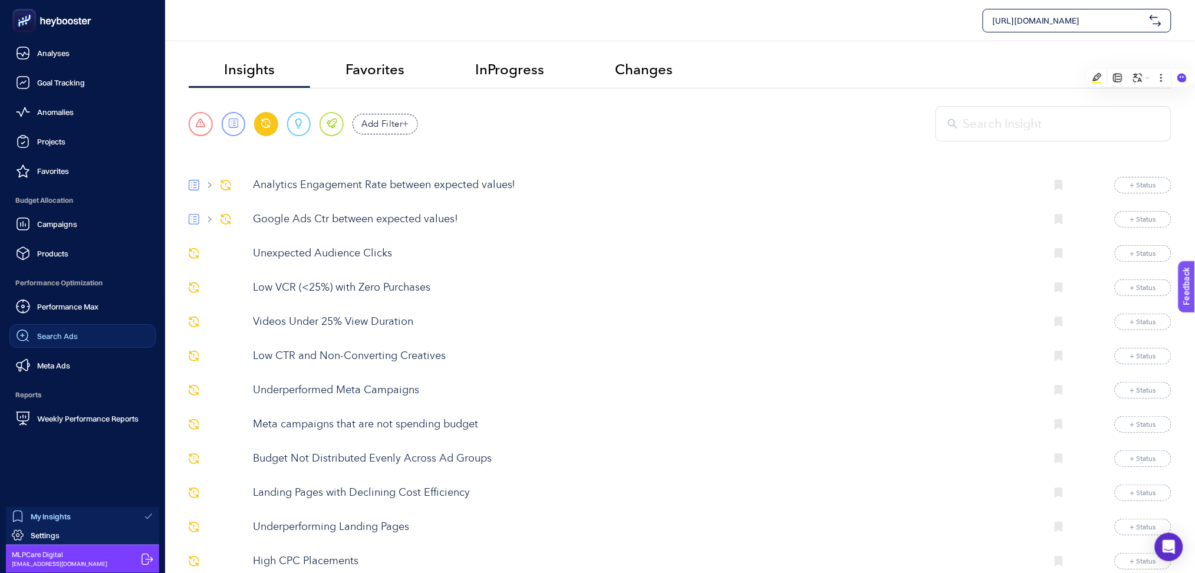
click at [55, 338] on span "Search Ads" at bounding box center [57, 335] width 41 height 9
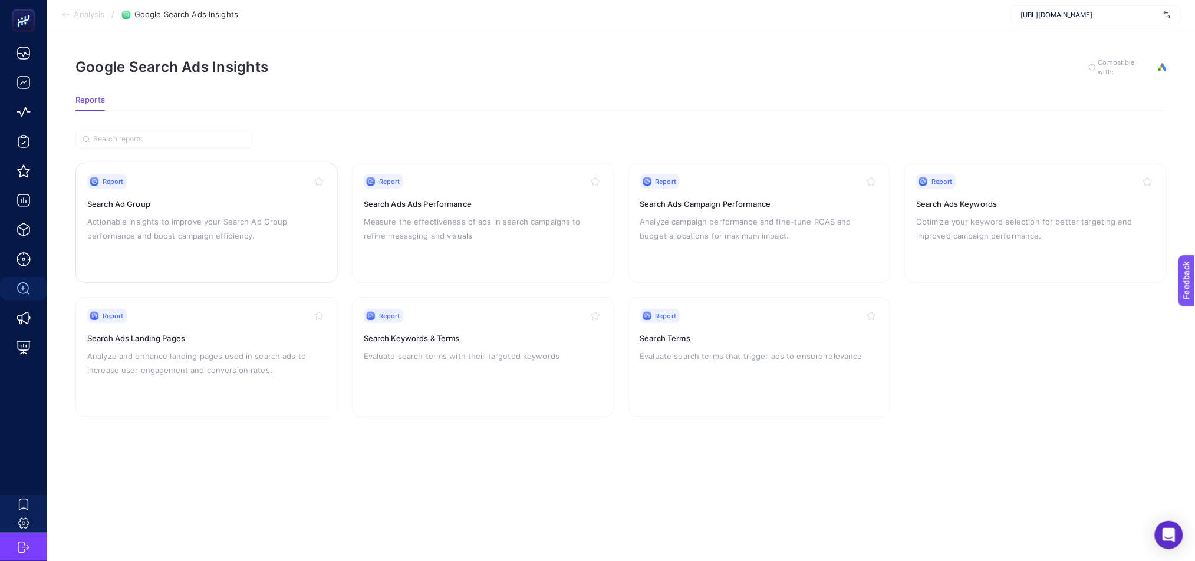
click at [255, 224] on p "Actionable insights to improve your Search Ad Group performance and boost campa…" at bounding box center [206, 229] width 239 height 28
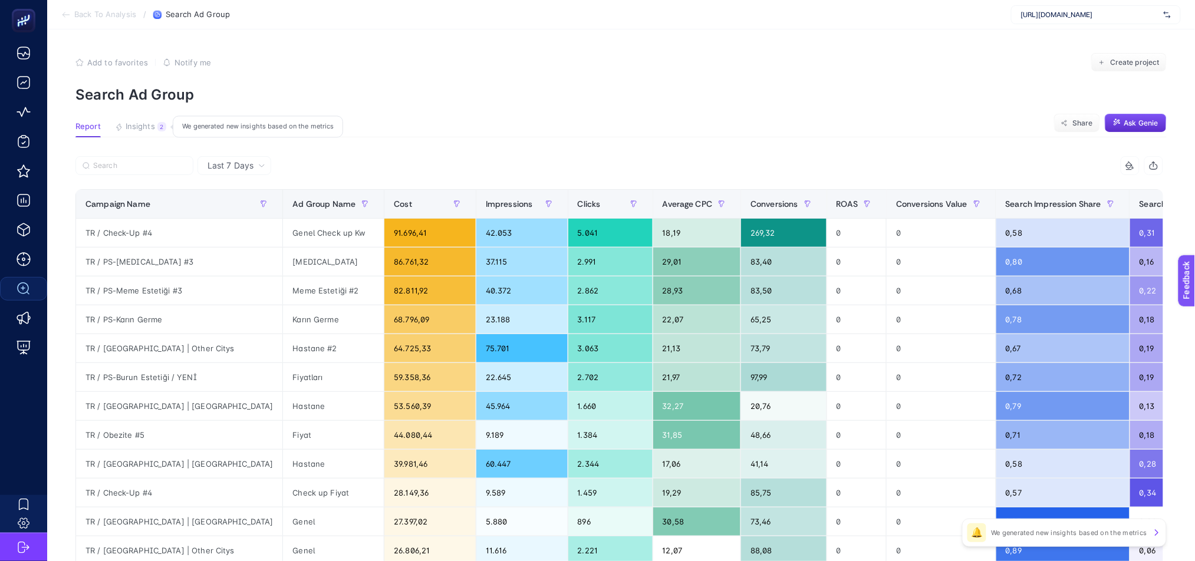
click at [147, 127] on span "Insights" at bounding box center [140, 126] width 29 height 9
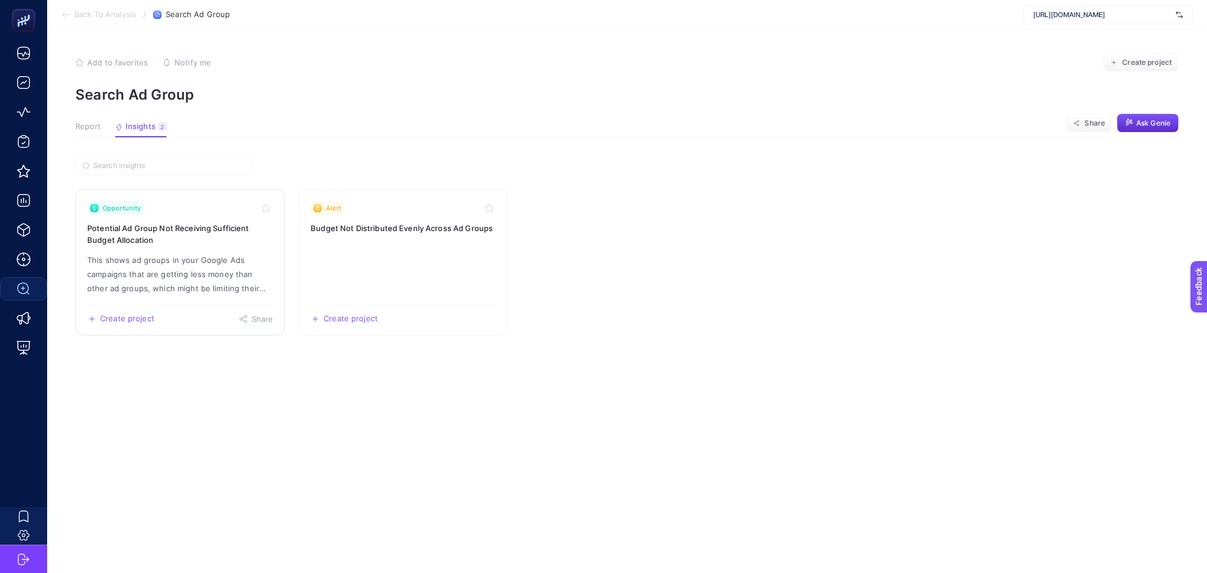
click at [193, 287] on p "This shows ad groups in your Google Ads campaigns that are getting less money t…" at bounding box center [180, 274] width 186 height 42
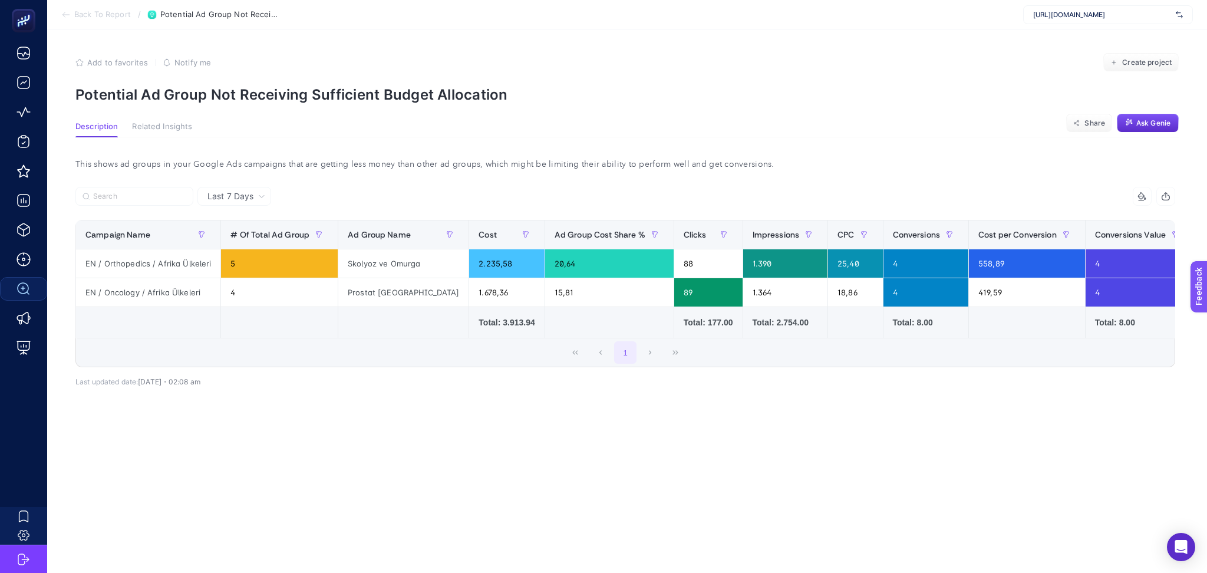
click at [67, 18] on icon at bounding box center [65, 14] width 9 height 9
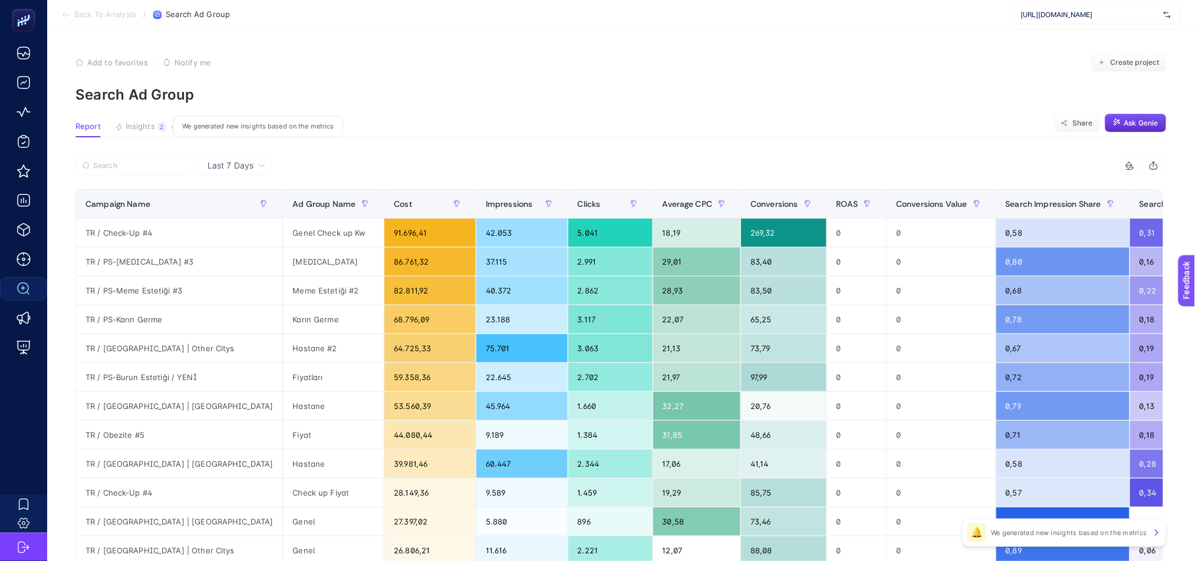
click at [159, 127] on div "2" at bounding box center [161, 126] width 9 height 9
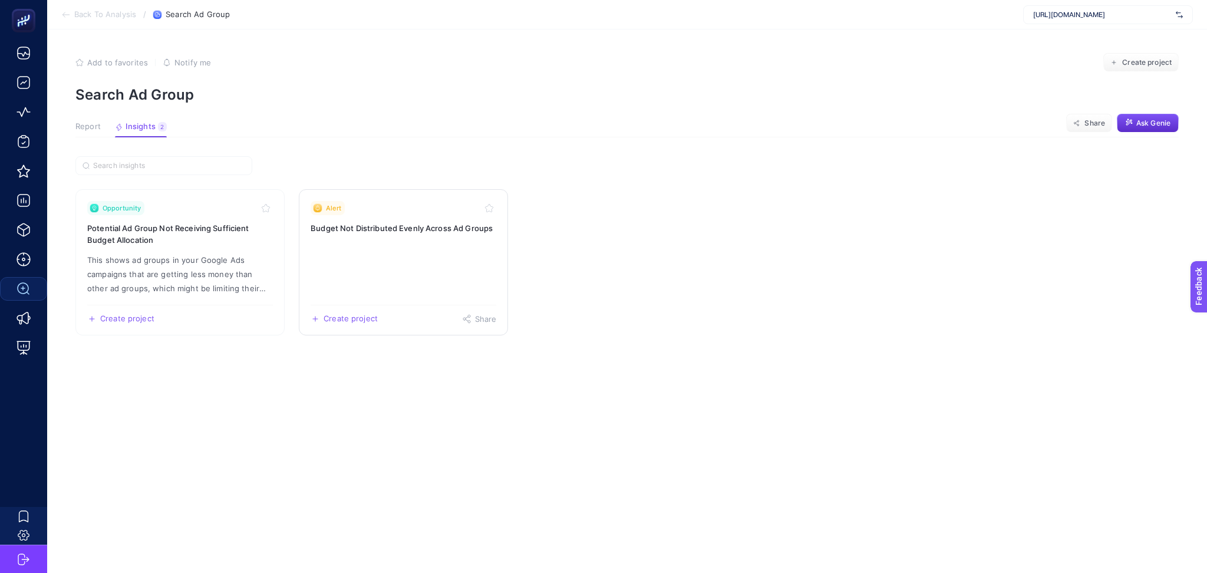
click at [384, 268] on link "Alert Budget Not Distributed Evenly Across Ad Groups Create project Share" at bounding box center [403, 262] width 209 height 146
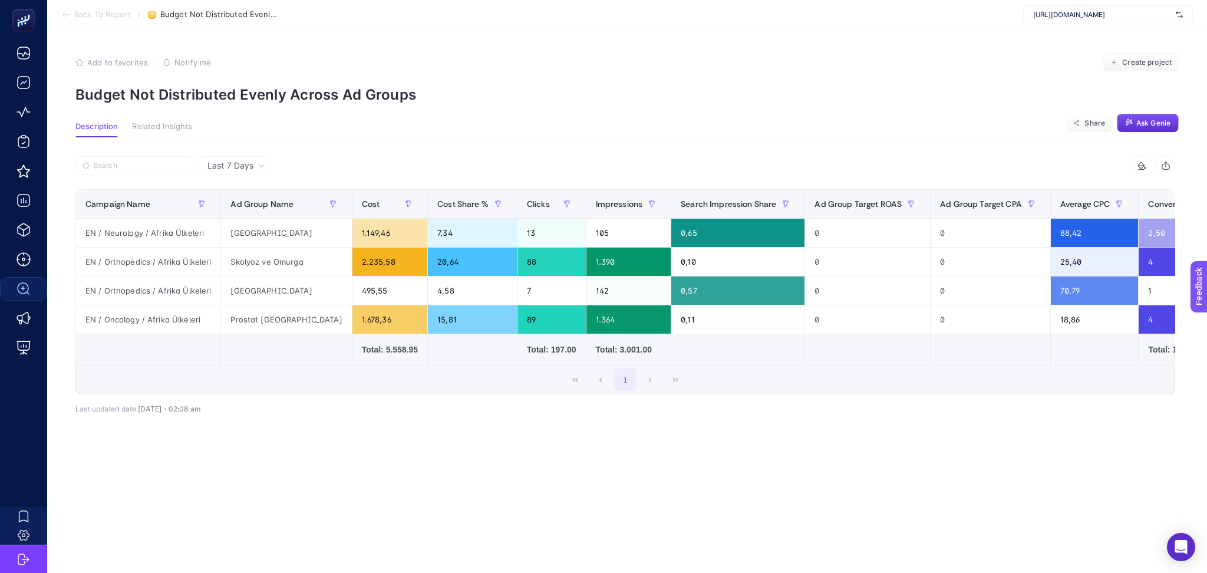
click at [66, 13] on icon at bounding box center [65, 14] width 9 height 9
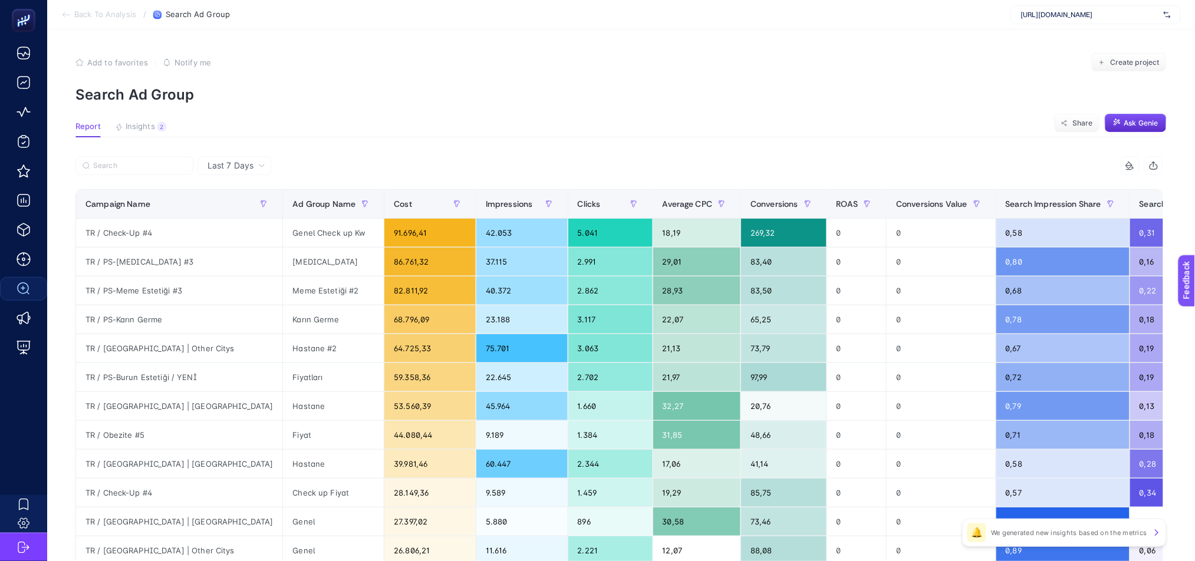
click at [61, 12] on icon at bounding box center [65, 14] width 9 height 9
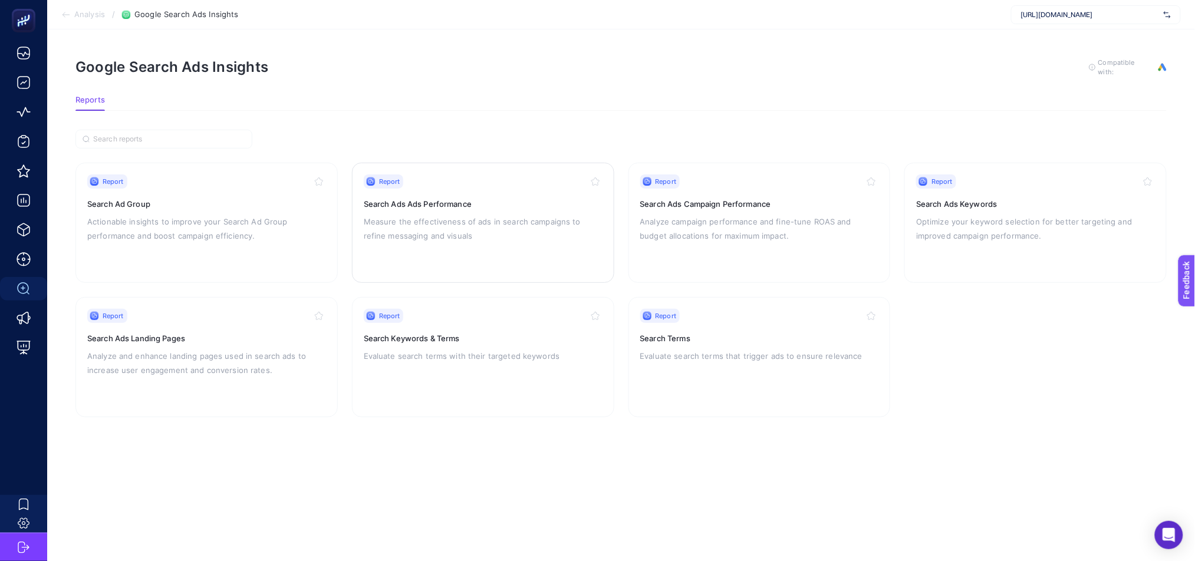
click at [519, 245] on div "Report Search Ads Ads Performance Measure the effectiveness of ads in search ca…" at bounding box center [483, 222] width 239 height 97
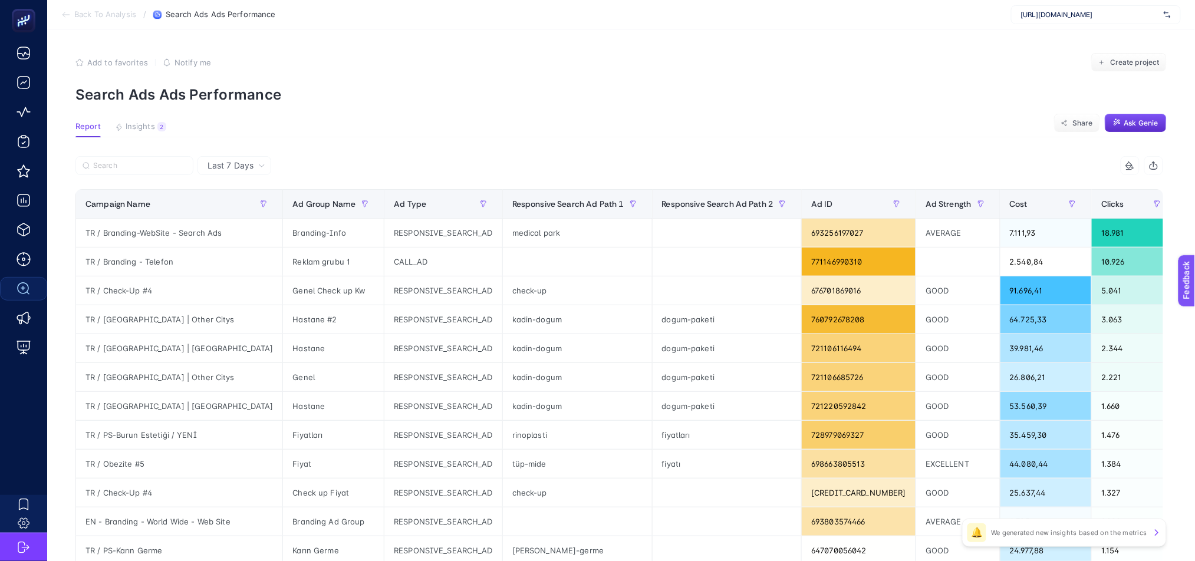
click at [140, 119] on article "Add to favorites false Notify me Create project Search Ads Ads Performance Repo…" at bounding box center [621, 489] width 1148 height 921
click at [142, 129] on span "Insights" at bounding box center [140, 126] width 29 height 9
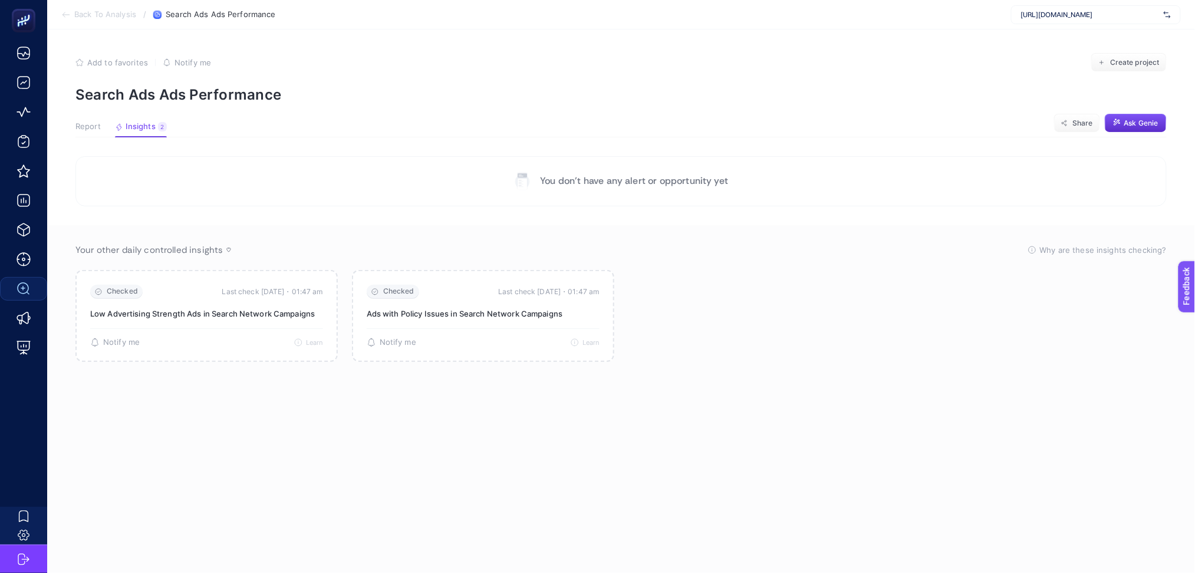
click at [65, 18] on icon at bounding box center [65, 14] width 9 height 9
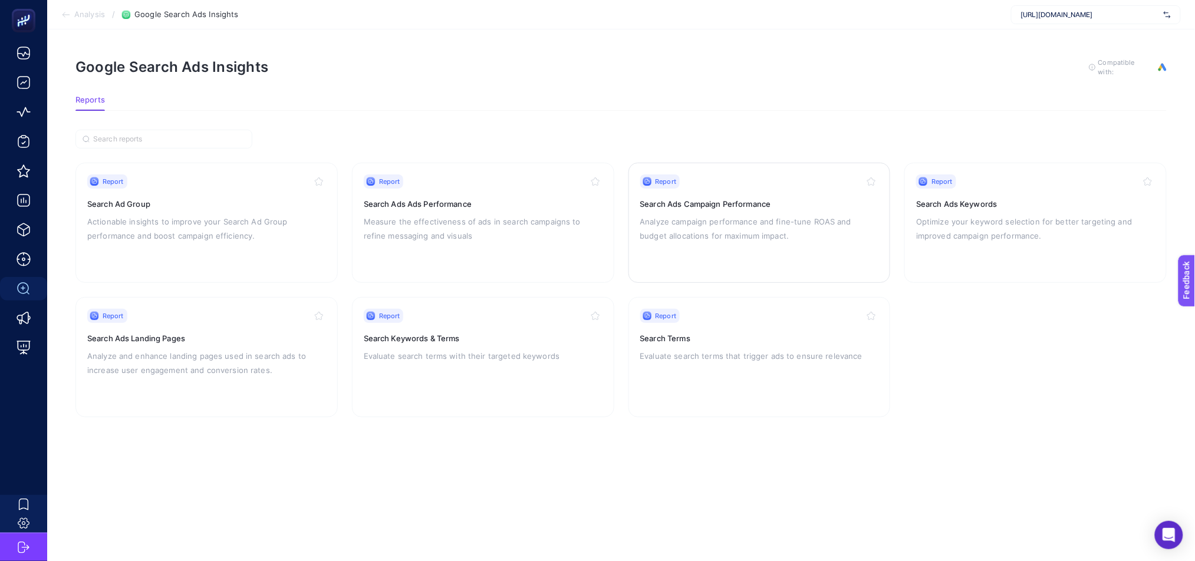
click at [785, 239] on p "Analyze campaign performance and fine-tune ROAS and budget allocations for maxi…" at bounding box center [759, 229] width 239 height 28
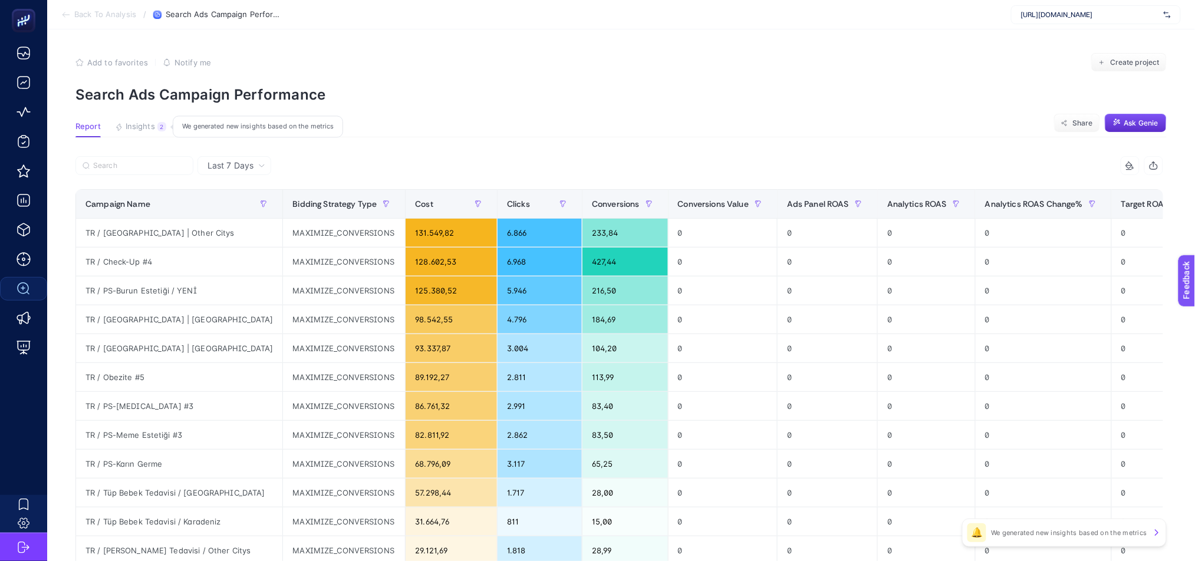
click at [136, 122] on span "Insights" at bounding box center [140, 126] width 29 height 9
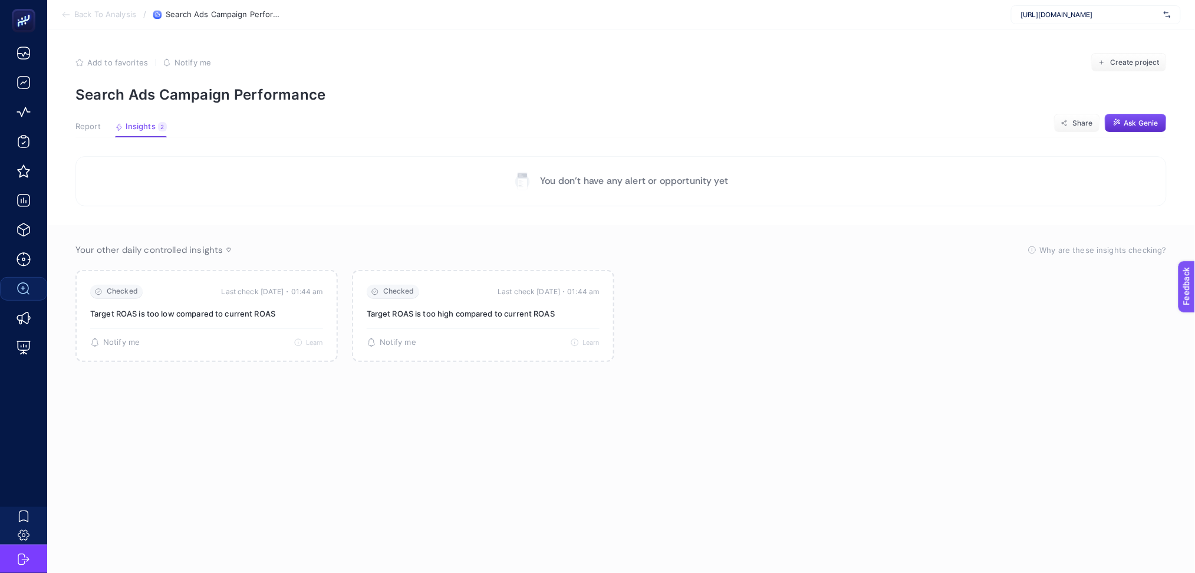
click at [61, 11] on icon at bounding box center [65, 14] width 9 height 9
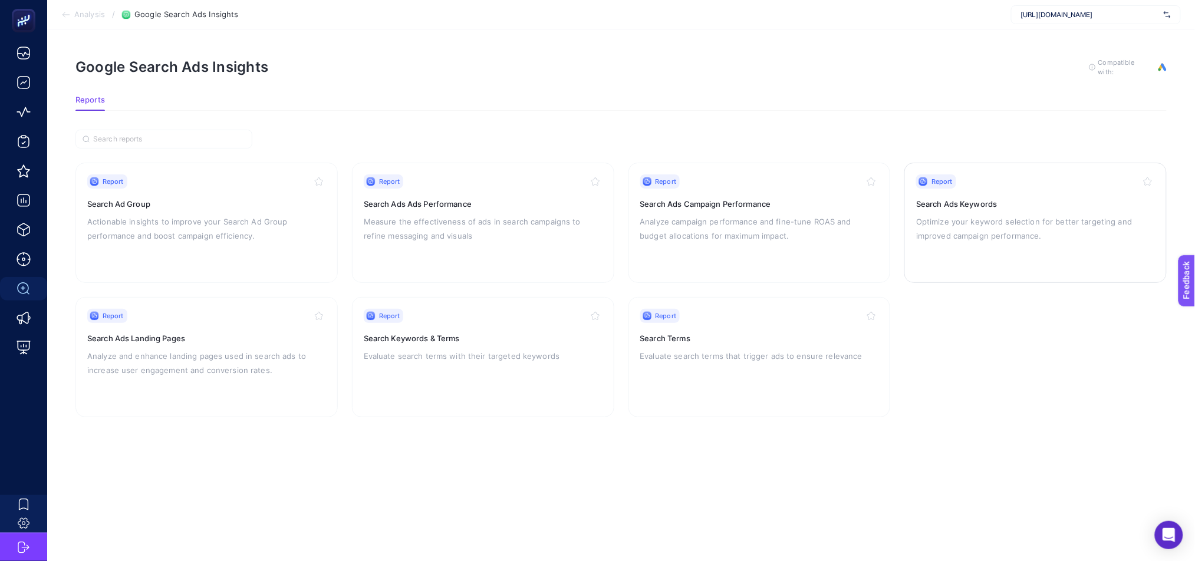
click at [1036, 239] on p "Optimize your keyword selection for better targeting and improved campaign perf…" at bounding box center [1035, 229] width 239 height 28
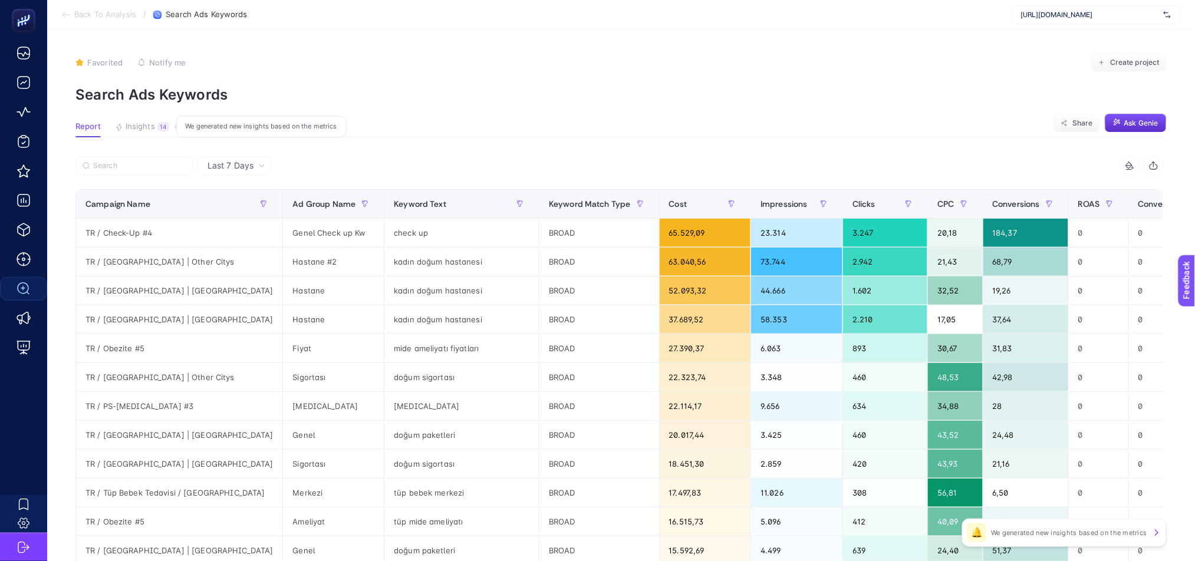
click at [143, 128] on span "Insights" at bounding box center [140, 126] width 29 height 9
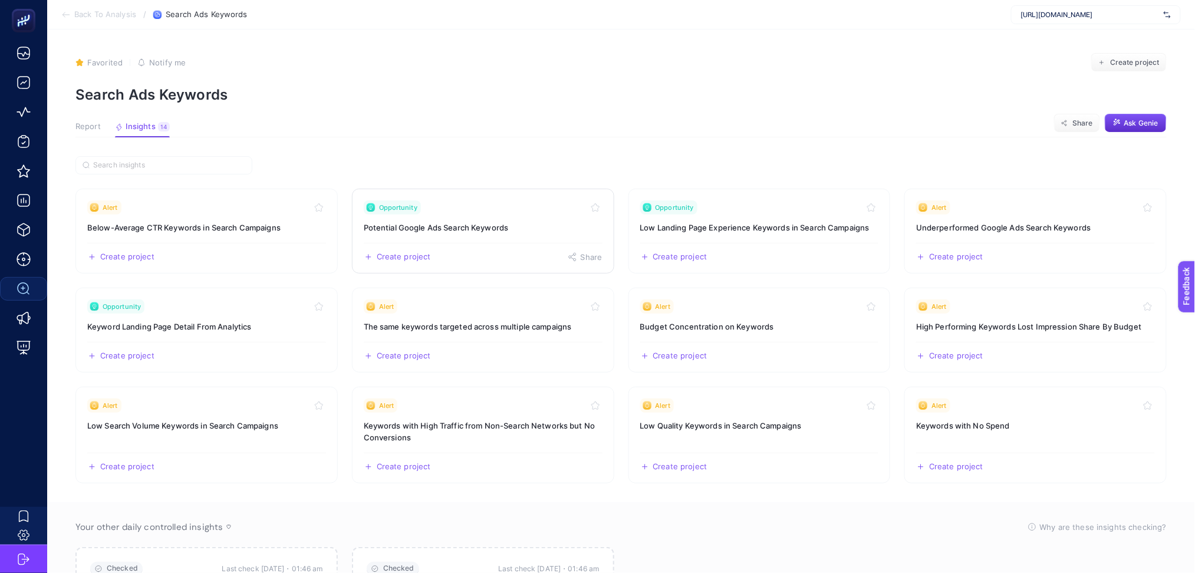
click at [533, 251] on div "Create project Share" at bounding box center [483, 252] width 239 height 19
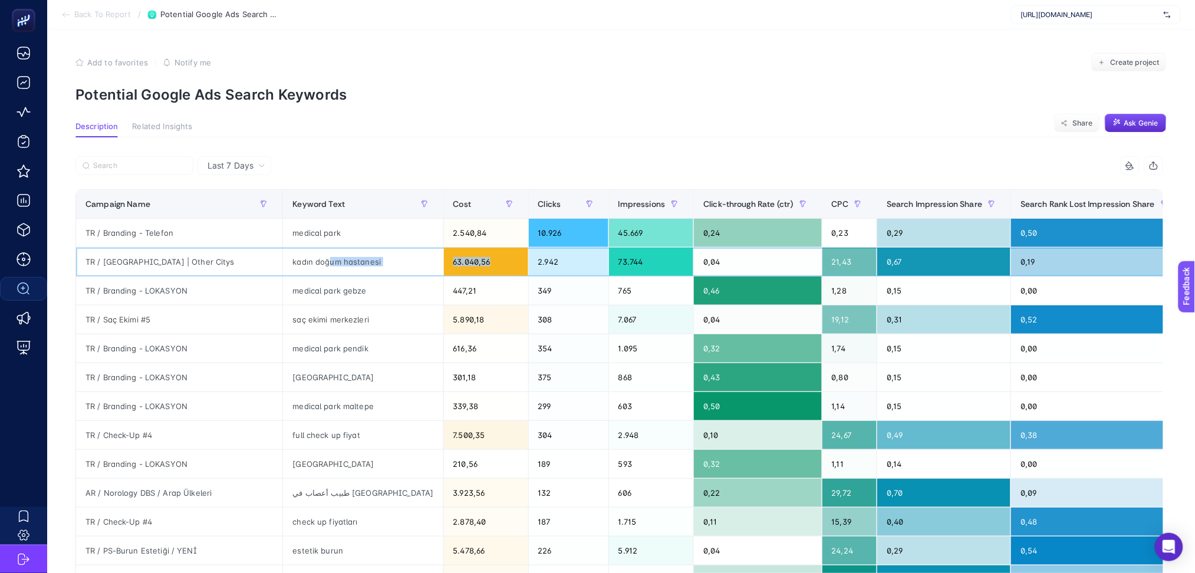
drag, startPoint x: 267, startPoint y: 263, endPoint x: 387, endPoint y: 262, distance: 119.7
click at [387, 262] on tr "TR / [GEOGRAPHIC_DATA] | Other Citys kadın doğum hastanesi 63.040,56 2.942 73.7…" at bounding box center [969, 262] width 1786 height 29
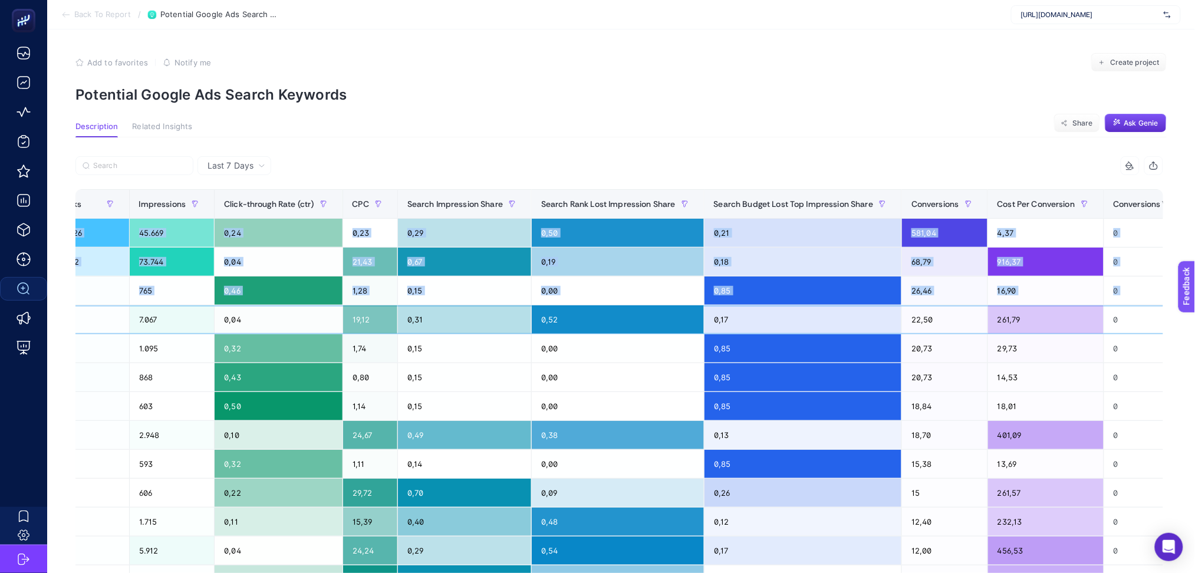
scroll to position [0, 8]
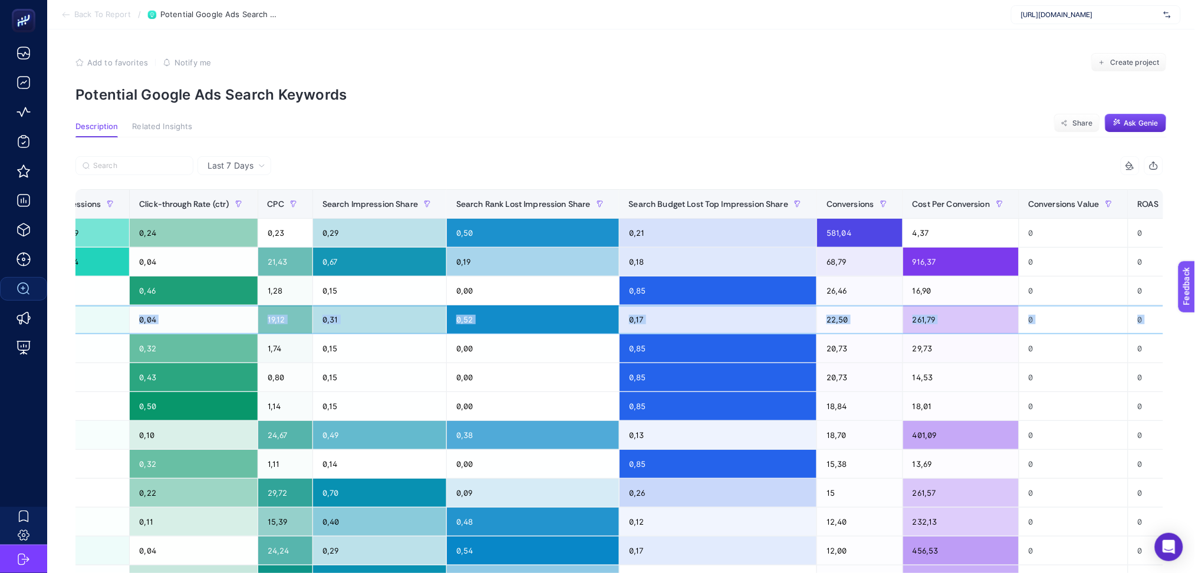
drag, startPoint x: 427, startPoint y: 321, endPoint x: 1091, endPoint y: 322, distance: 663.2
click at [1091, 322] on tr "TR / Saç Ekimi #5 saç ekimi merkezleri 5.890,18 308 7.067 0,04 19,12 0,31 0,52 …" at bounding box center [405, 319] width 1786 height 29
click at [913, 203] on span "Cost Per Conversion" at bounding box center [952, 203] width 78 height 9
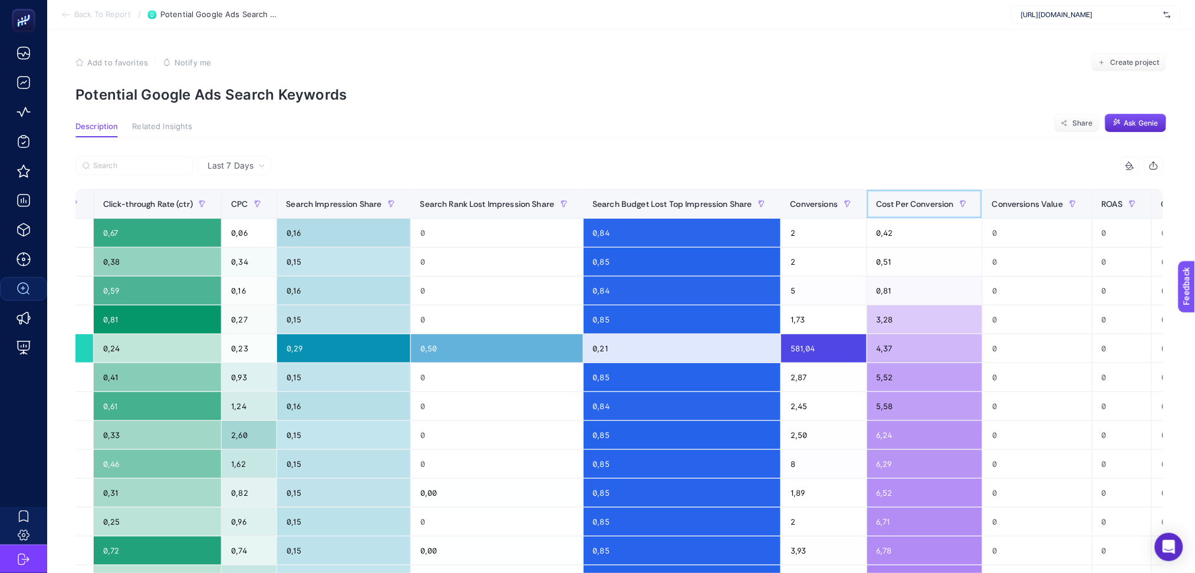
click at [877, 209] on span "Cost Per Conversion" at bounding box center [916, 203] width 78 height 9
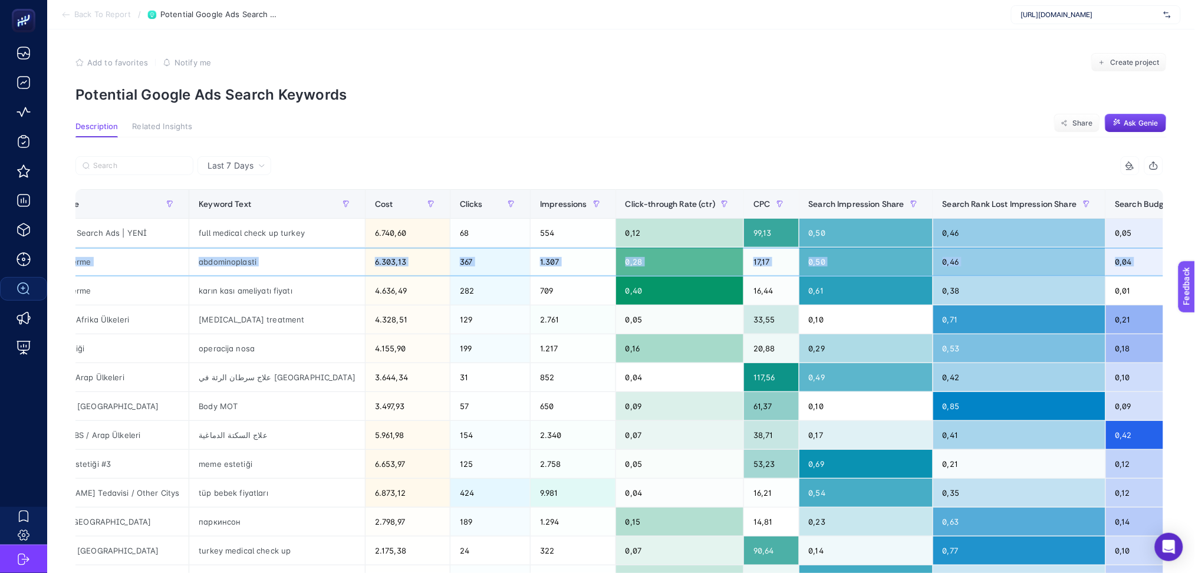
scroll to position [0, 0]
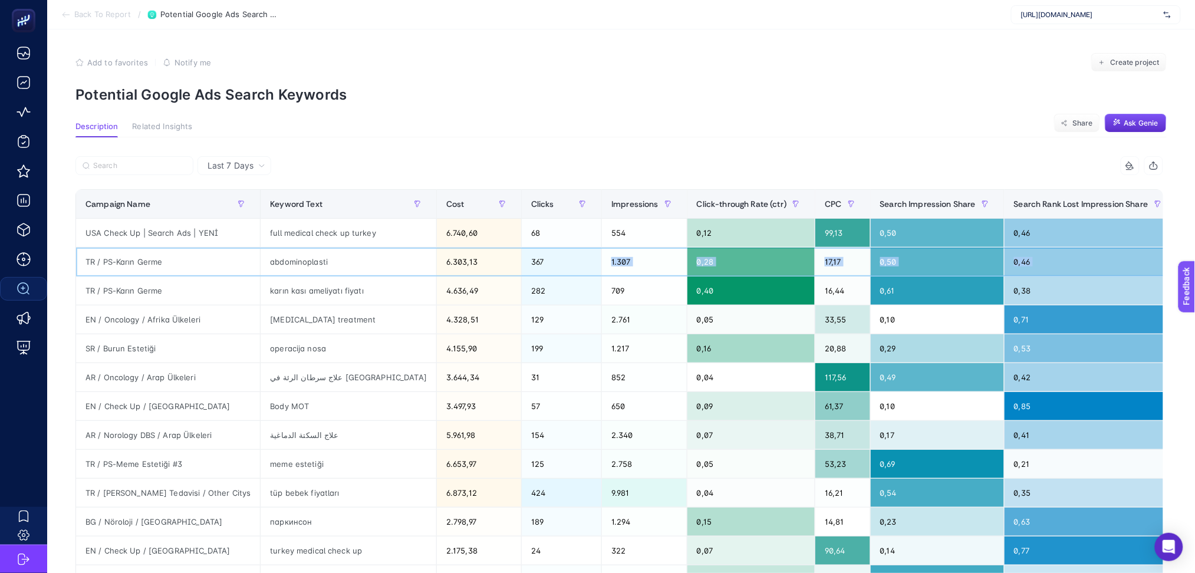
drag, startPoint x: 867, startPoint y: 269, endPoint x: 495, endPoint y: 257, distance: 372.2
click at [495, 257] on tr "TR / PS-Karın Germe abdominoplasti 6.303,13 367 1.307 0,28 17,17 0,50 0,46 0,04…" at bounding box center [965, 262] width 1779 height 29
click at [291, 232] on div "full medical check up turkey" at bounding box center [349, 233] width 176 height 28
click at [285, 264] on div "abdominoplasti" at bounding box center [349, 262] width 176 height 28
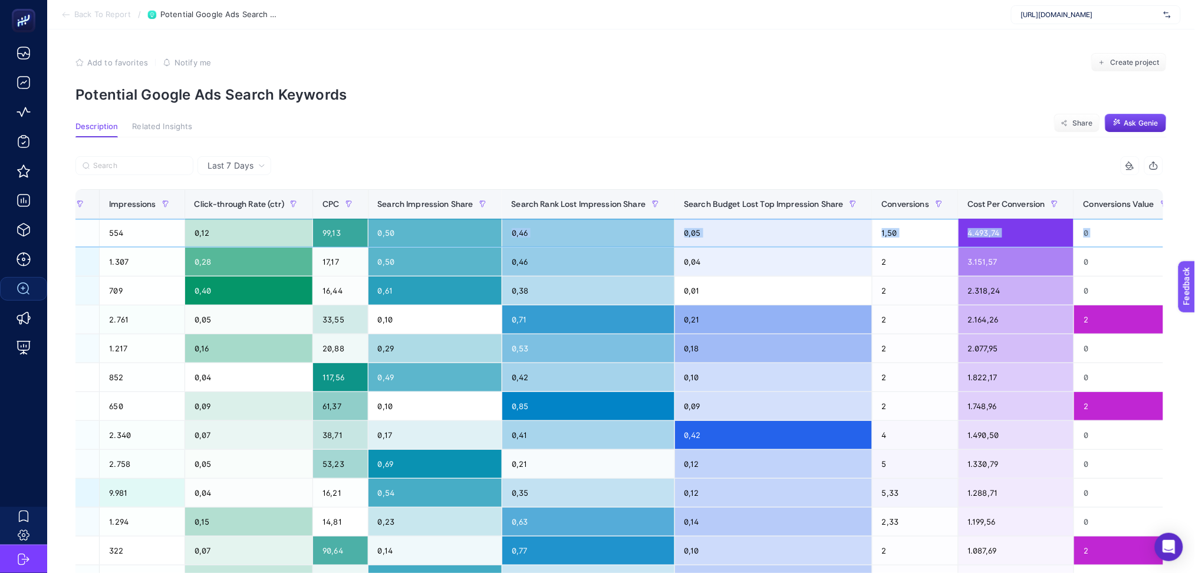
scroll to position [0, 596]
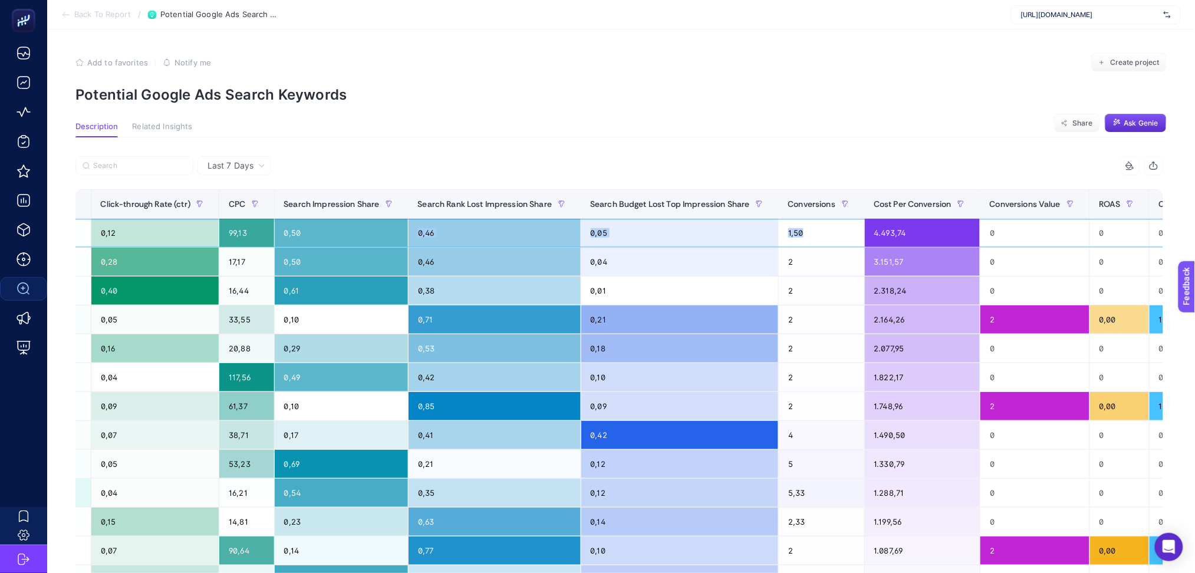
drag, startPoint x: 866, startPoint y: 232, endPoint x: 770, endPoint y: 235, distance: 96.2
click at [770, 235] on tr "USA Check Up | Search Ads | YENİ full medical check up turkey 6.740,60 68 554 0…" at bounding box center [369, 233] width 1779 height 29
click at [239, 166] on span "Last 7 Days" at bounding box center [231, 166] width 46 height 12
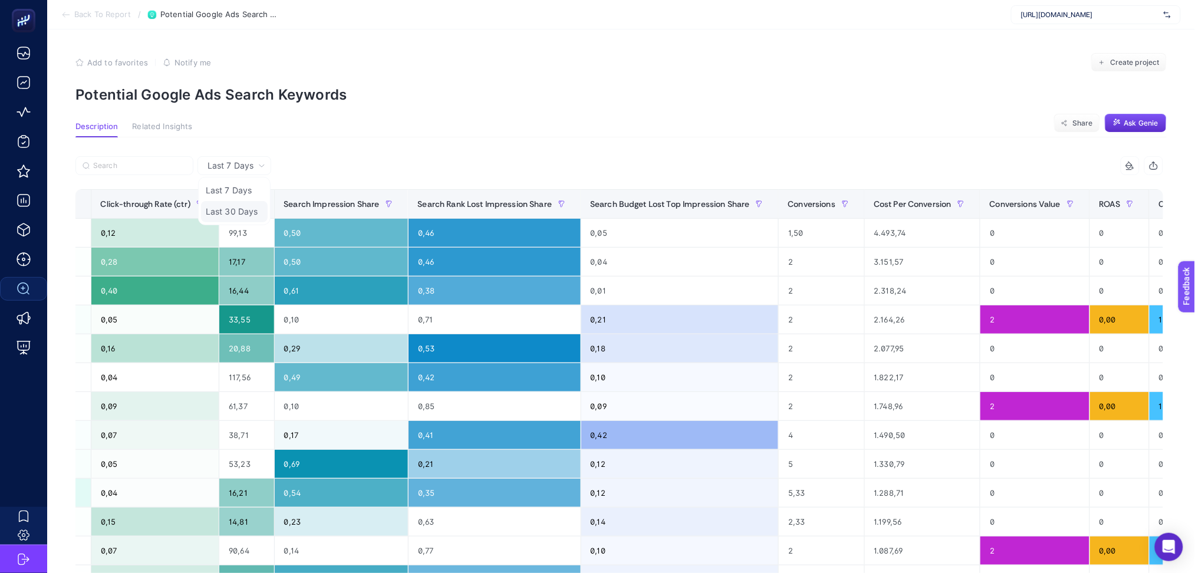
click at [249, 217] on li "Last 30 Days" at bounding box center [234, 211] width 67 height 21
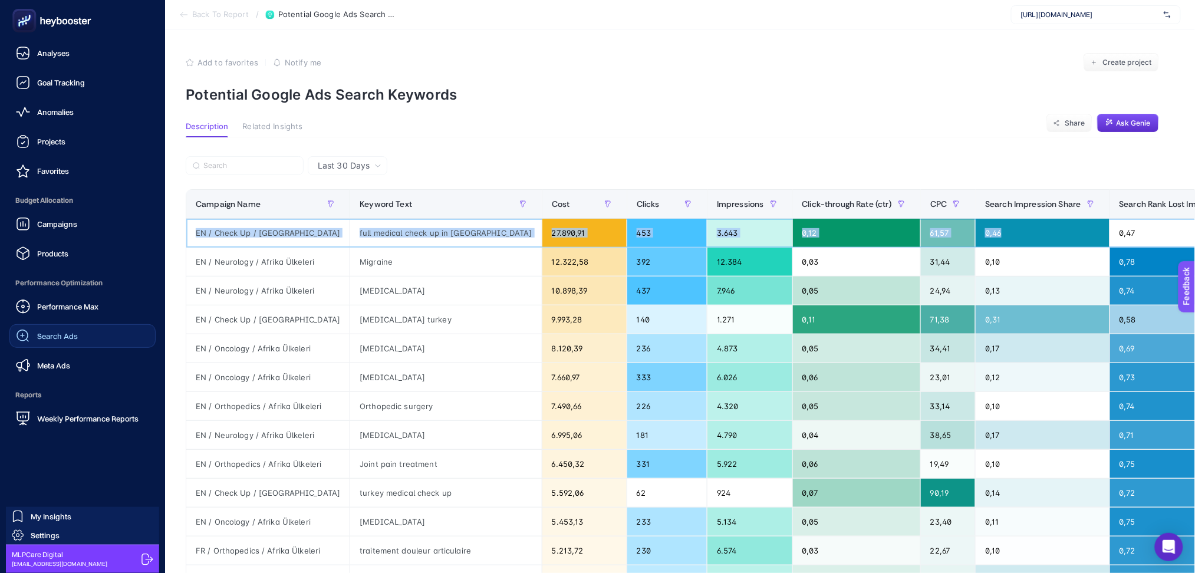
scroll to position [0, 0]
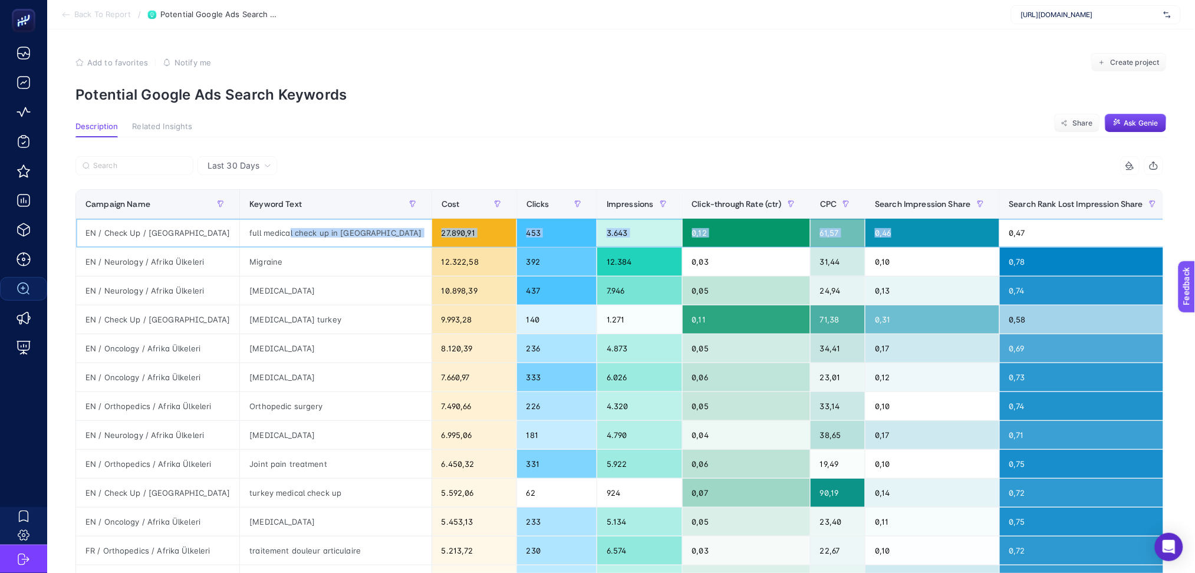
drag, startPoint x: 826, startPoint y: 238, endPoint x: 269, endPoint y: 238, distance: 557.7
click at [269, 238] on tr "EN / Check Up / UK full medical check up in [GEOGRAPHIC_DATA] 27.890,91 453 3.6…" at bounding box center [963, 233] width 1774 height 29
drag, startPoint x: 467, startPoint y: 258, endPoint x: 311, endPoint y: 267, distance: 156.5
click at [311, 267] on tr "EN / Neurology / Afrika Ülkeleri Migraine 12.322,58 392 12.384 0,03 31,44 0,10 …" at bounding box center [963, 262] width 1774 height 29
drag, startPoint x: 238, startPoint y: 230, endPoint x: 349, endPoint y: 231, distance: 111.4
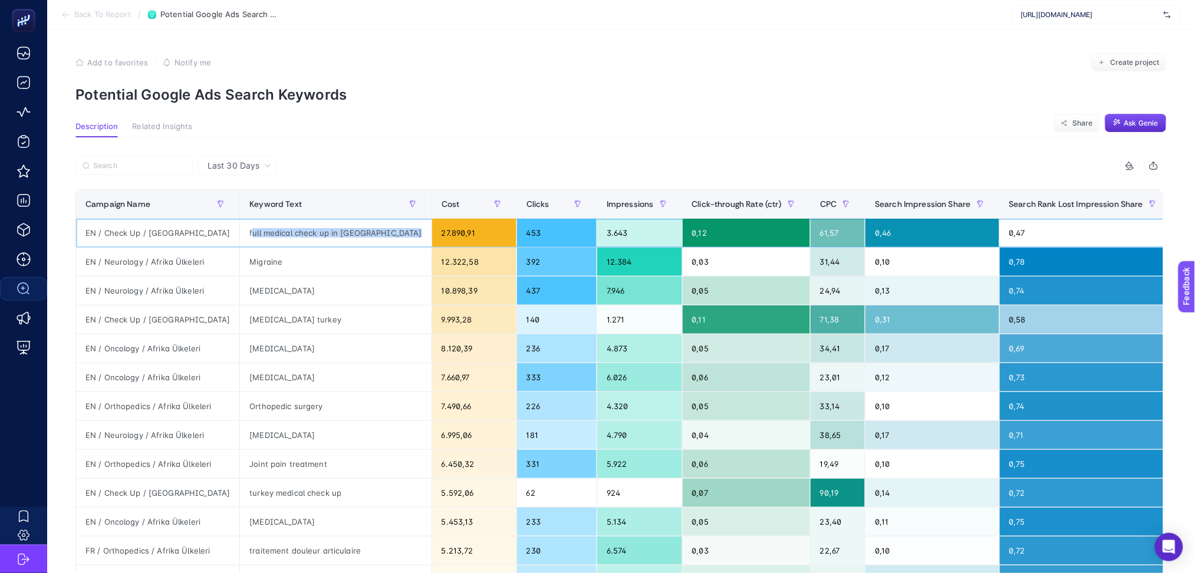
click at [352, 228] on tr "EN / Check Up / UK full medical check up in [GEOGRAPHIC_DATA] 27.890,91 453 3.6…" at bounding box center [963, 233] width 1774 height 29
drag, startPoint x: 247, startPoint y: 410, endPoint x: 302, endPoint y: 407, distance: 55.5
click at [302, 407] on div "Orthopedic surgery" at bounding box center [335, 406] width 191 height 28
drag, startPoint x: 231, startPoint y: 465, endPoint x: 302, endPoint y: 465, distance: 71.3
click at [302, 465] on div "Joint pain treatment" at bounding box center [335, 464] width 191 height 28
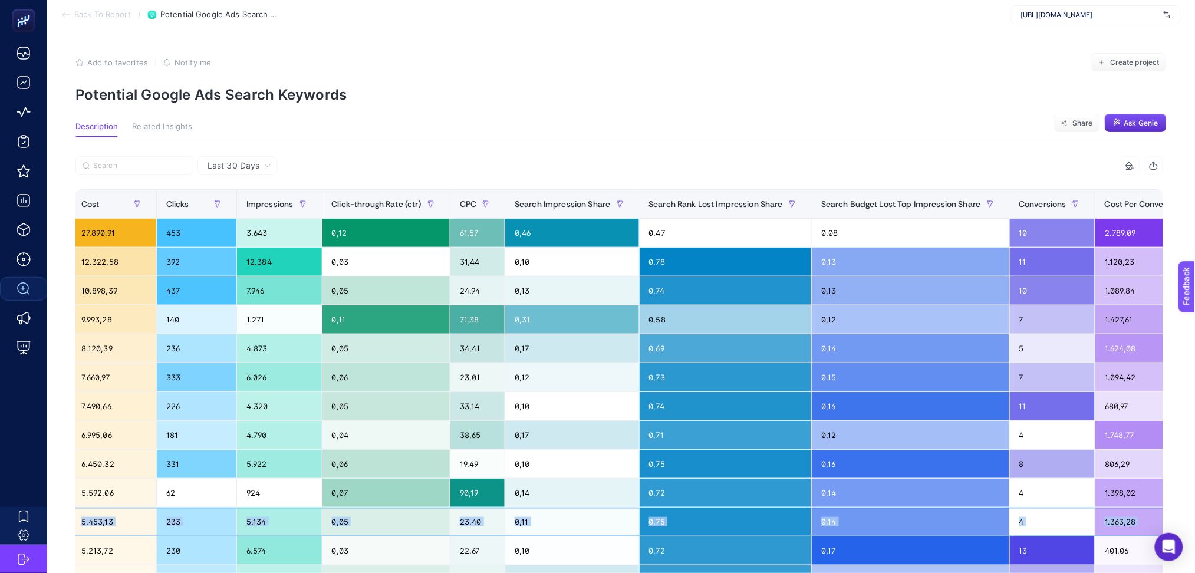
scroll to position [0, 374]
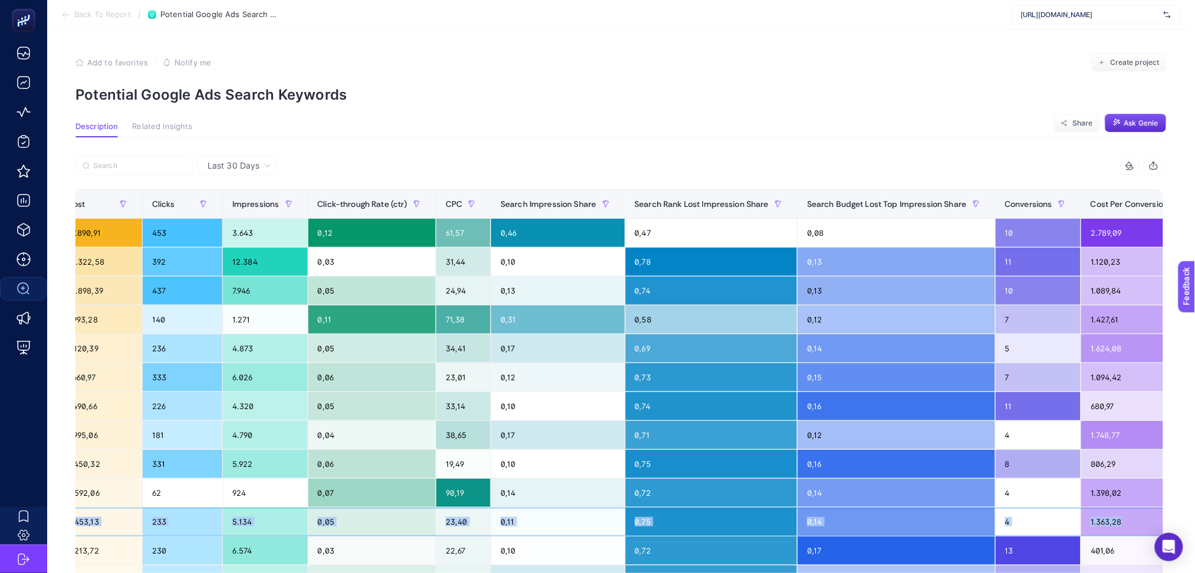
drag, startPoint x: 238, startPoint y: 527, endPoint x: 1091, endPoint y: 515, distance: 853.1
click at [1091, 515] on tr "EN / Oncology / Afrika Ülkeleri [MEDICAL_DATA] 5.453,13 233 5.134 0,05 23,40 0,…" at bounding box center [589, 522] width 1774 height 29
click at [1145, 123] on span "Ask Genie" at bounding box center [1141, 122] width 34 height 9
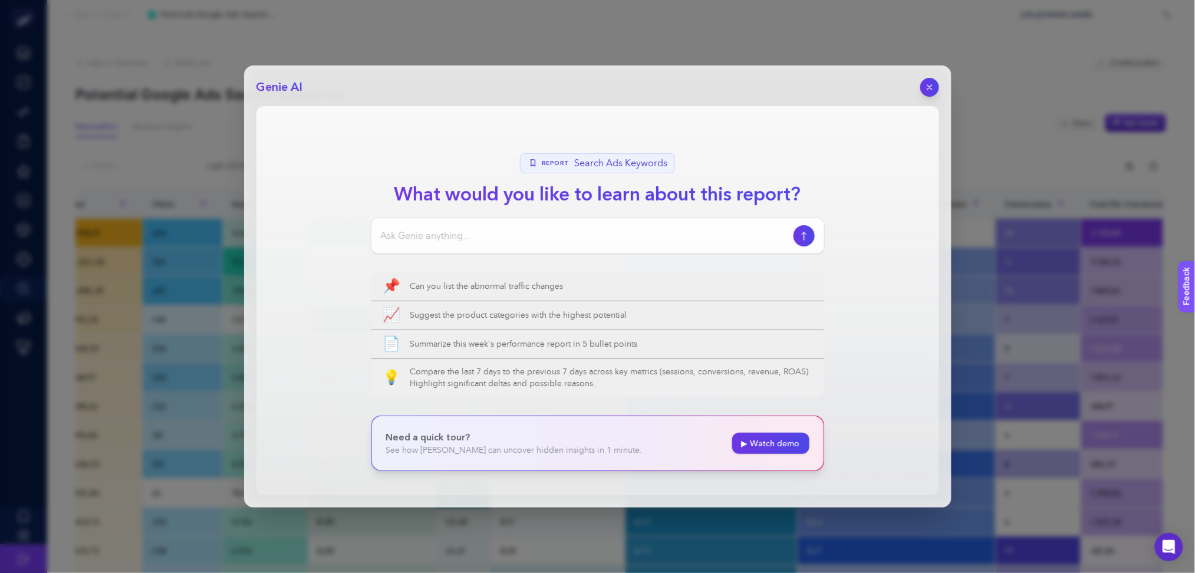
click at [489, 236] on input at bounding box center [585, 236] width 408 height 14
type input "bu verilere göre ne yapmamı önerirsin"
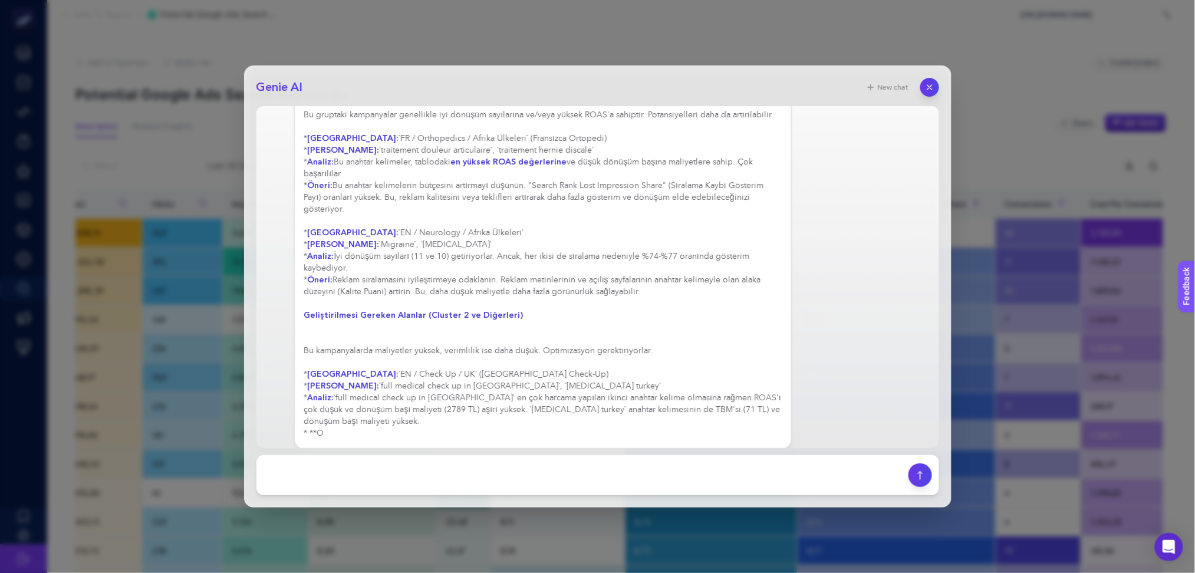
scroll to position [411, 0]
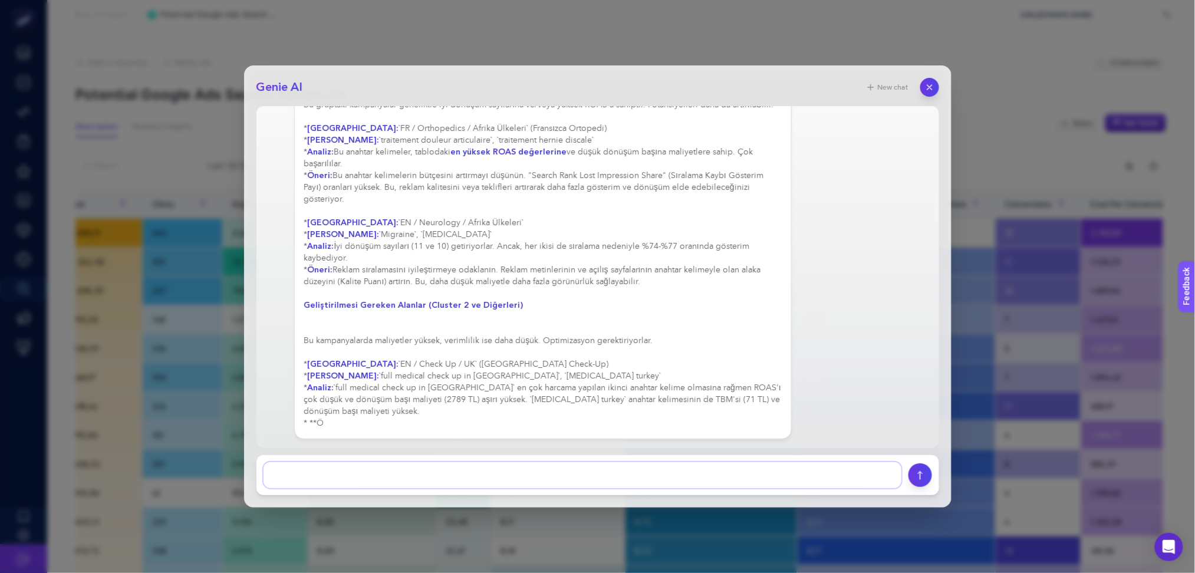
click at [576, 475] on textarea at bounding box center [583, 475] width 638 height 26
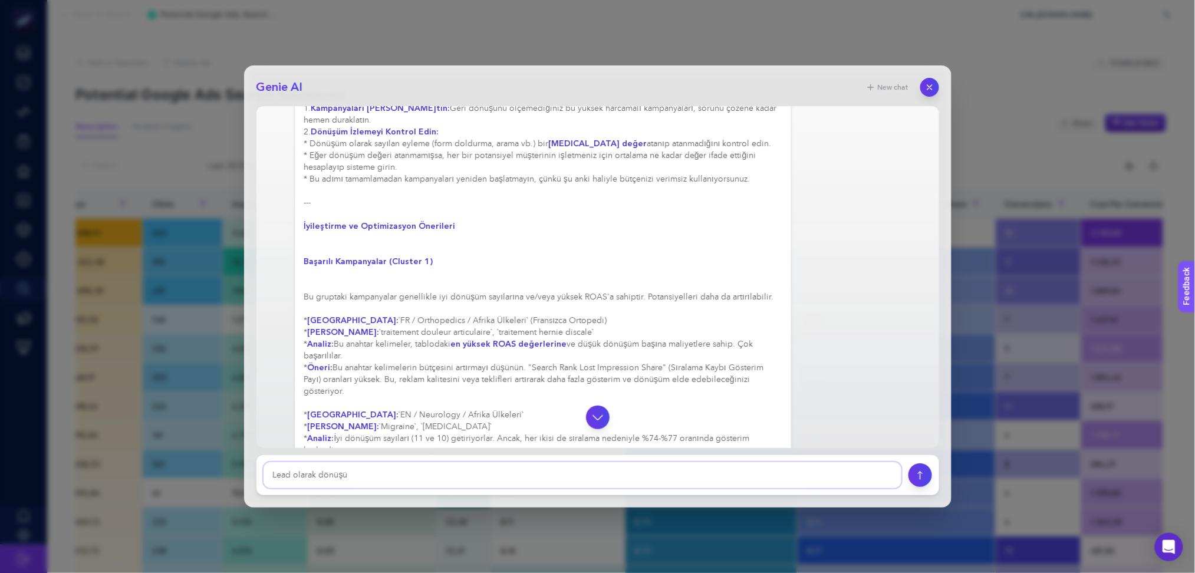
scroll to position [34, 0]
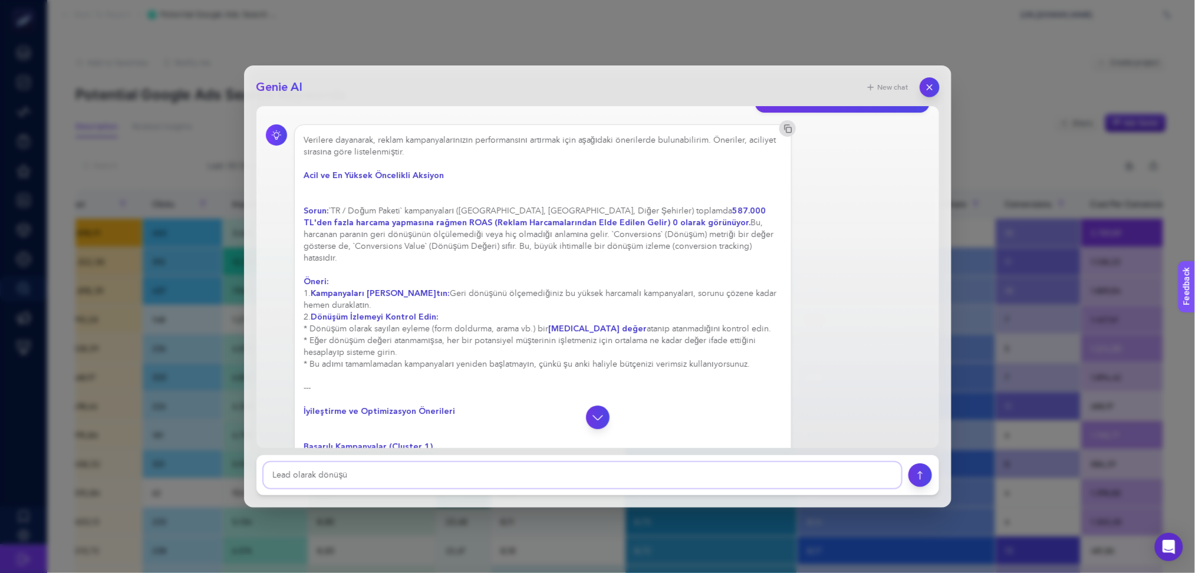
type textarea "Lead olarak dönüşü"
click at [926, 87] on icon "button" at bounding box center [929, 88] width 10 height 10
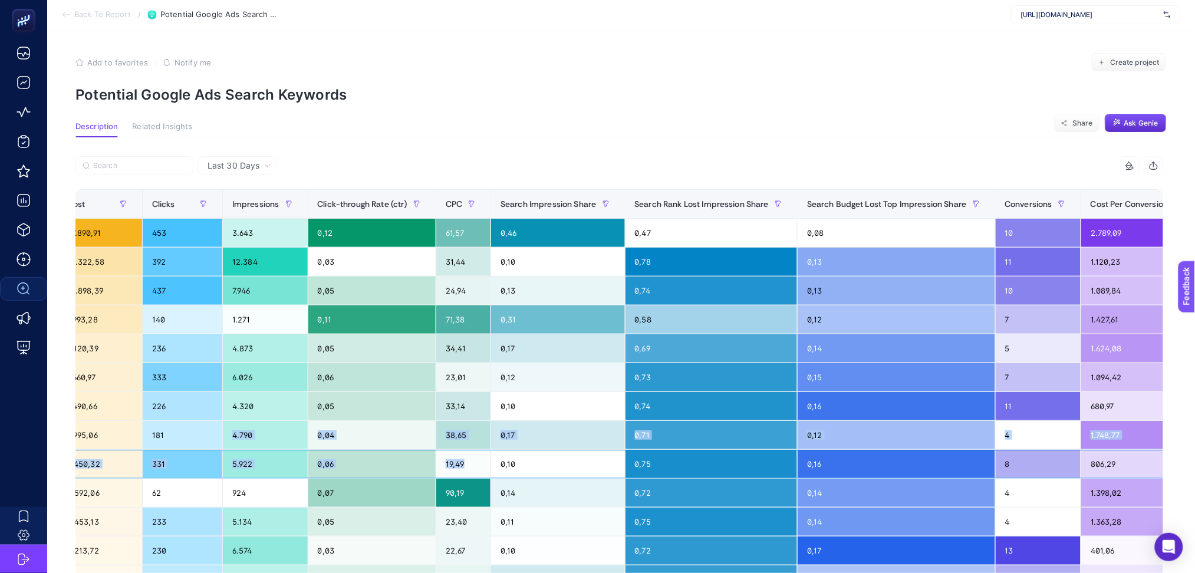
scroll to position [0, 0]
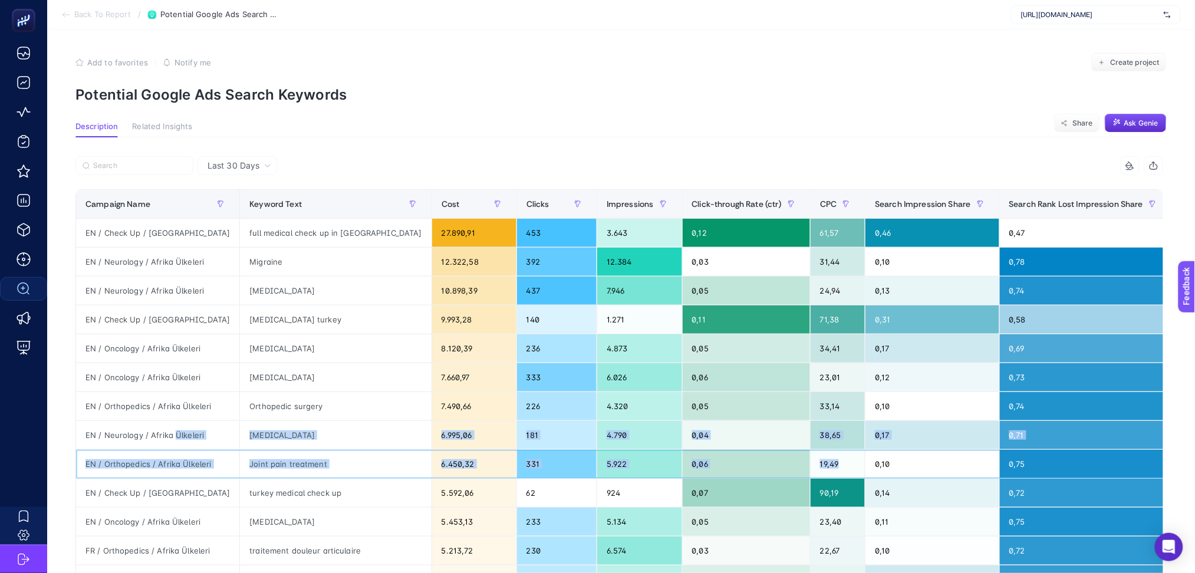
drag, startPoint x: 369, startPoint y: 455, endPoint x: 175, endPoint y: 421, distance: 196.8
click at [175, 421] on tbody "EN / Check Up / UK full medical check up in [GEOGRAPHIC_DATA] 27.890,91 453 3.6…" at bounding box center [963, 508] width 1774 height 578
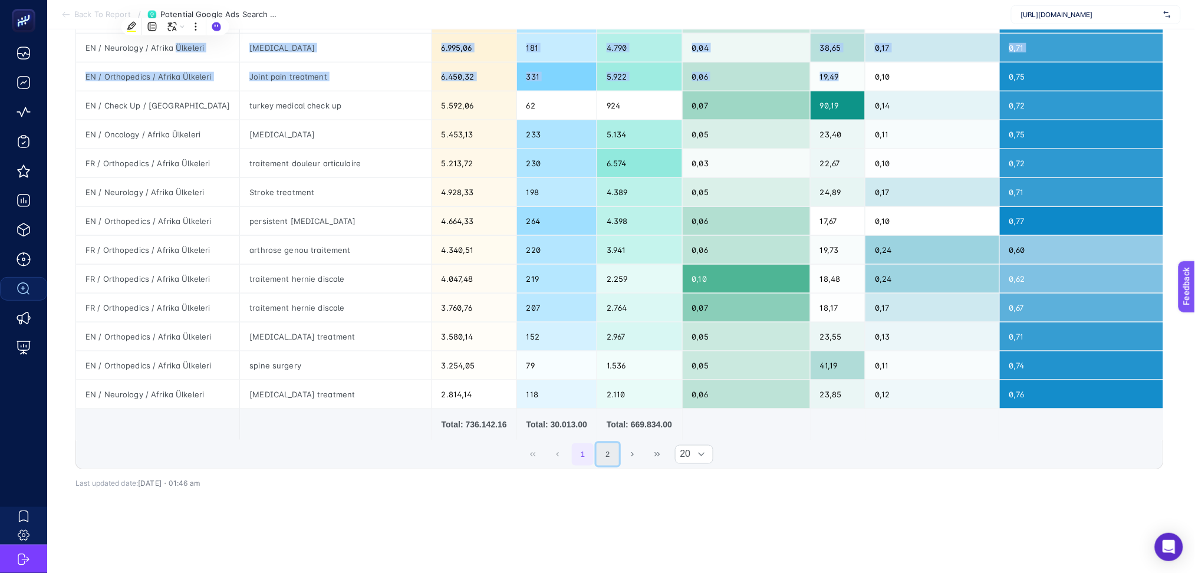
click at [610, 443] on button "2" at bounding box center [608, 454] width 22 height 22
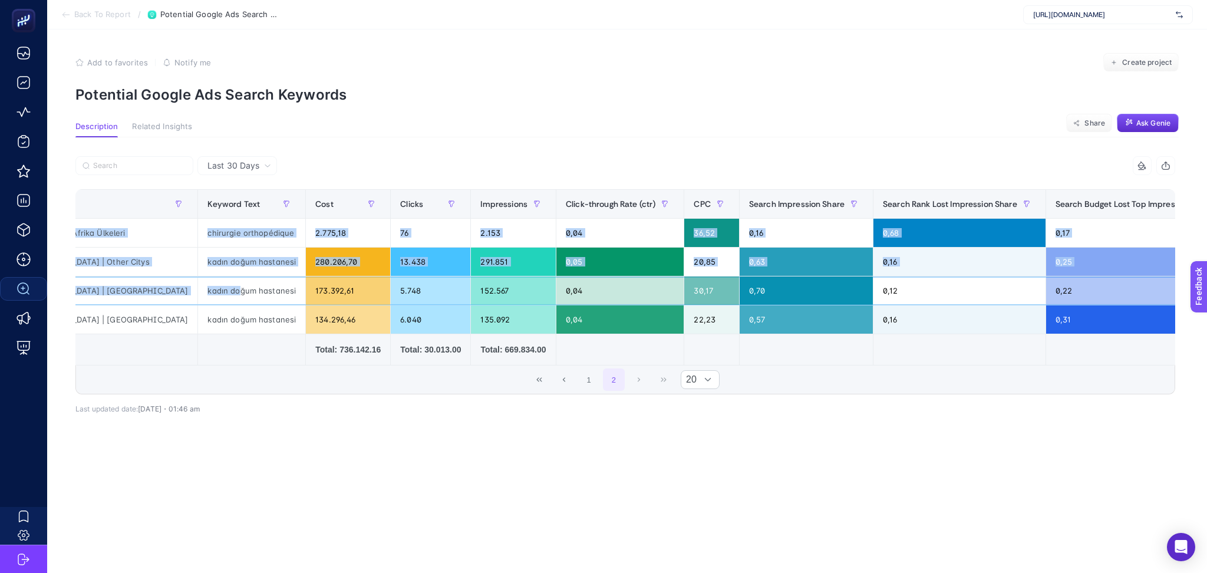
scroll to position [0, 0]
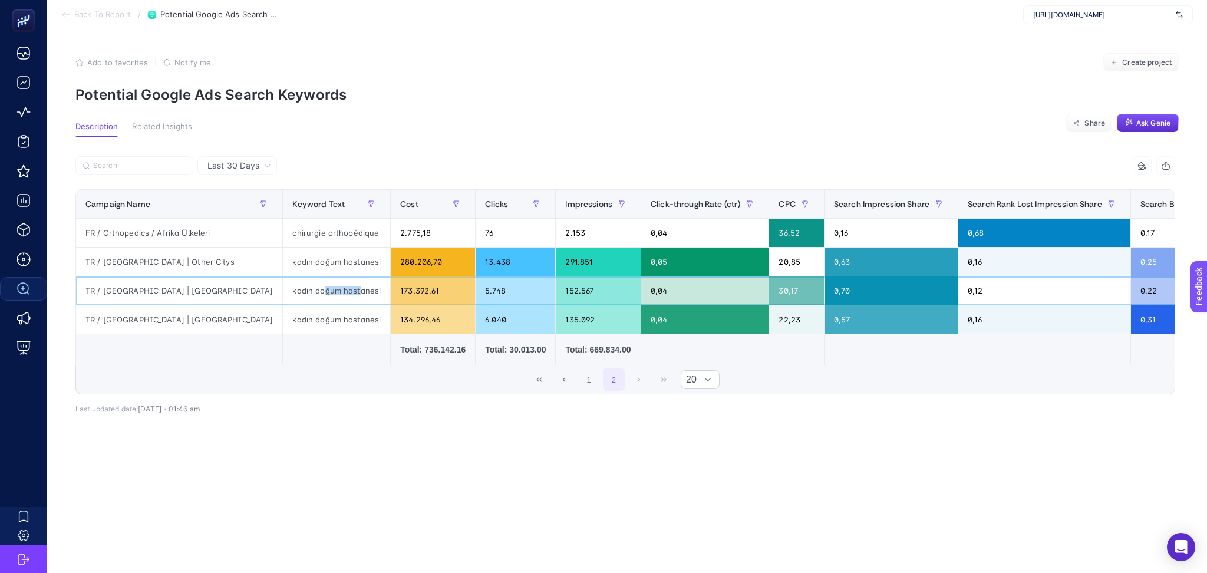
drag, startPoint x: 258, startPoint y: 291, endPoint x: 295, endPoint y: 291, distance: 37.1
click at [295, 291] on div "kadın doğum hastanesi" at bounding box center [336, 290] width 107 height 28
click at [286, 292] on div "kadın doğum hastanesi" at bounding box center [336, 290] width 107 height 28
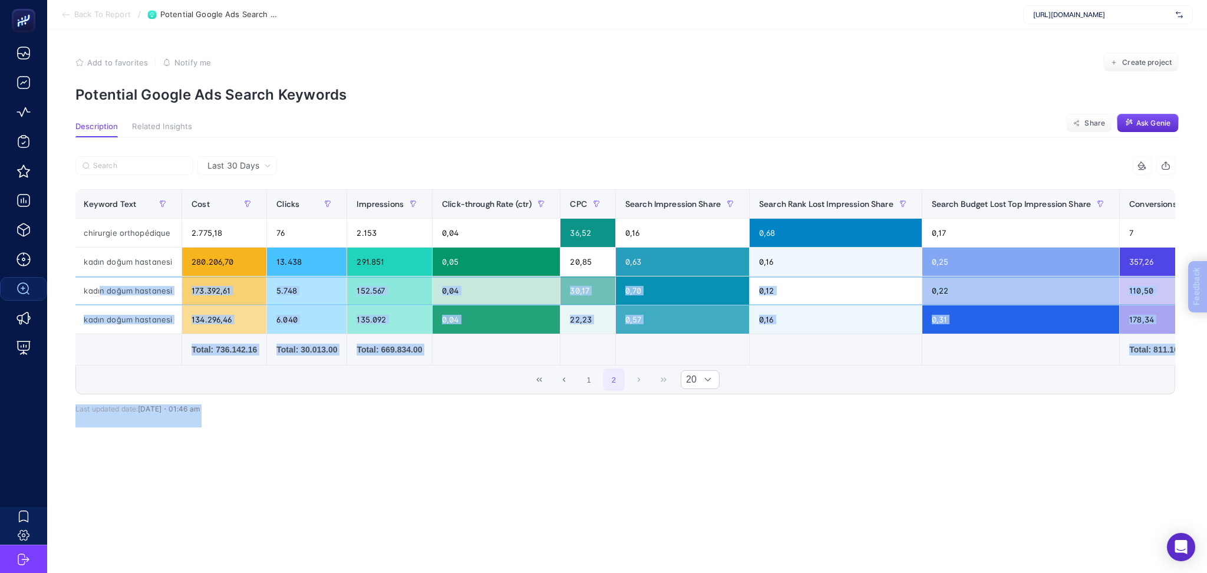
scroll to position [0, 559]
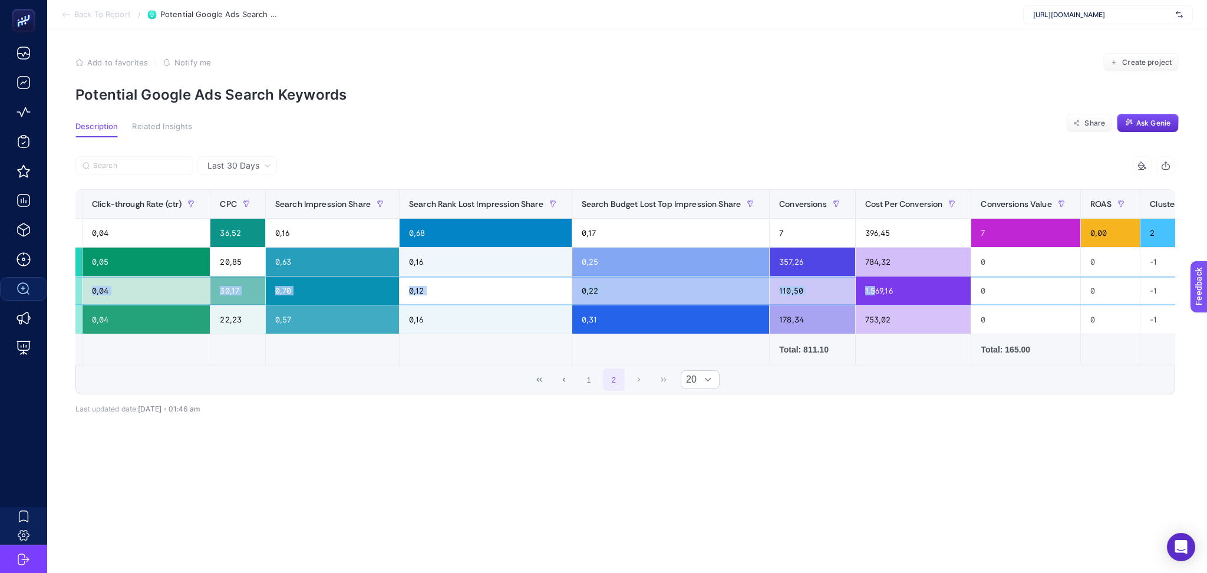
drag, startPoint x: 242, startPoint y: 292, endPoint x: 802, endPoint y: 294, distance: 559.4
click at [802, 294] on tr "TR / [GEOGRAPHIC_DATA] | [GEOGRAPHIC_DATA] kadın doğum hastanesi 173.392,61 5.7…" at bounding box center [383, 290] width 1733 height 29
click at [856, 288] on div "1.569,16" at bounding box center [914, 290] width 116 height 28
drag, startPoint x: 790, startPoint y: 286, endPoint x: 832, endPoint y: 285, distance: 41.9
click at [856, 285] on div "1.569,16" at bounding box center [914, 290] width 116 height 28
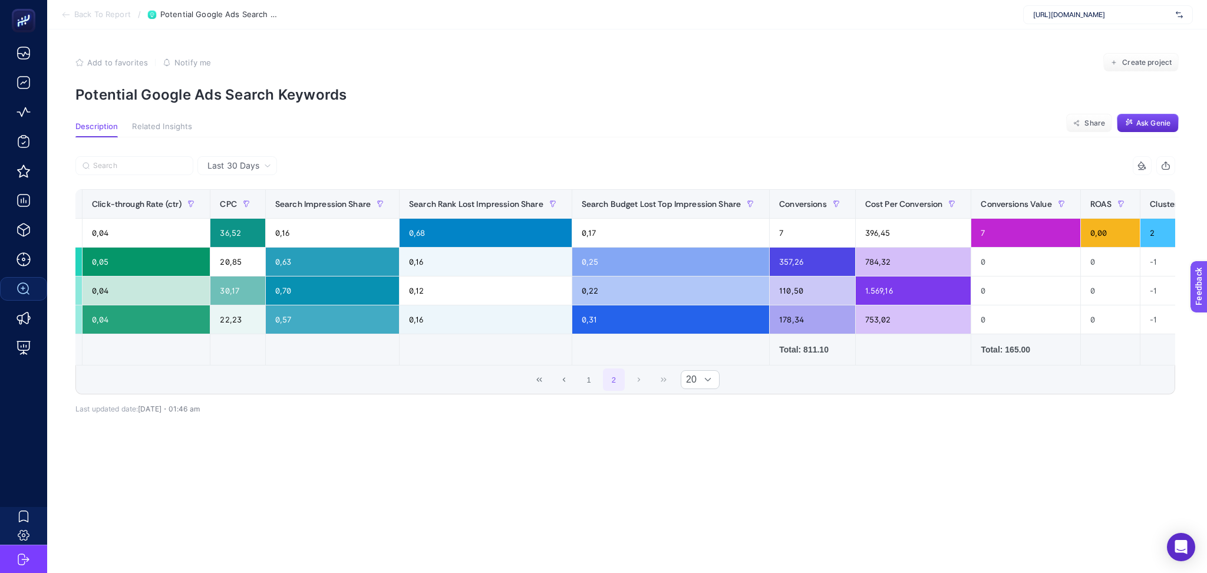
drag, startPoint x: 653, startPoint y: 370, endPoint x: 279, endPoint y: 371, distance: 373.2
click at [278, 373] on div "1 2 20" at bounding box center [625, 379] width 1099 height 28
drag, startPoint x: 558, startPoint y: 371, endPoint x: 295, endPoint y: 374, distance: 262.3
click at [295, 375] on div "1 2 20" at bounding box center [625, 379] width 1099 height 28
drag, startPoint x: 473, startPoint y: 370, endPoint x: 350, endPoint y: 372, distance: 123.2
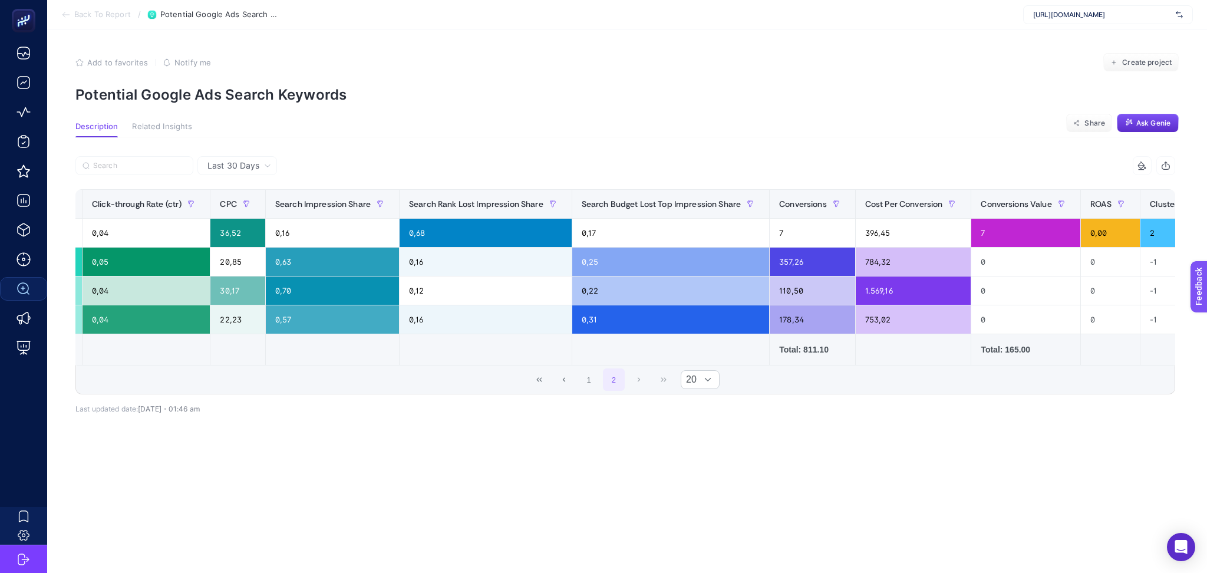
click at [350, 373] on div "1 2 20" at bounding box center [625, 379] width 1099 height 28
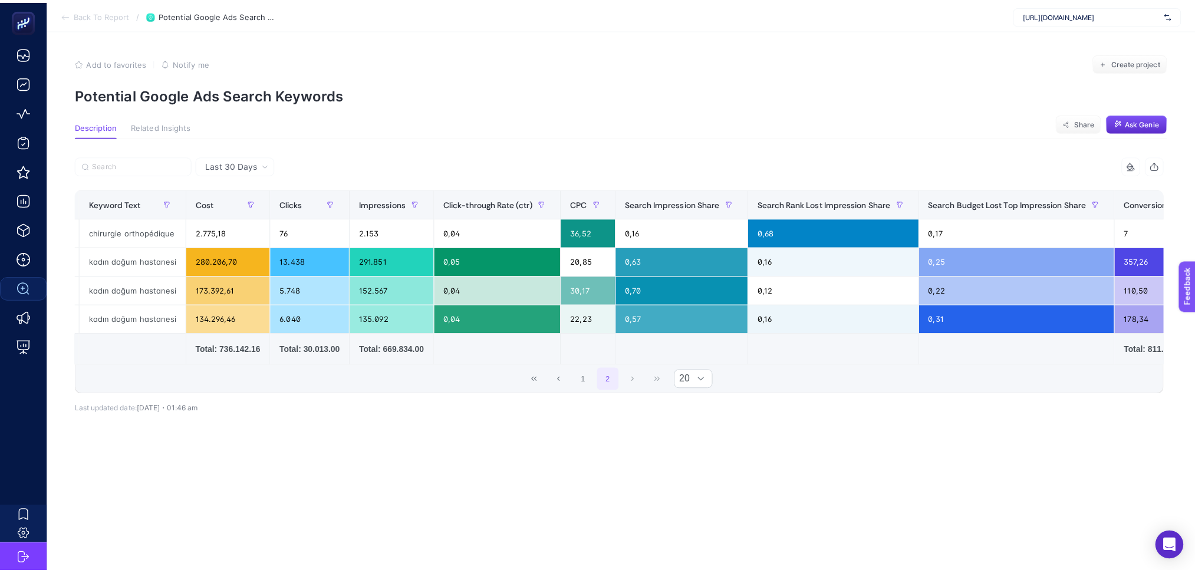
scroll to position [0, 0]
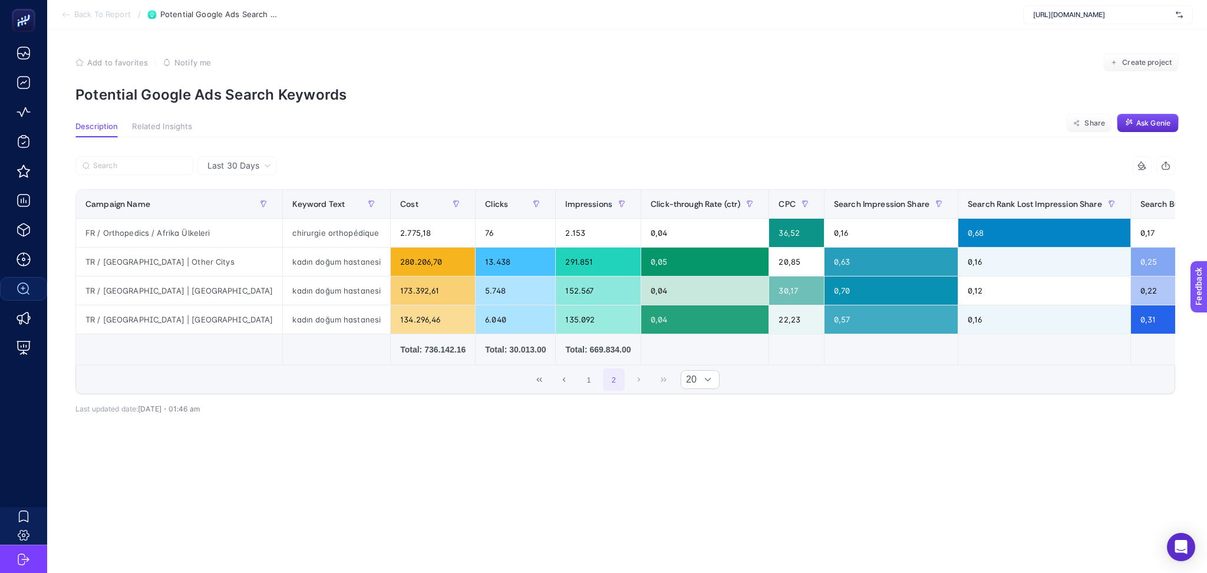
click at [63, 18] on icon at bounding box center [65, 14] width 9 height 9
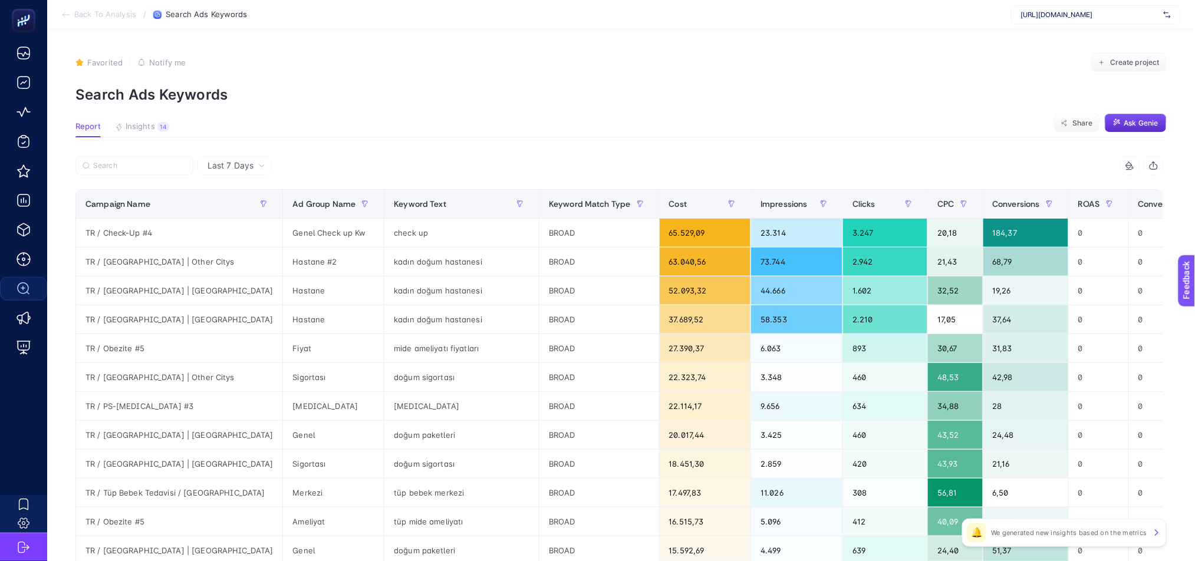
click at [69, 17] on icon at bounding box center [65, 14] width 9 height 9
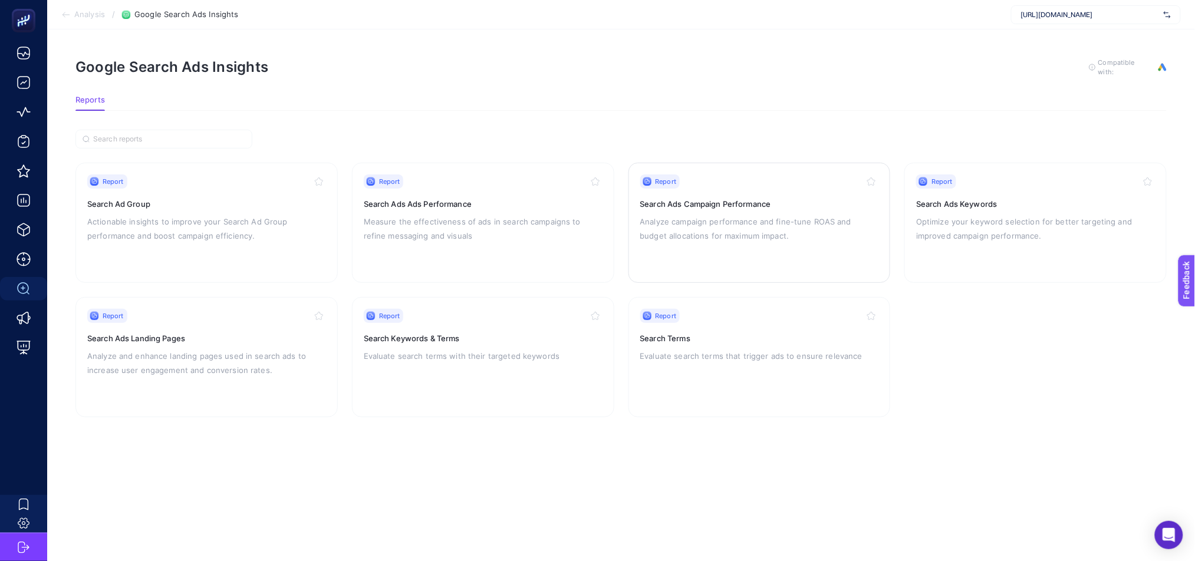
click at [803, 232] on p "Analyze campaign performance and fine-tune ROAS and budget allocations for maxi…" at bounding box center [759, 229] width 239 height 28
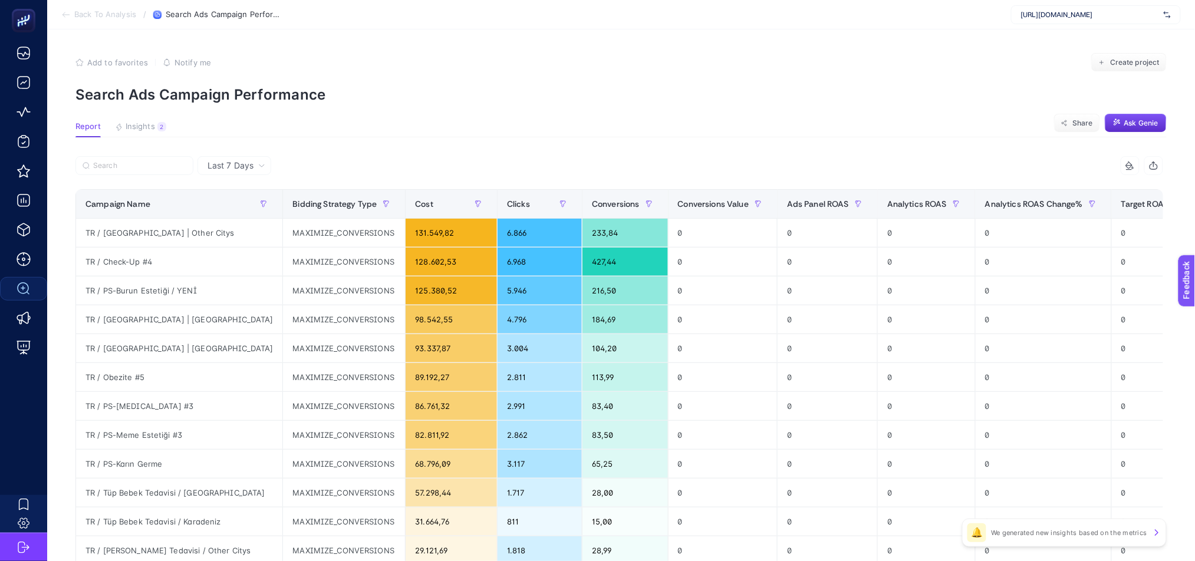
click at [60, 17] on section "Back To Analysis / Search Ads Campaign Performance [URL][DOMAIN_NAME]" at bounding box center [621, 14] width 1148 height 29
click at [67, 12] on icon at bounding box center [65, 14] width 9 height 9
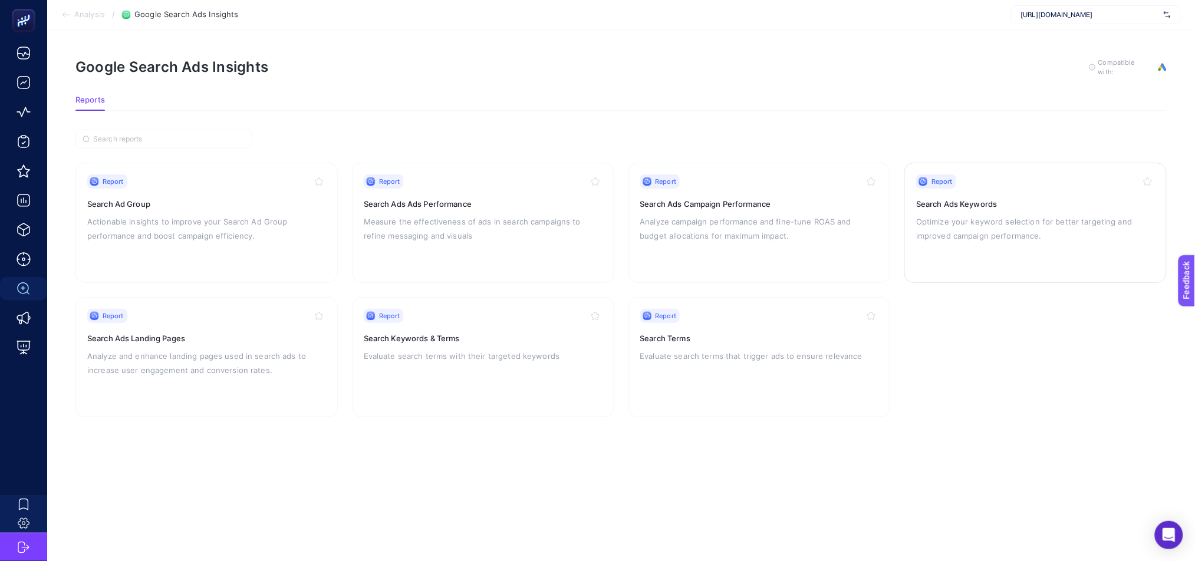
click at [1040, 251] on div "Report Search Ads Keywords Optimize your keyword selection for better targeting…" at bounding box center [1035, 222] width 239 height 97
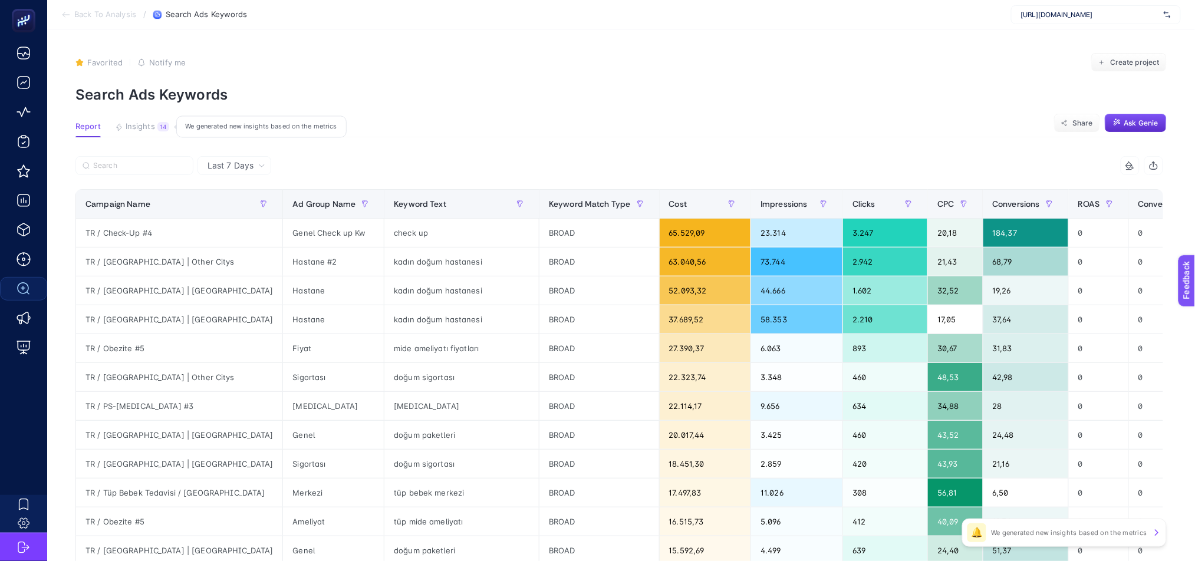
click at [146, 130] on span "Insights" at bounding box center [140, 126] width 29 height 9
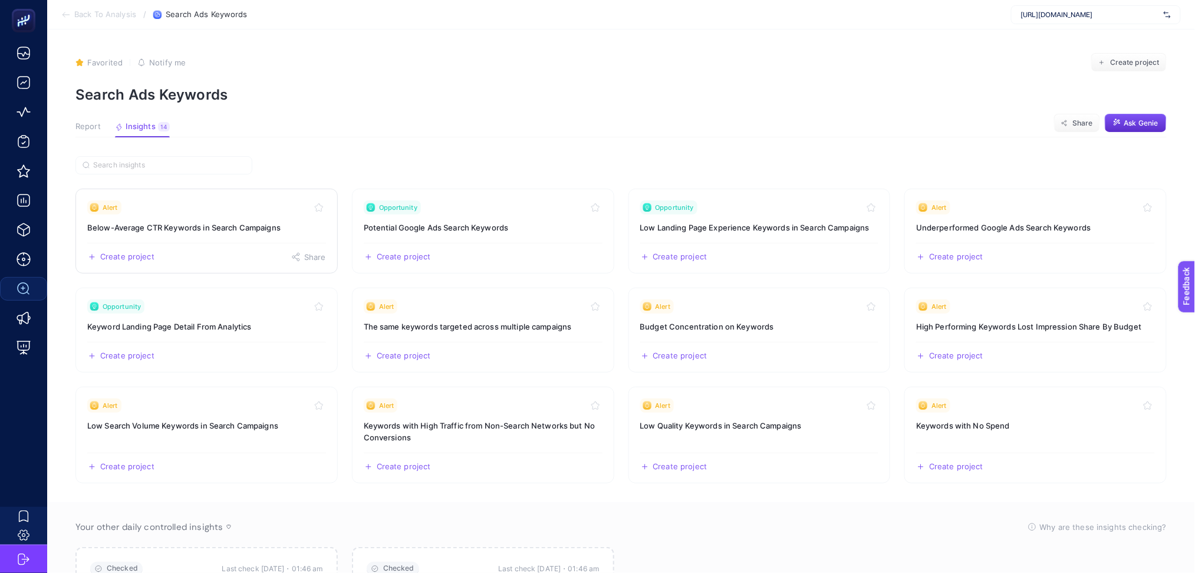
click at [243, 248] on div "Create project Share" at bounding box center [206, 252] width 239 height 19
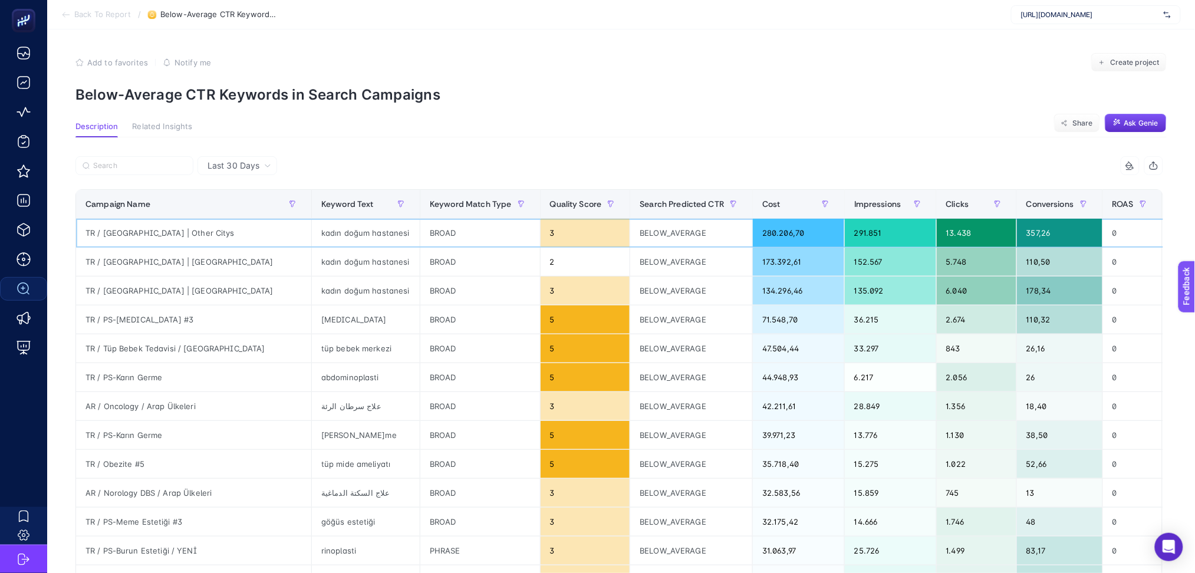
click at [328, 226] on div "kadın doğum hastanesi" at bounding box center [366, 233] width 108 height 28
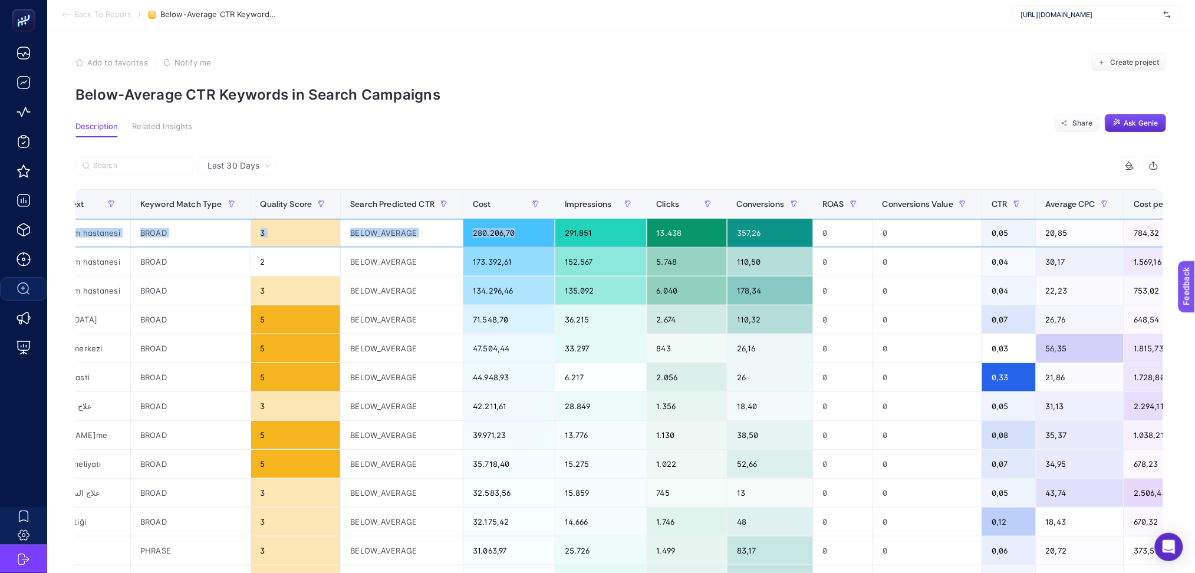
scroll to position [0, 8]
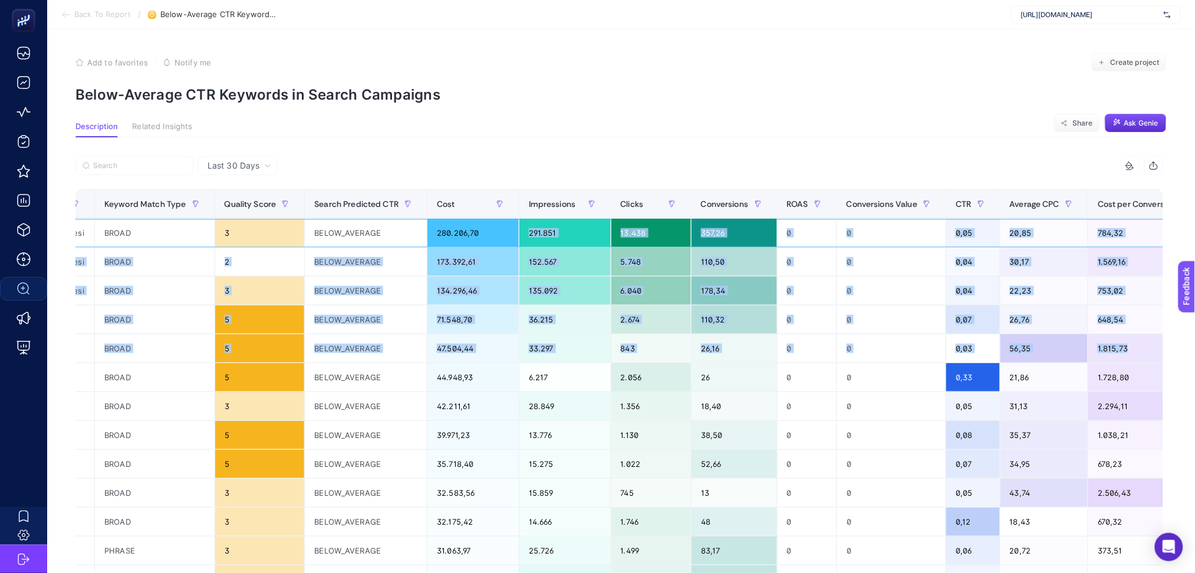
drag, startPoint x: 758, startPoint y: 239, endPoint x: 1114, endPoint y: 357, distance: 375.6
click at [1114, 357] on tbody "TR / [GEOGRAPHIC_DATA] | Other Citys kadın doğum hastanesi BROAD 3 BELOW_AVERAG…" at bounding box center [499, 508] width 1497 height 578
click at [1098, 202] on span "Cost per Conversion" at bounding box center [1137, 203] width 78 height 9
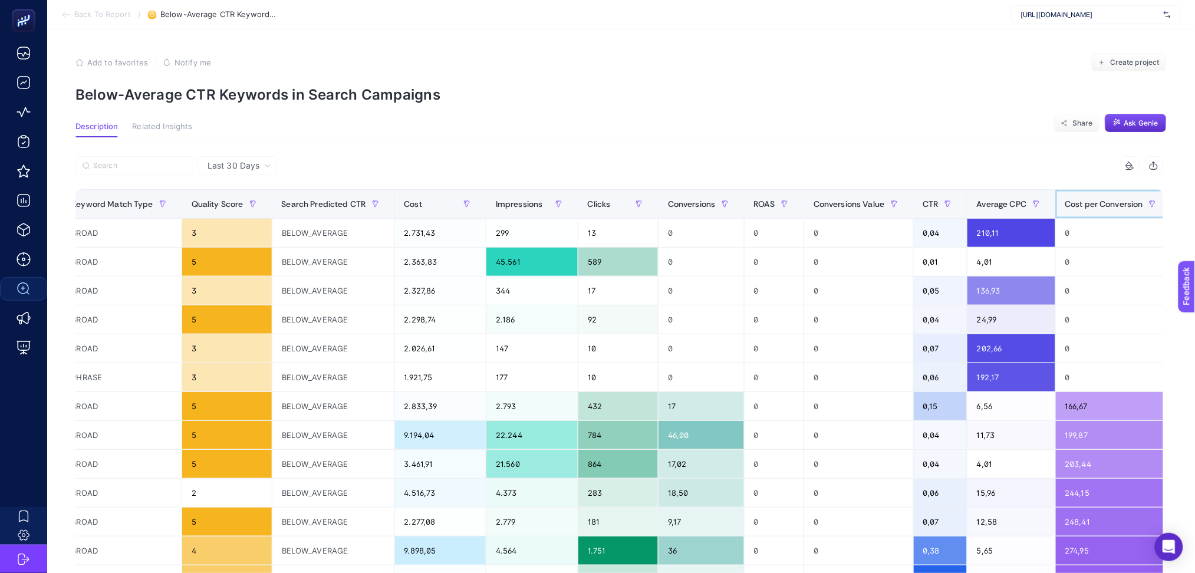
scroll to position [0, 319]
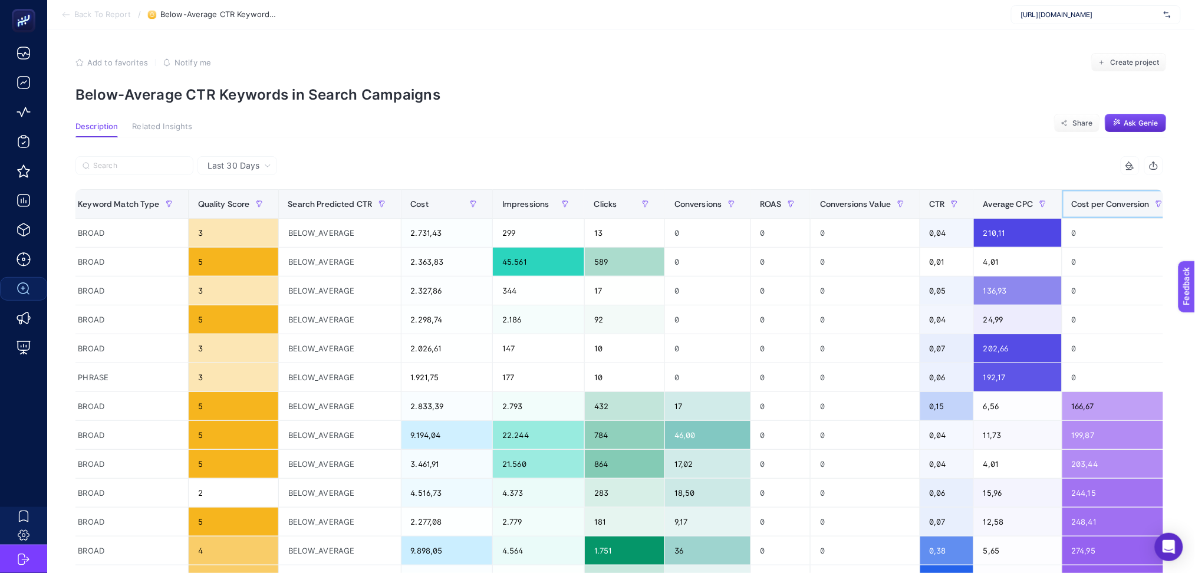
click at [1072, 202] on span "Cost per Conversion" at bounding box center [1111, 203] width 78 height 9
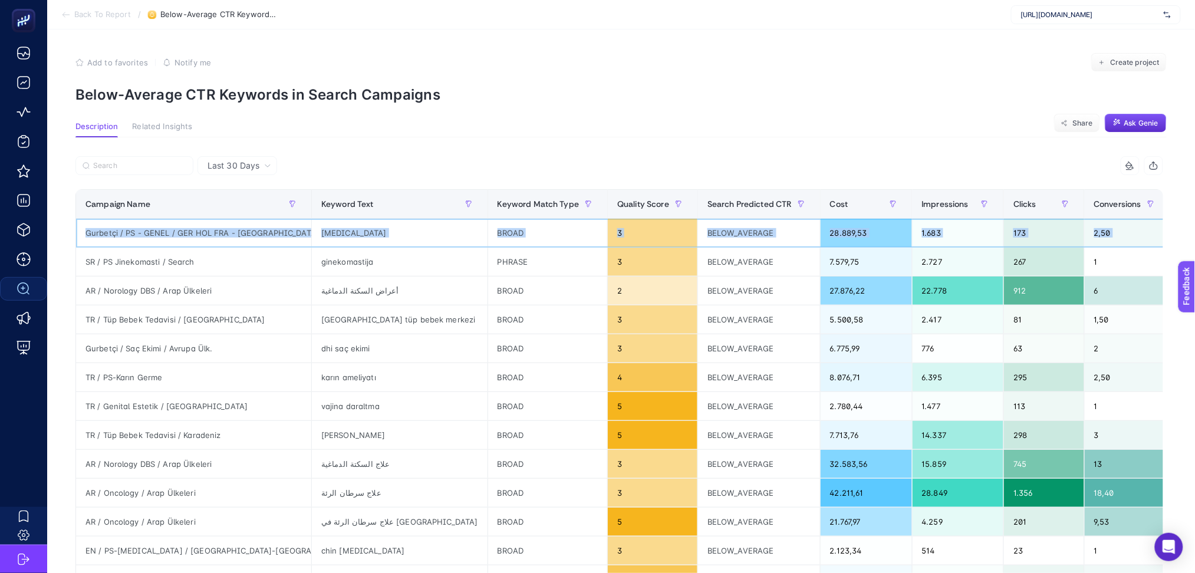
scroll to position [0, 0]
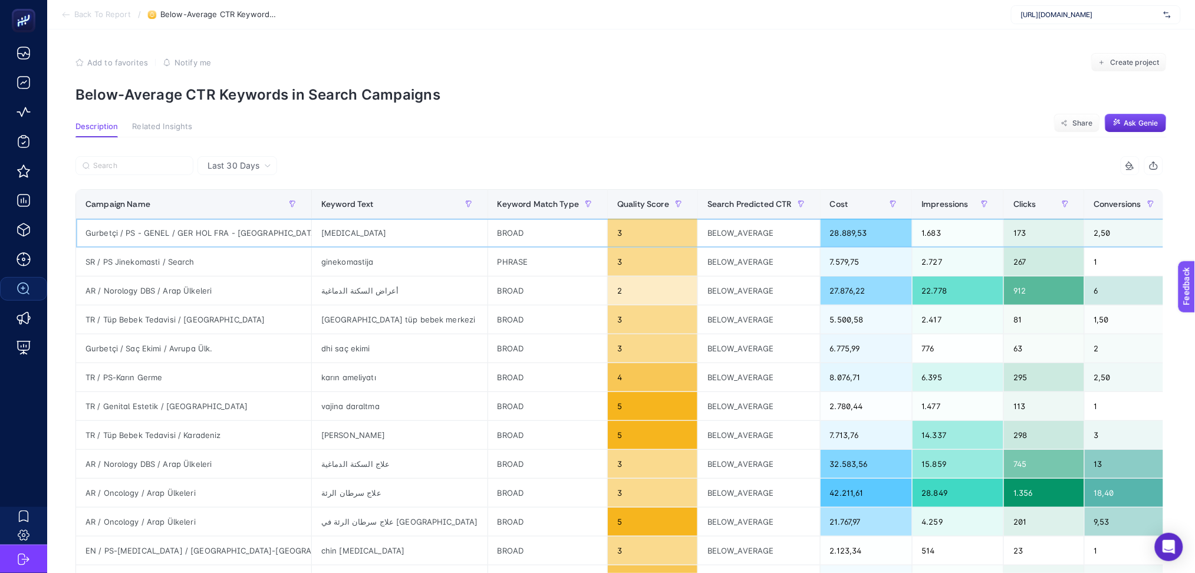
drag, startPoint x: 848, startPoint y: 231, endPoint x: 1088, endPoint y: 229, distance: 239.9
click at [1088, 229] on tr "Gurbetçi / PS - GENEL / GER HOL FRA - EU [MEDICAL_DATA] BROAD 3 BELOW_AVERAGE 2…" at bounding box center [858, 233] width 1565 height 29
click at [1134, 126] on span "Ask Genie" at bounding box center [1141, 122] width 34 height 9
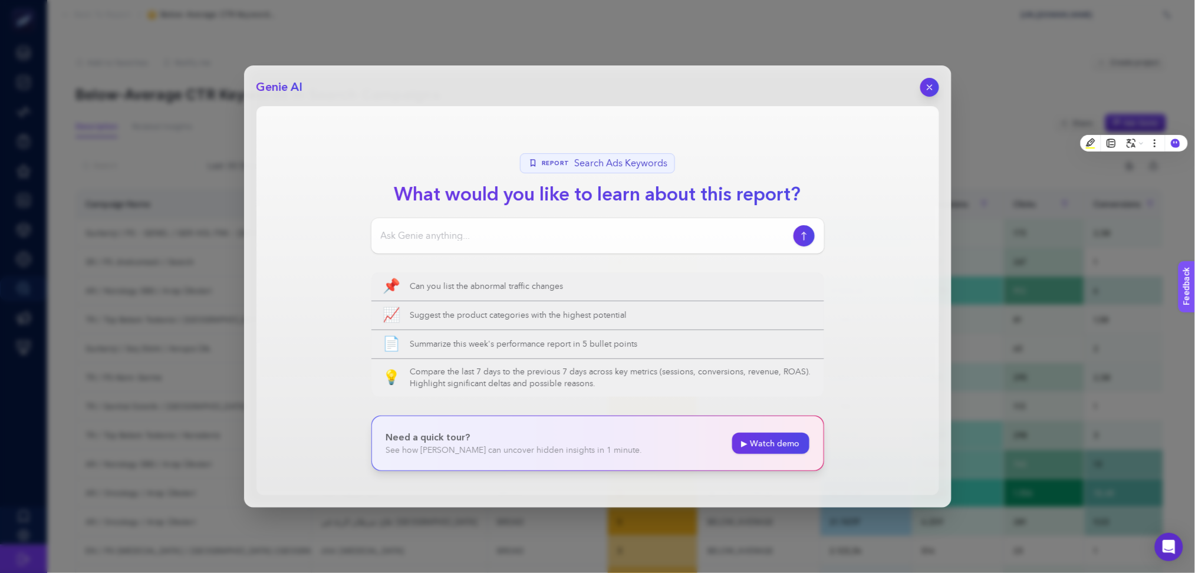
click at [501, 221] on div at bounding box center [597, 235] width 453 height 35
click at [501, 225] on div at bounding box center [597, 235] width 453 height 35
click at [502, 230] on input at bounding box center [585, 236] width 408 height 14
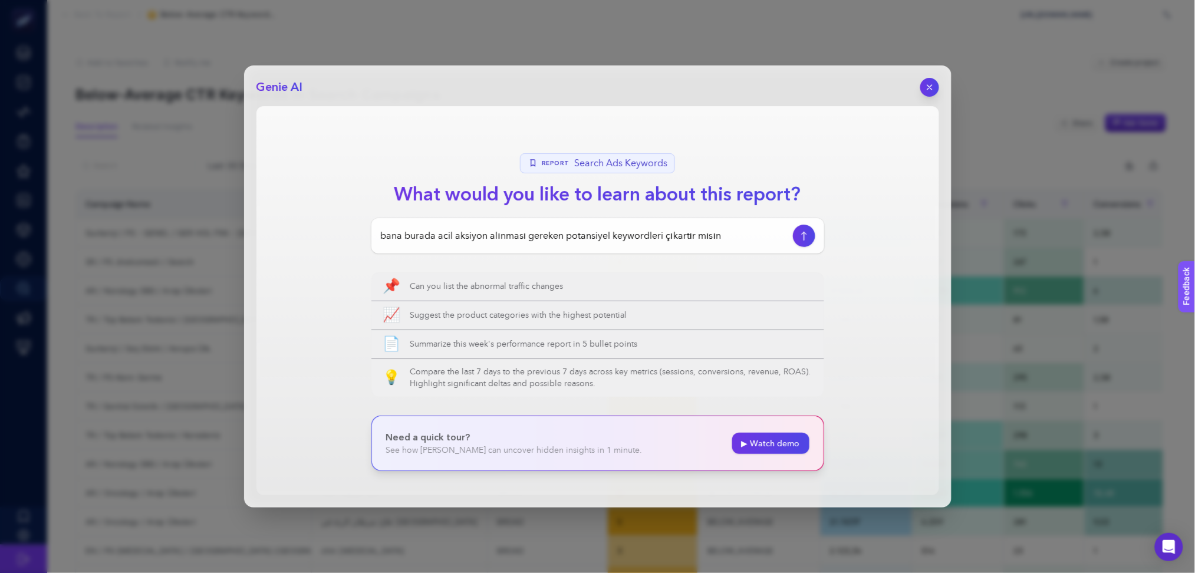
type input "bana burada acil aksiyon alınması gereken potansiyel keywordleri çıkartır mısın"
click at [801, 235] on icon "button" at bounding box center [804, 235] width 12 height 9
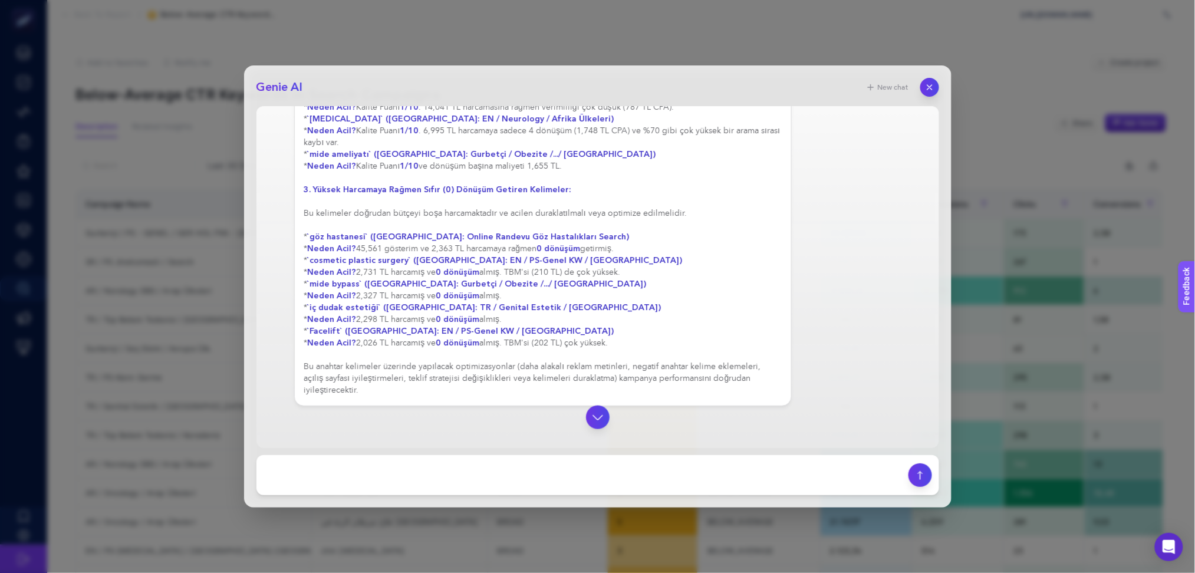
scroll to position [429, 0]
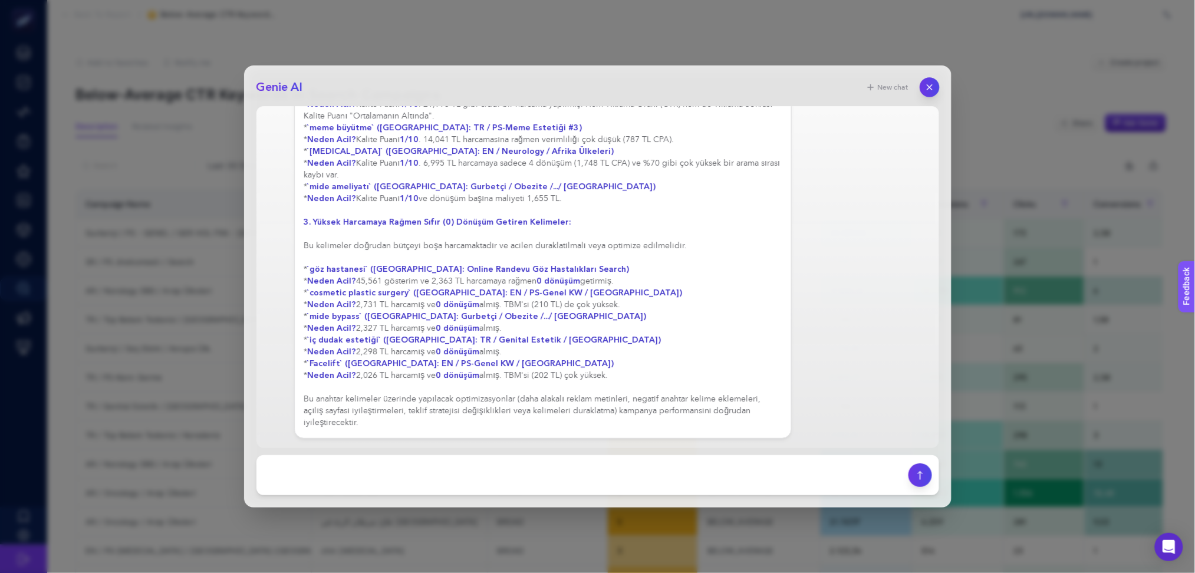
click at [930, 84] on icon "button" at bounding box center [929, 88] width 10 height 10
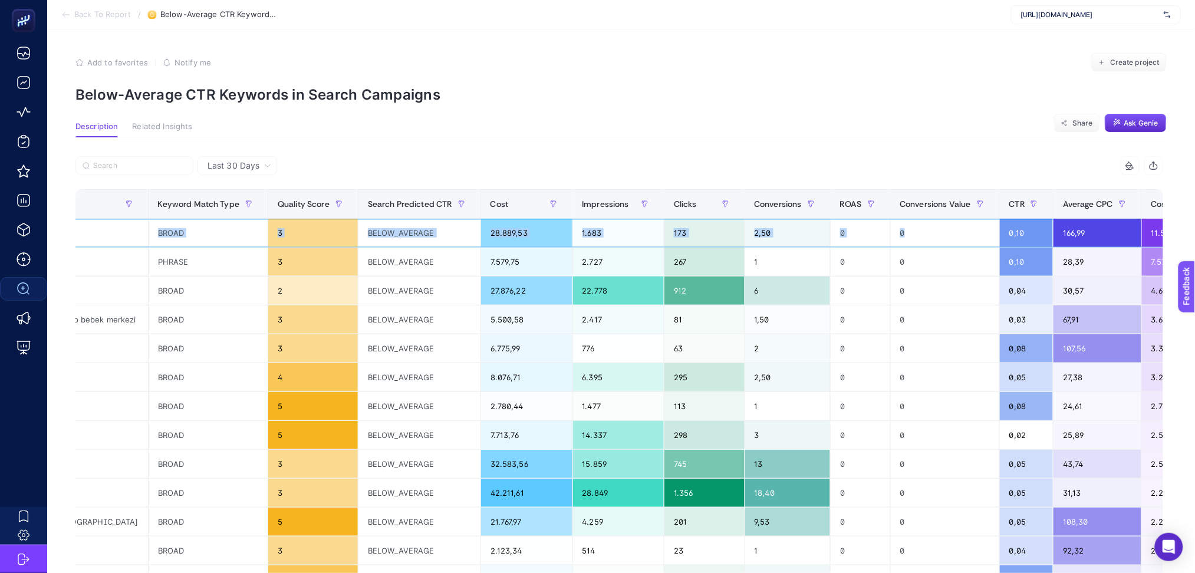
scroll to position [0, 8]
drag, startPoint x: 796, startPoint y: 232, endPoint x: 1052, endPoint y: 232, distance: 255.3
click at [1052, 232] on tr "Gurbetçi / PS - GENEL / GER HOL FRA - EU [MEDICAL_DATA] BROAD 3 BELOW_AVERAGE 2…" at bounding box center [518, 233] width 1565 height 29
click at [891, 291] on div "0" at bounding box center [945, 290] width 108 height 28
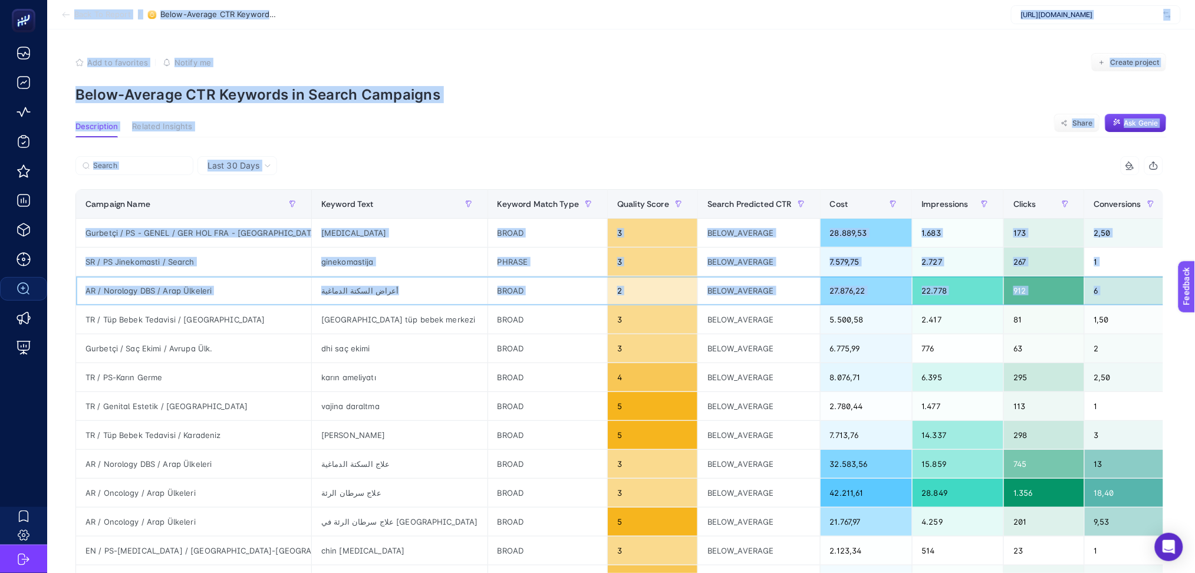
scroll to position [0, 0]
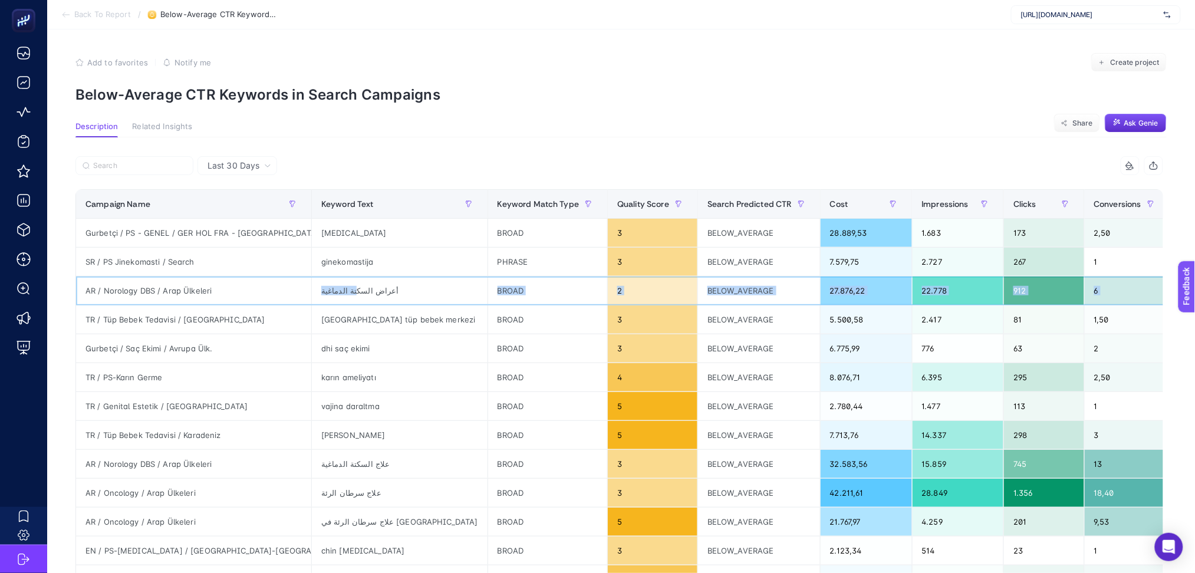
drag, startPoint x: 799, startPoint y: 293, endPoint x: 456, endPoint y: 347, distance: 346.7
click at [291, 292] on tr "AR / Norology DBS / Arap Ülkeleri أعراض السكتة الدماغية BROAD 2 BELOW_AVERAGE 2…" at bounding box center [858, 290] width 1565 height 29
click at [617, 210] on div "Quality Score" at bounding box center [652, 204] width 71 height 19
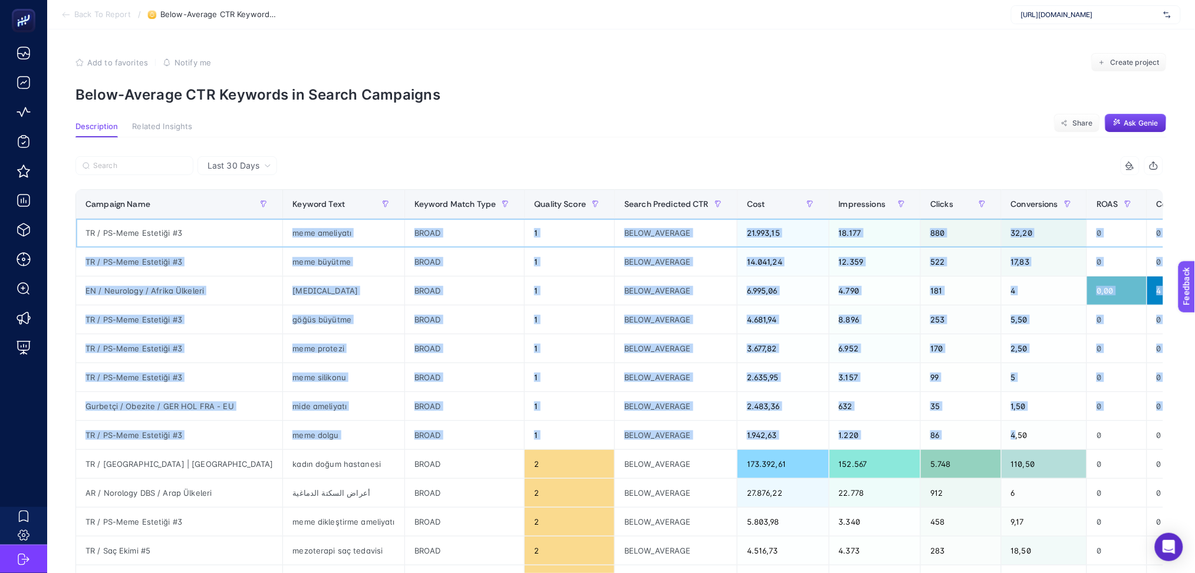
drag, startPoint x: 187, startPoint y: 233, endPoint x: 994, endPoint y: 388, distance: 822.2
click at [957, 433] on tbody "TR / PS-Meme Estetiği #3 meme ameliyatı BROAD 1 BELOW_AVERAGE 21.993,15 18.177 …" at bounding box center [817, 508] width 1482 height 578
click at [1148, 124] on span "Ask Genie" at bounding box center [1141, 122] width 34 height 9
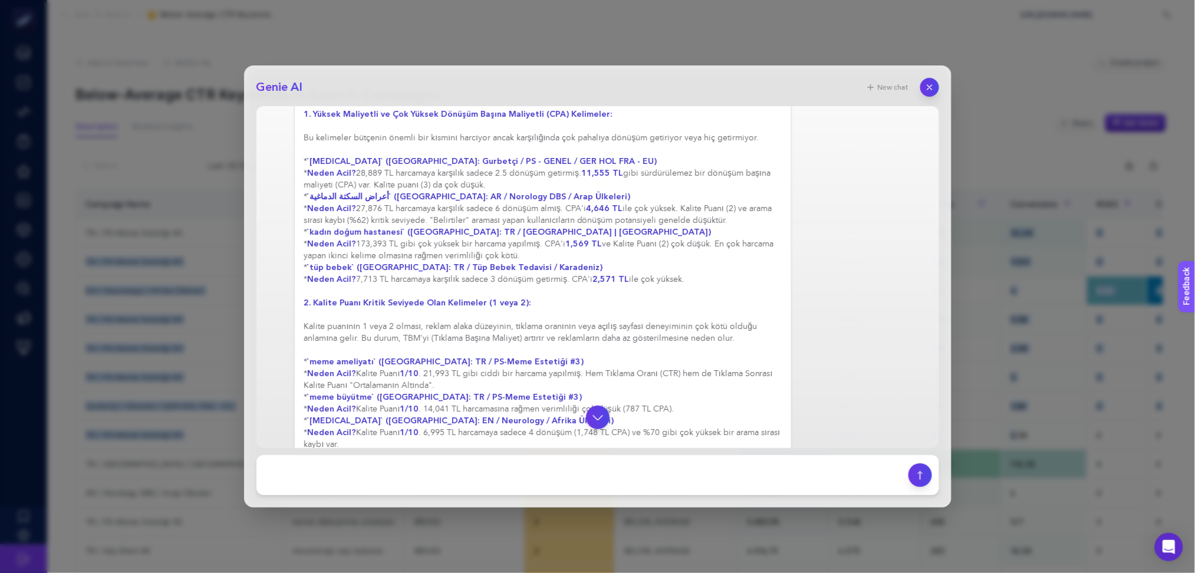
scroll to position [124, 0]
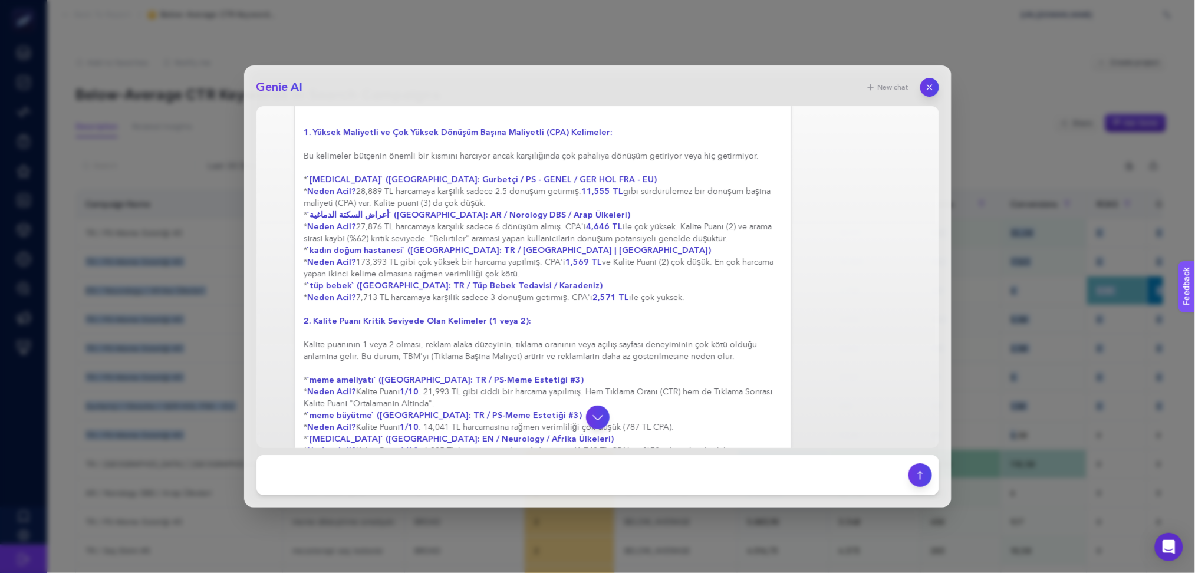
drag, startPoint x: 615, startPoint y: 363, endPoint x: 305, endPoint y: 174, distance: 362.6
click at [305, 174] on div "[PERSON_NAME], rapordaki verilere göre acil aksiyon alınması gereken potansiyel…" at bounding box center [543, 380] width 478 height 672
copy div "* `loremipsumd` (Sitametc: Adipisci / EL - SEDDO / EIU TEM INC - UT) * Labor Et…"
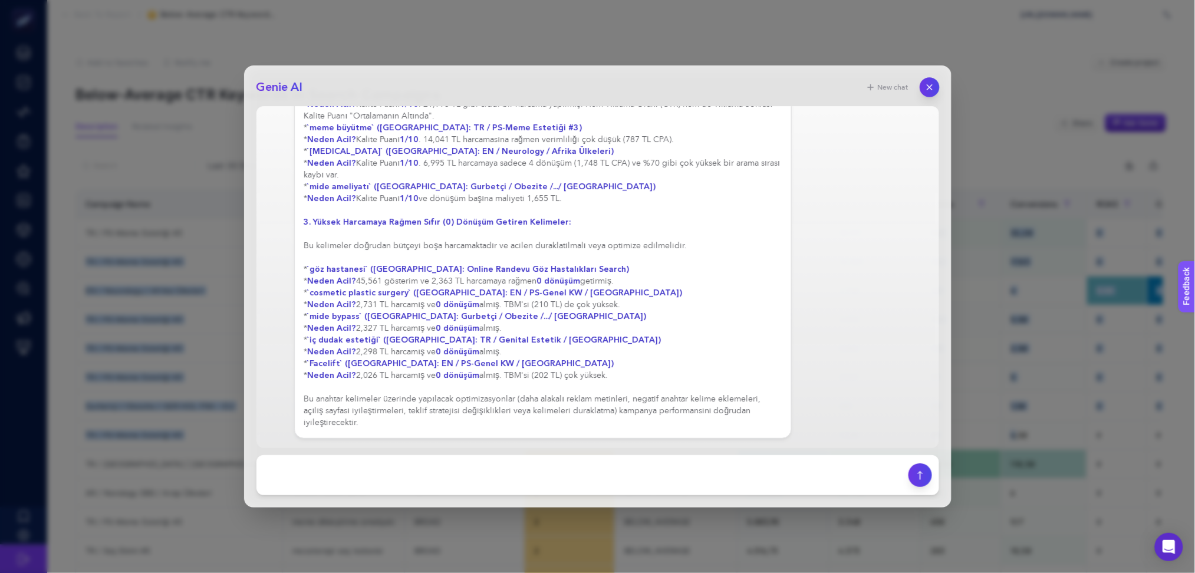
click at [922, 93] on button "button" at bounding box center [930, 87] width 20 height 20
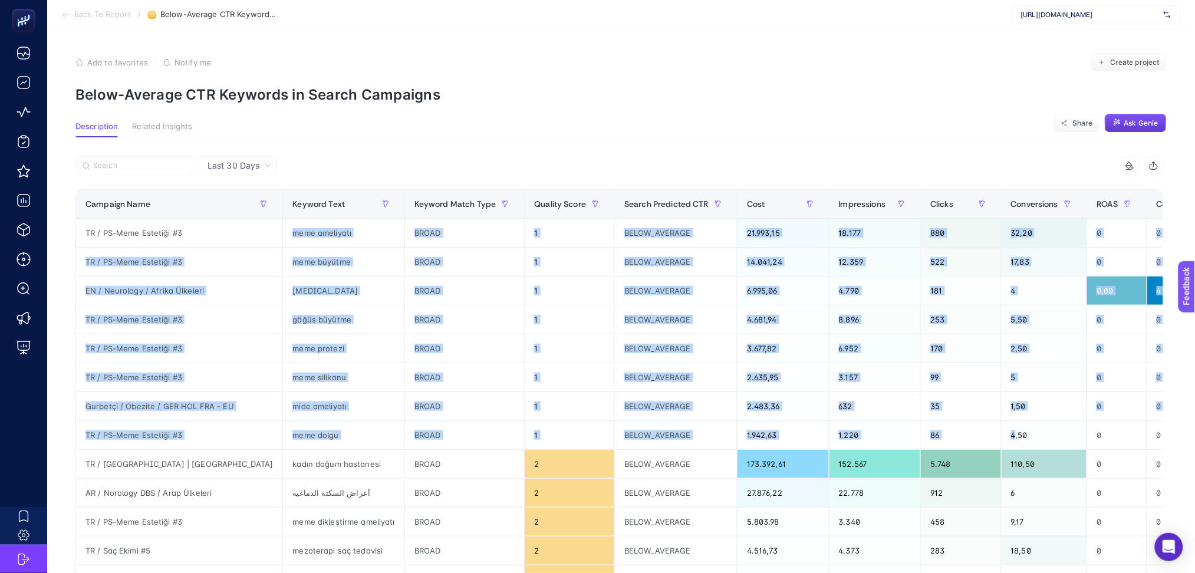
click at [1135, 118] on span "Ask Genie" at bounding box center [1141, 122] width 34 height 9
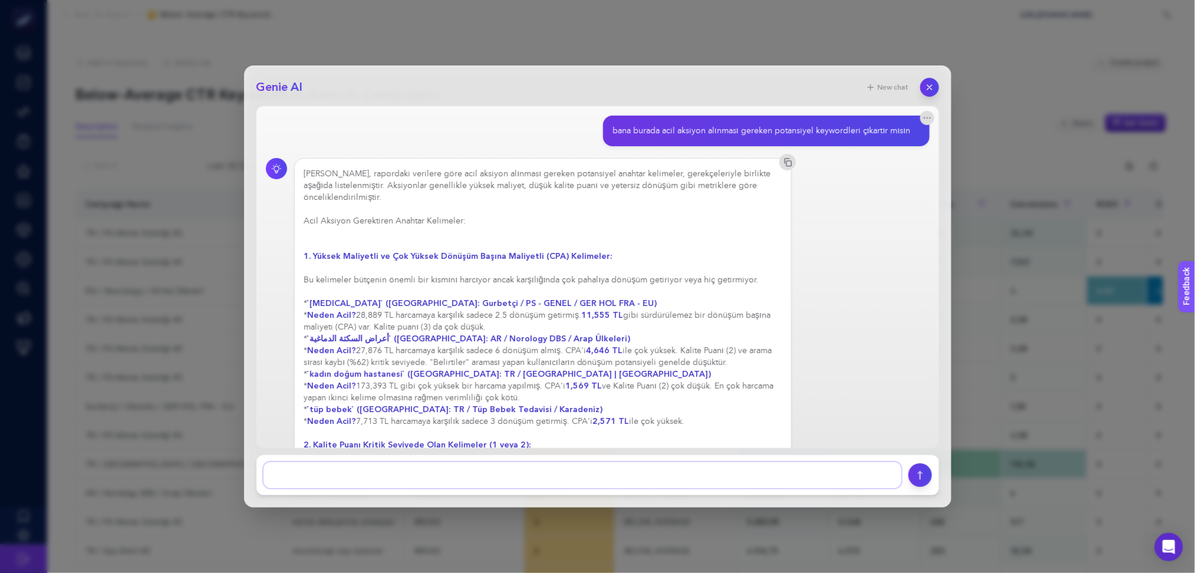
click at [445, 476] on textarea at bounding box center [583, 475] width 638 height 26
type textarea "quality score kritik kampanyaları listele ve önerilerde bulun"
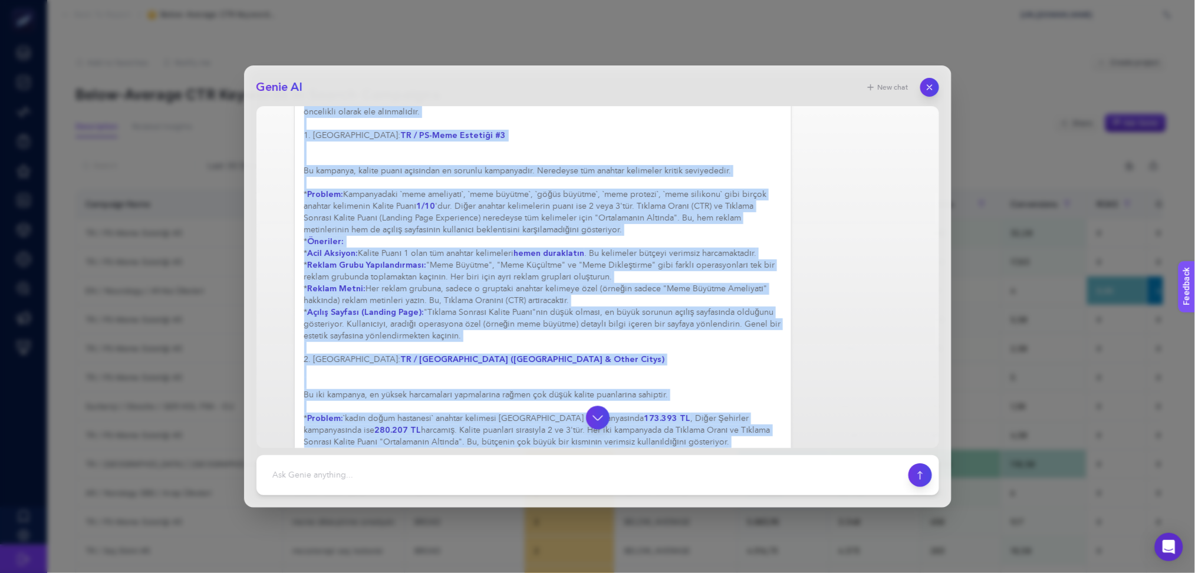
scroll to position [931, 0]
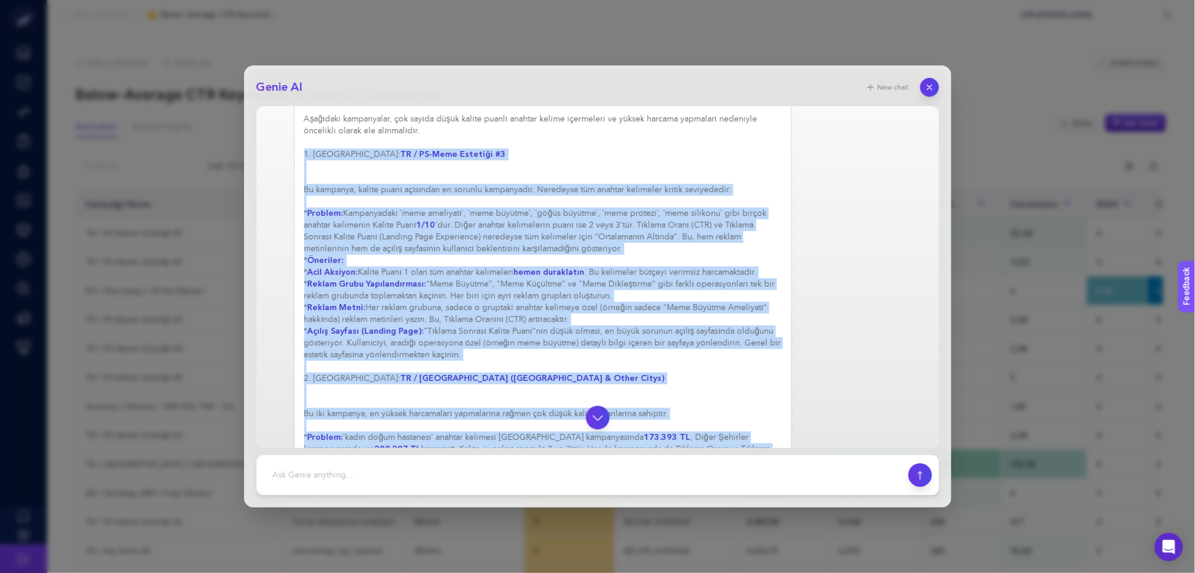
drag, startPoint x: 708, startPoint y: 427, endPoint x: 300, endPoint y: 173, distance: 480.6
click at [300, 173] on div "[PERSON_NAME], rapordaki verilere göre Kalite Puanı (Quality Score) kritik sevi…" at bounding box center [543, 454] width 498 height 963
copy div "6. Loremips: DO / SI-Amet Consecte #8 Ad elitsedd, eiusmo tempo incididun ut la…"
